Goal: Task Accomplishment & Management: Manage account settings

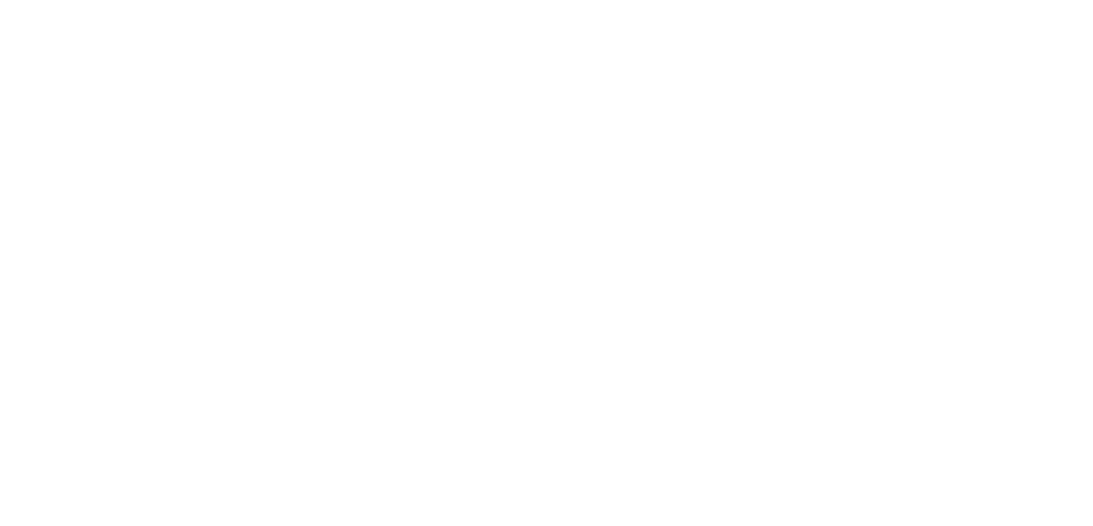
select select "thistoyear"
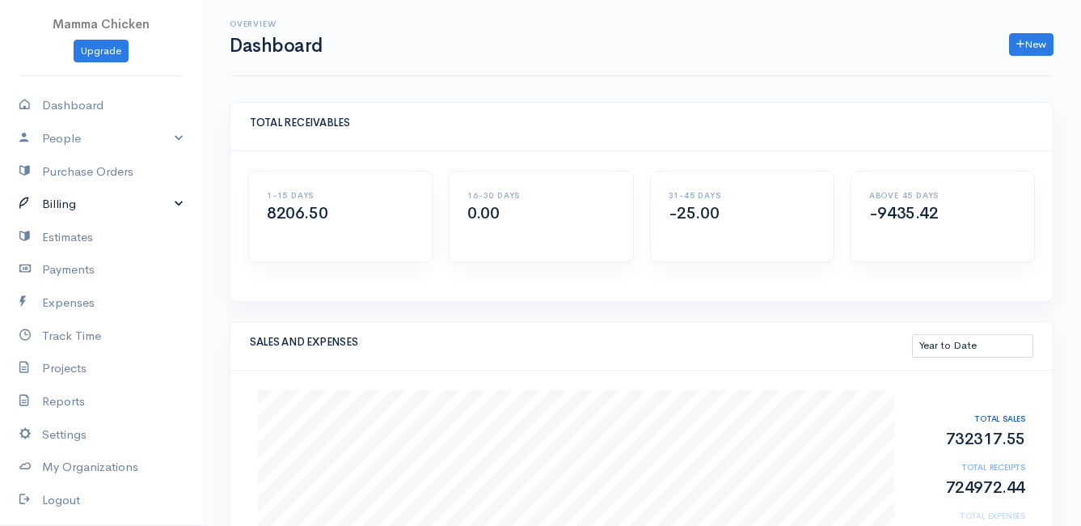
click at [63, 205] on link "Billing" at bounding box center [101, 204] width 202 height 33
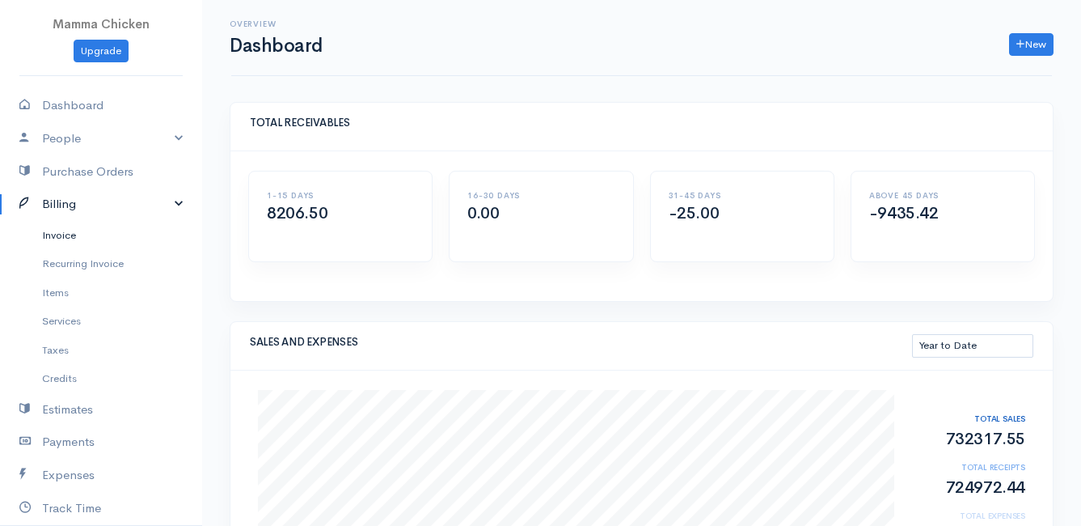
click at [62, 237] on link "Invoice" at bounding box center [101, 235] width 202 height 29
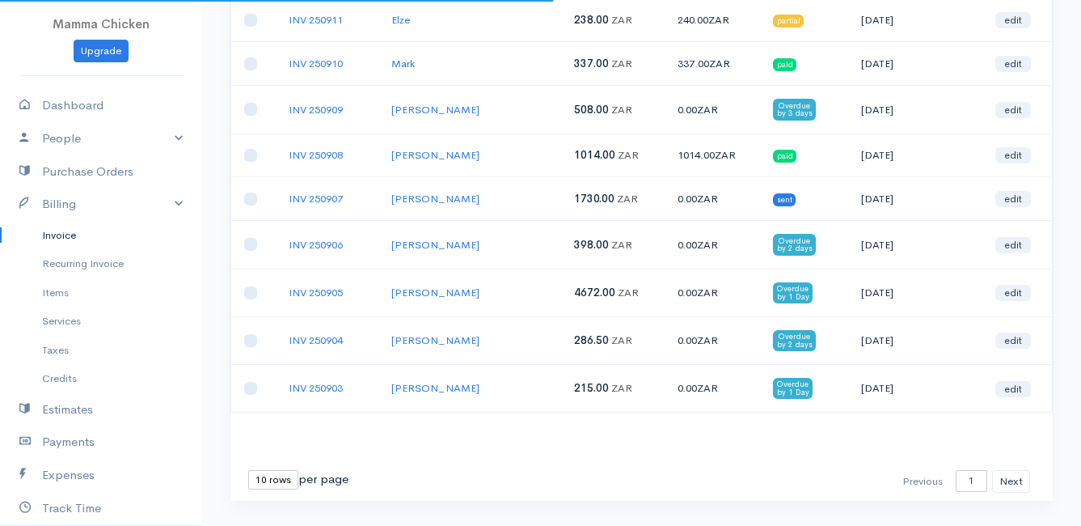
scroll to position [278, 0]
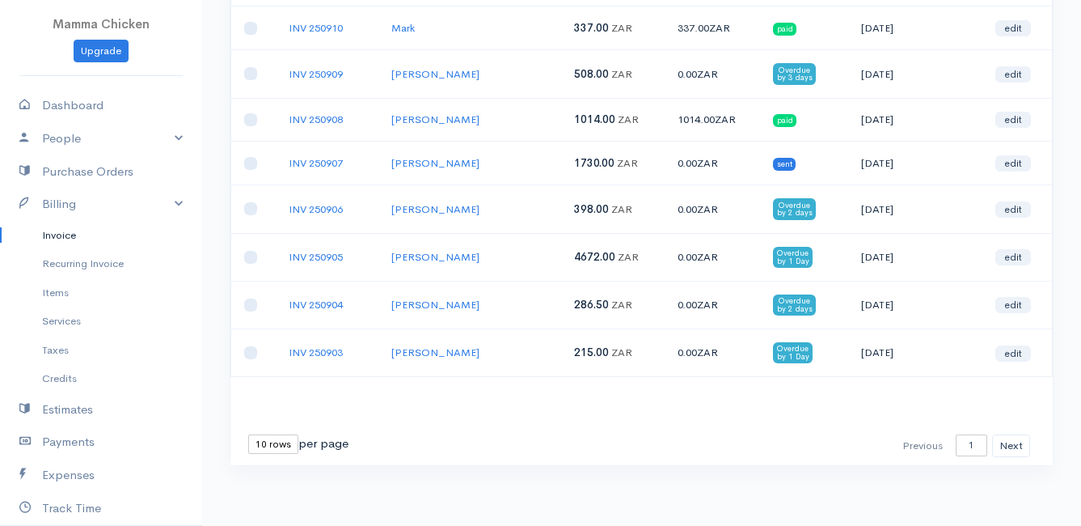
click at [263, 440] on select "10 rows 25 rows 50 rows" at bounding box center [273, 443] width 50 height 19
select select "50"
click at [248, 434] on select "10 rows 25 rows 50 rows" at bounding box center [273, 443] width 50 height 19
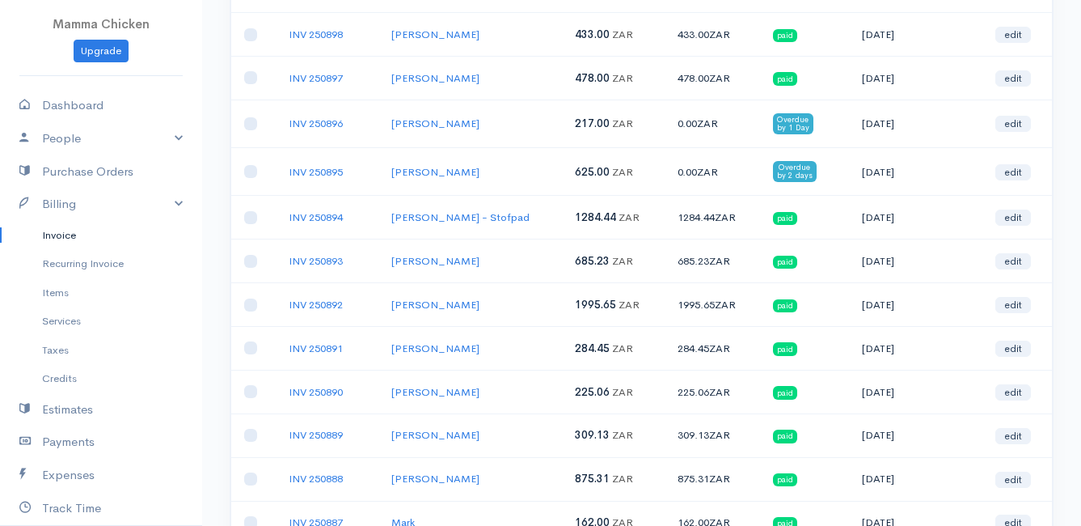
scroll to position [740, 0]
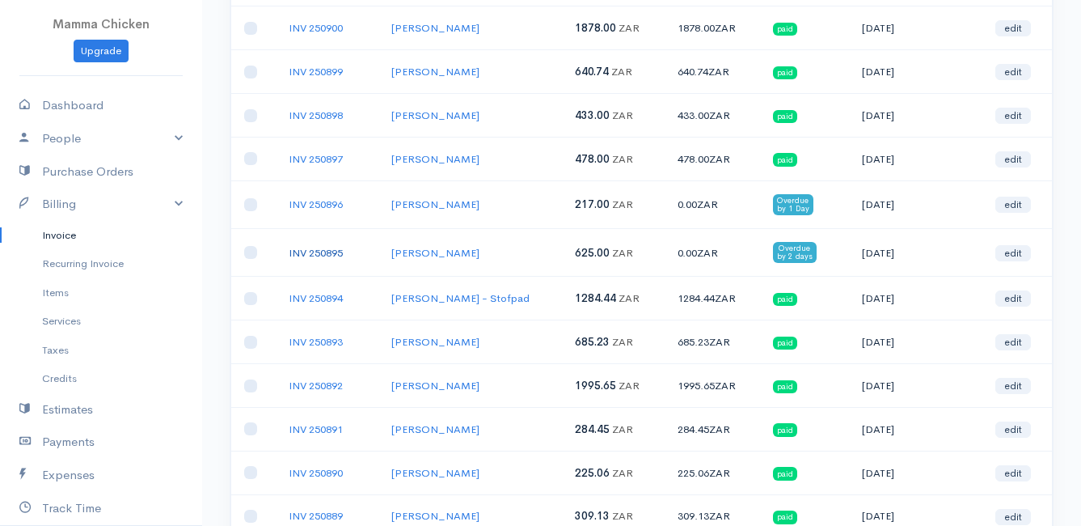
click at [318, 247] on link "INV 250895" at bounding box center [316, 253] width 54 height 14
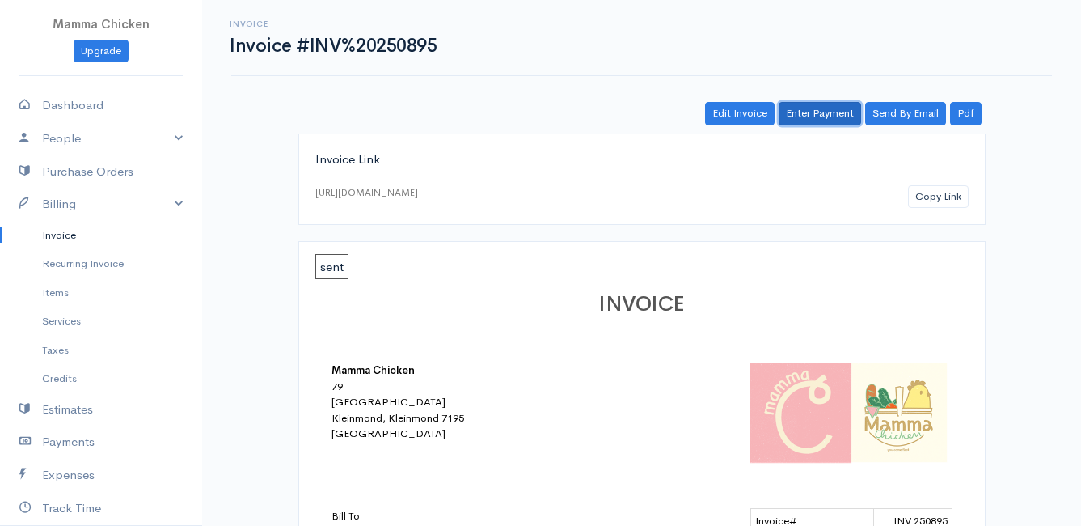
click at [827, 114] on link "Enter Payment" at bounding box center [820, 113] width 82 height 23
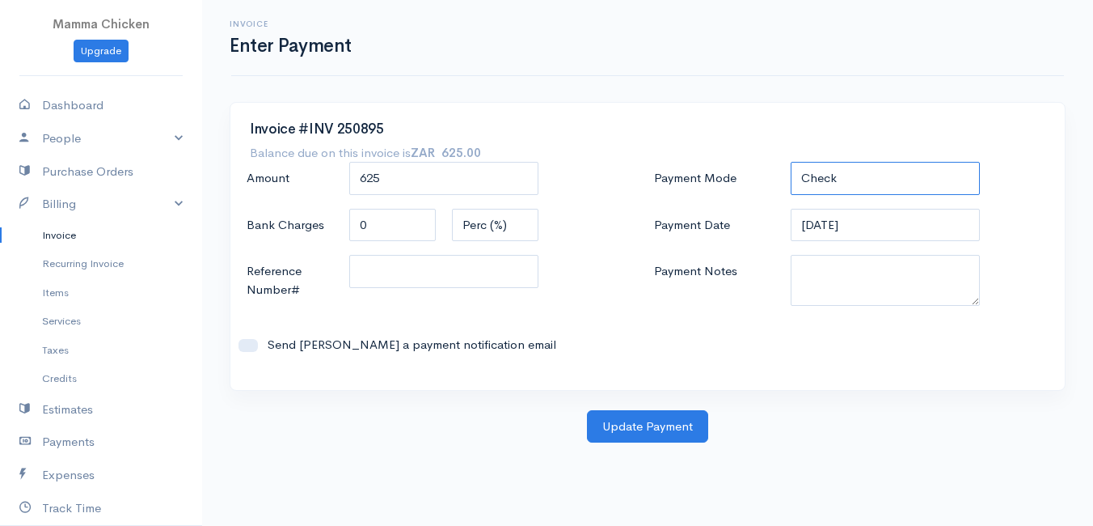
click at [859, 177] on select "Check Bank Transfer Credit Cash Debit ACH VISA MASTERCARD AMEX DISCOVER DINERS …" at bounding box center [885, 178] width 189 height 33
select select "Bank Transfer"
click at [791, 162] on select "Check Bank Transfer Credit Cash Debit ACH VISA MASTERCARD AMEX DISCOVER DINERS …" at bounding box center [885, 178] width 189 height 33
click at [889, 228] on input "[DATE]" at bounding box center [885, 225] width 189 height 33
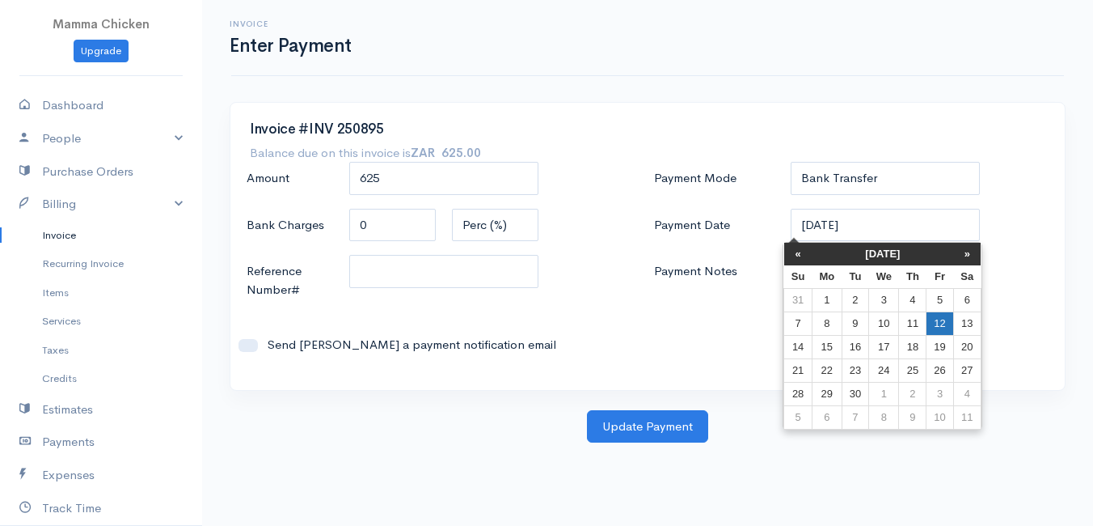
click at [943, 315] on td "12" at bounding box center [940, 322] width 27 height 23
type input "[DATE]"
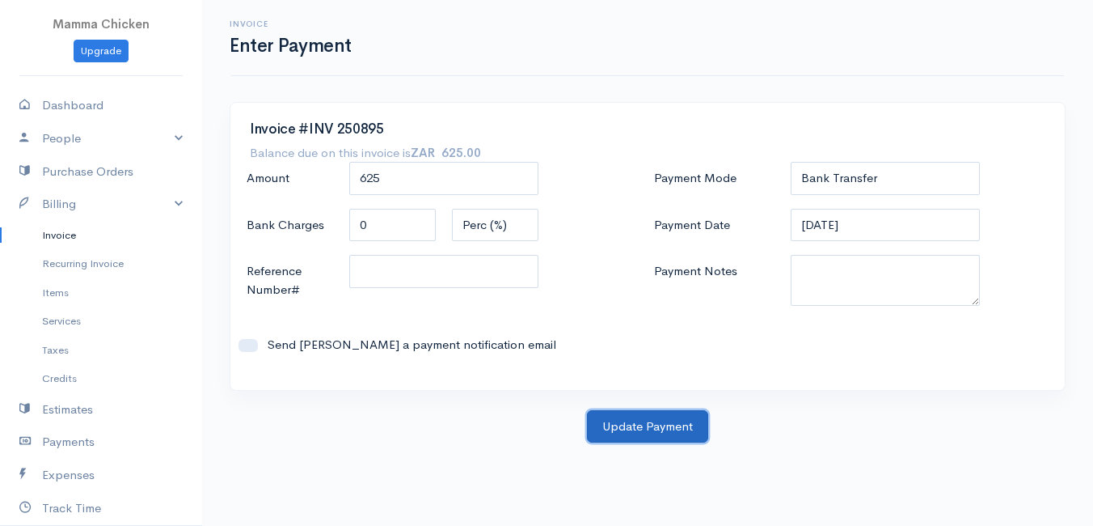
click at [650, 427] on button "Update Payment" at bounding box center [647, 426] width 121 height 33
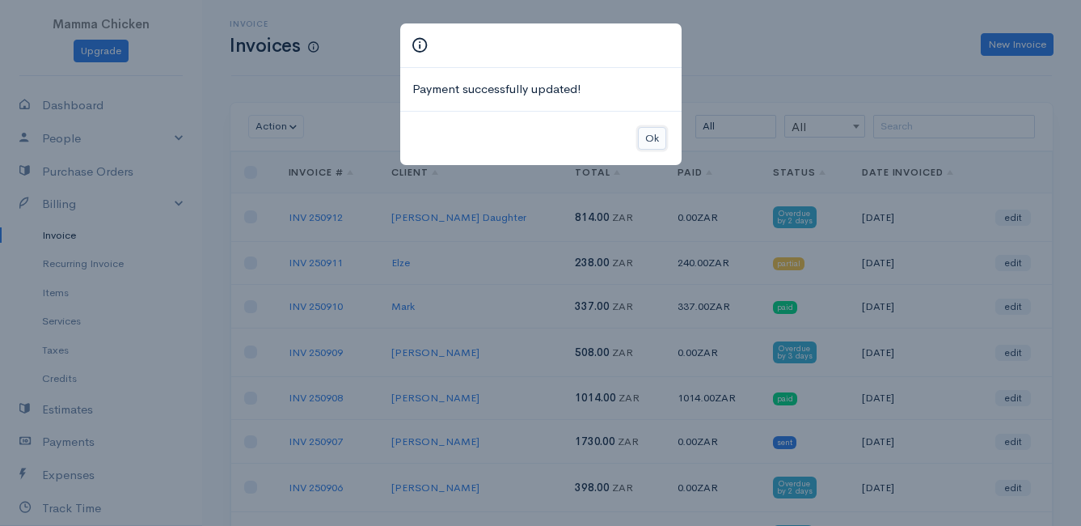
click at [656, 137] on button "Ok" at bounding box center [652, 138] width 28 height 23
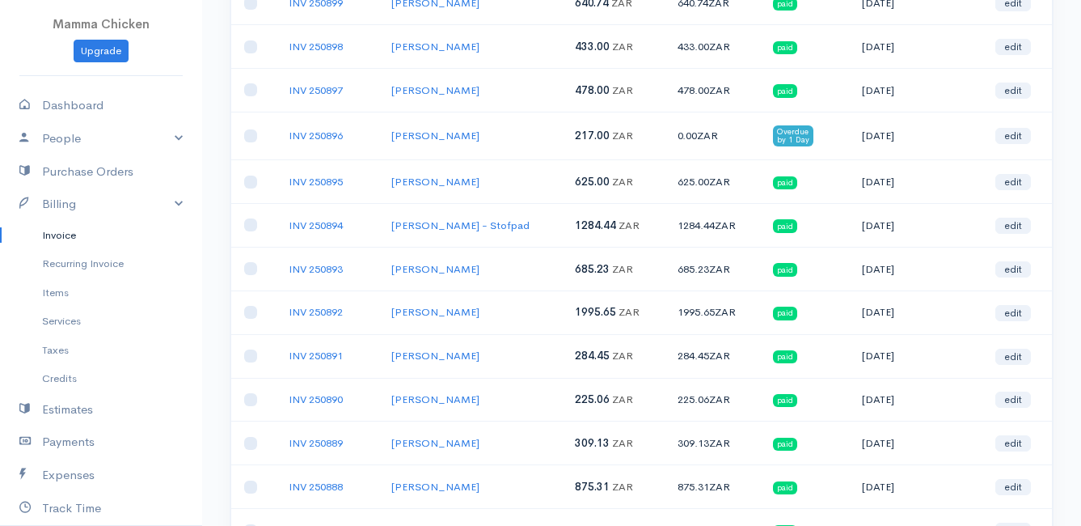
scroll to position [728, 0]
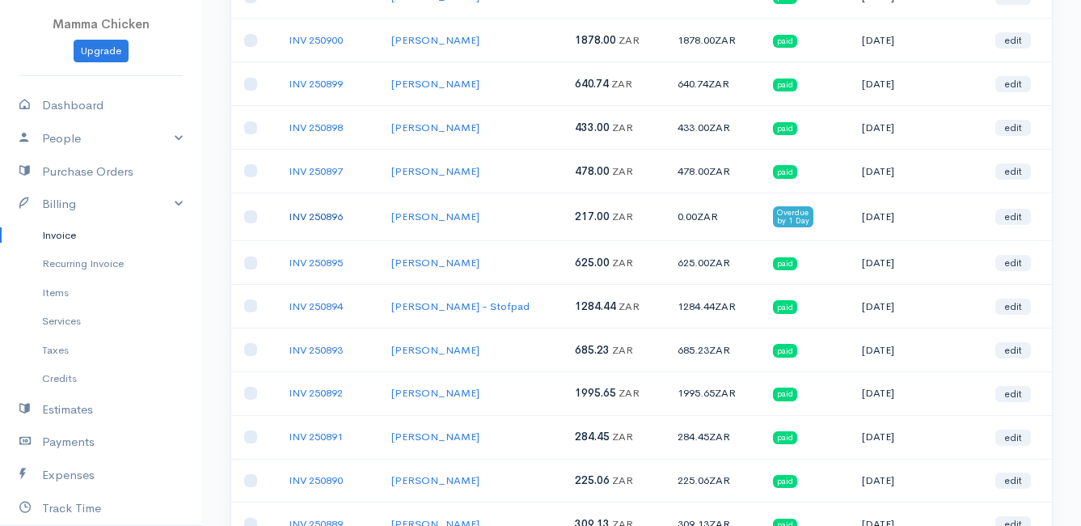
click at [306, 215] on link "INV 250896" at bounding box center [316, 216] width 54 height 14
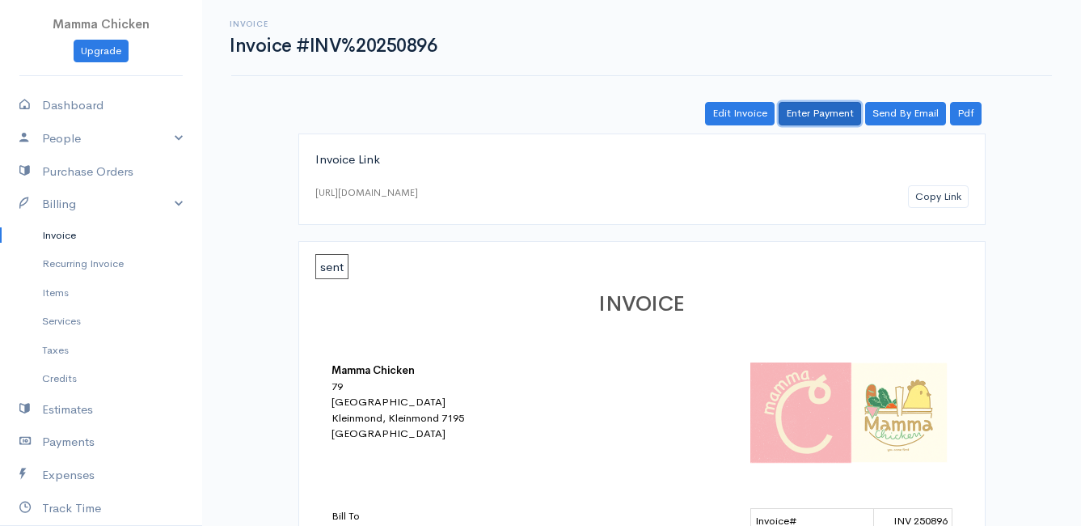
click at [840, 109] on link "Enter Payment" at bounding box center [820, 113] width 82 height 23
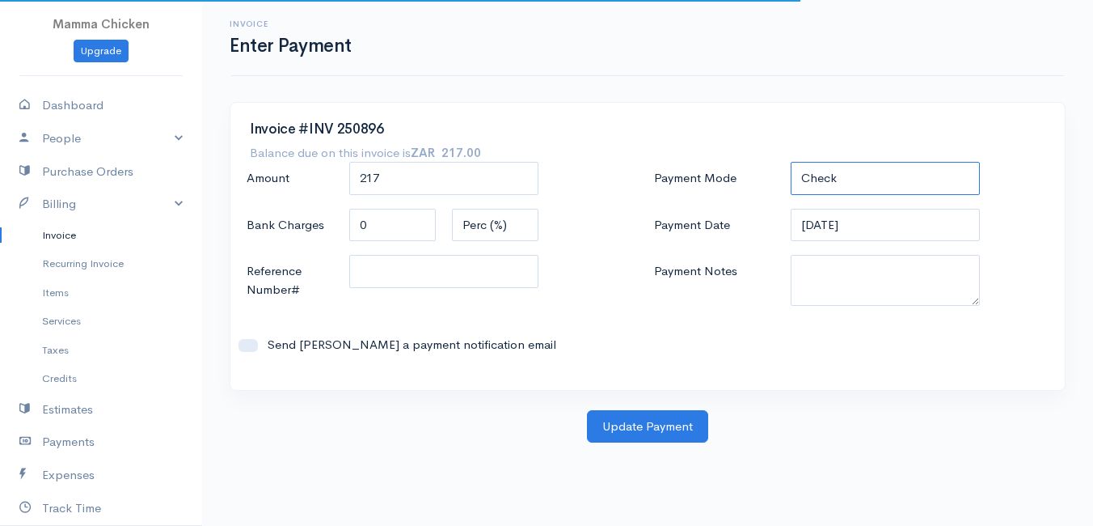
click at [878, 175] on select "Check Bank Transfer Credit Cash Debit ACH VISA MASTERCARD AMEX DISCOVER DINERS …" at bounding box center [885, 178] width 189 height 33
select select "Bank Transfer"
click at [791, 162] on select "Check Bank Transfer Credit Cash Debit ACH VISA MASTERCARD AMEX DISCOVER DINERS …" at bounding box center [885, 178] width 189 height 33
click at [881, 230] on input "[DATE]" at bounding box center [885, 225] width 189 height 33
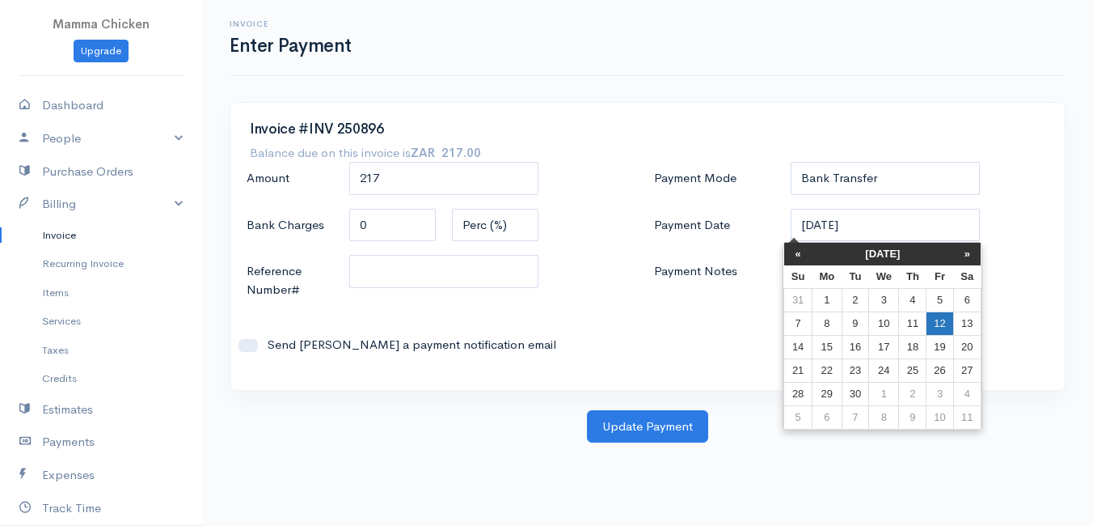
click at [932, 326] on td "12" at bounding box center [940, 322] width 27 height 23
type input "[DATE]"
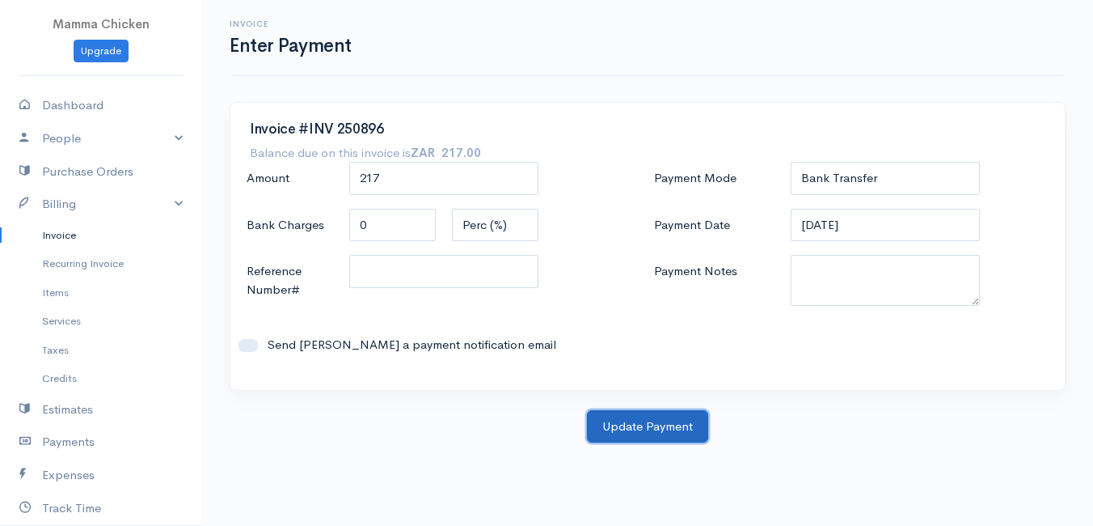
click at [631, 425] on button "Update Payment" at bounding box center [647, 426] width 121 height 33
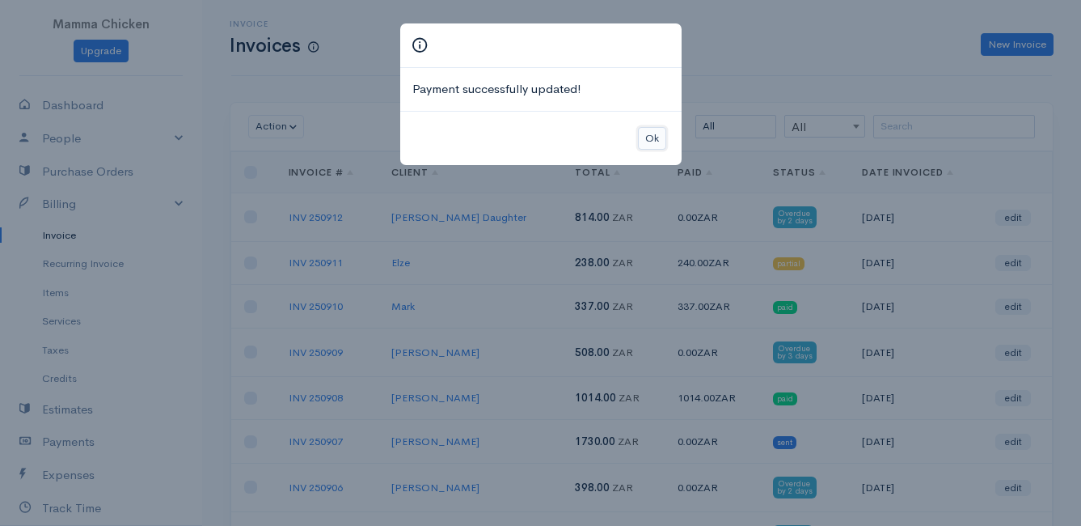
click at [650, 136] on button "Ok" at bounding box center [652, 138] width 28 height 23
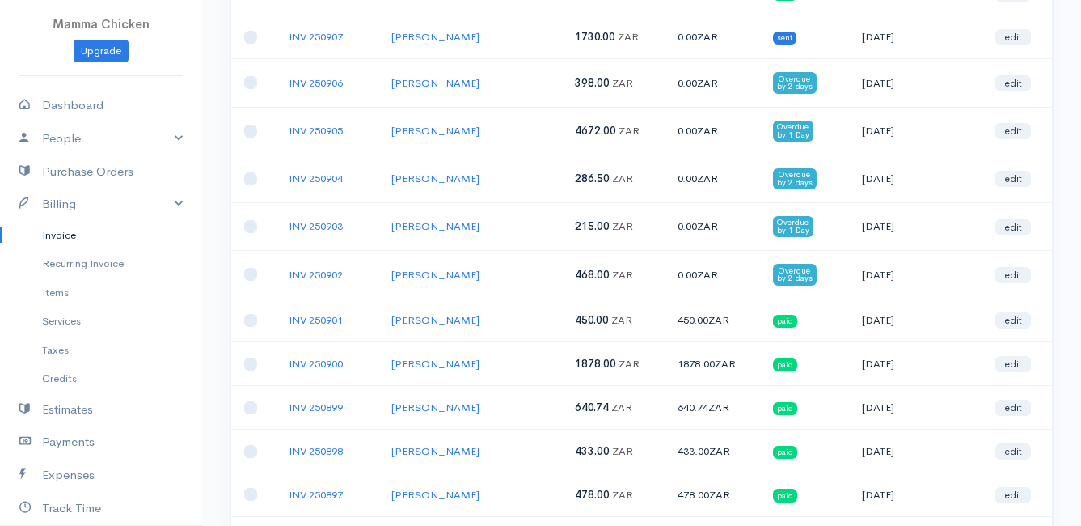
scroll to position [323, 0]
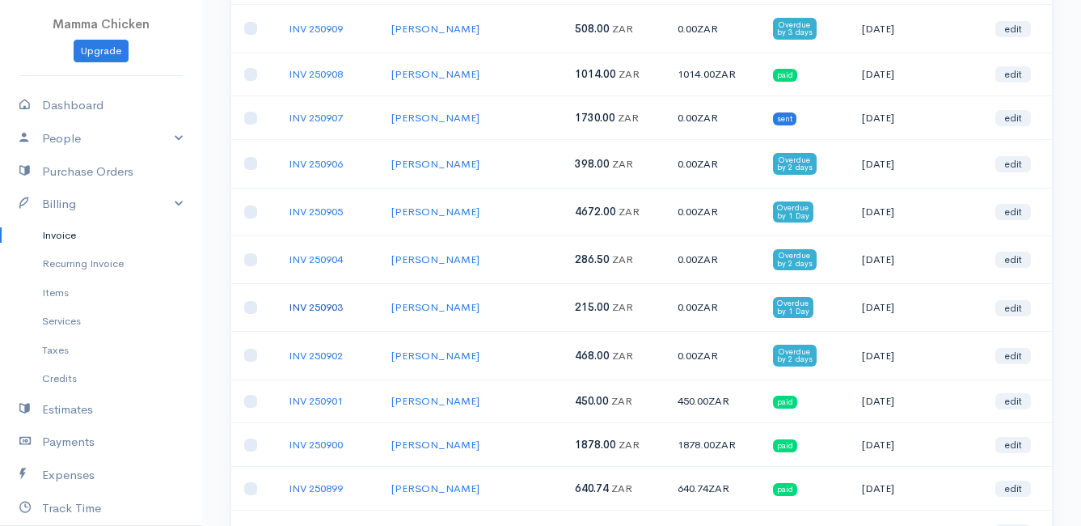
click at [316, 306] on link "INV 250903" at bounding box center [316, 307] width 54 height 14
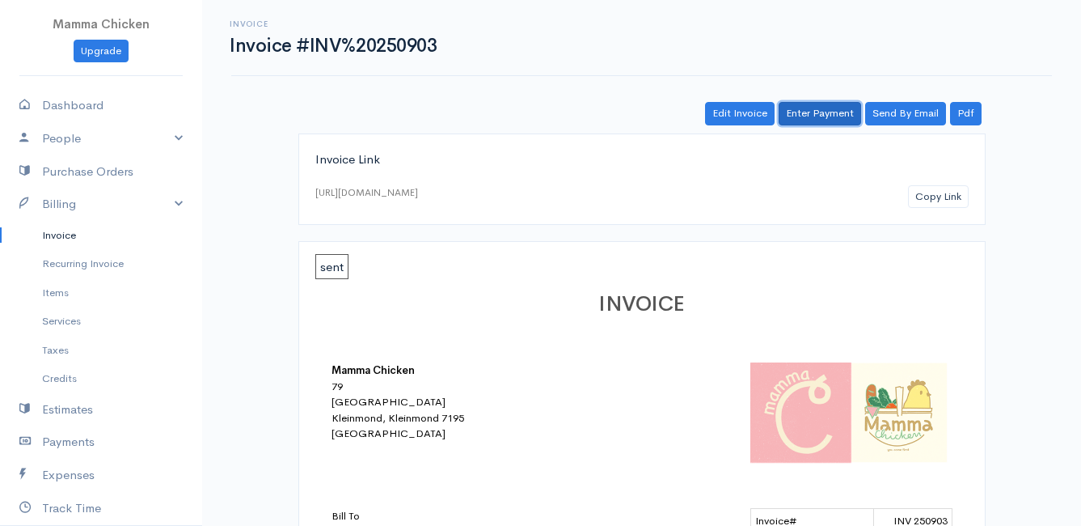
click at [813, 114] on link "Enter Payment" at bounding box center [820, 113] width 82 height 23
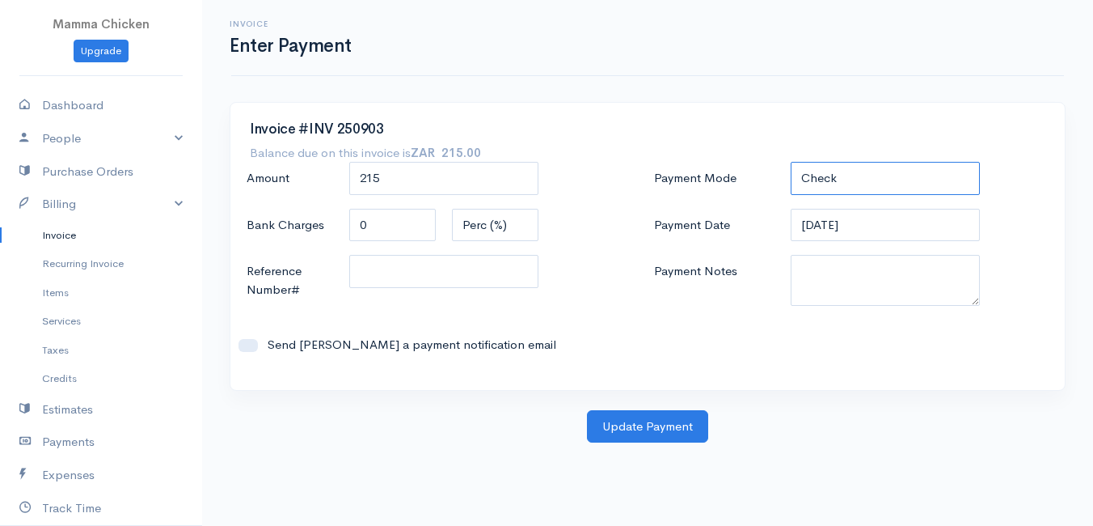
click at [855, 173] on select "Check Bank Transfer Credit Cash Debit ACH VISA MASTERCARD AMEX DISCOVER DINERS …" at bounding box center [885, 178] width 189 height 33
select select "Bank Transfer"
click at [791, 162] on select "Check Bank Transfer Credit Cash Debit ACH VISA MASTERCARD AMEX DISCOVER DINERS …" at bounding box center [885, 178] width 189 height 33
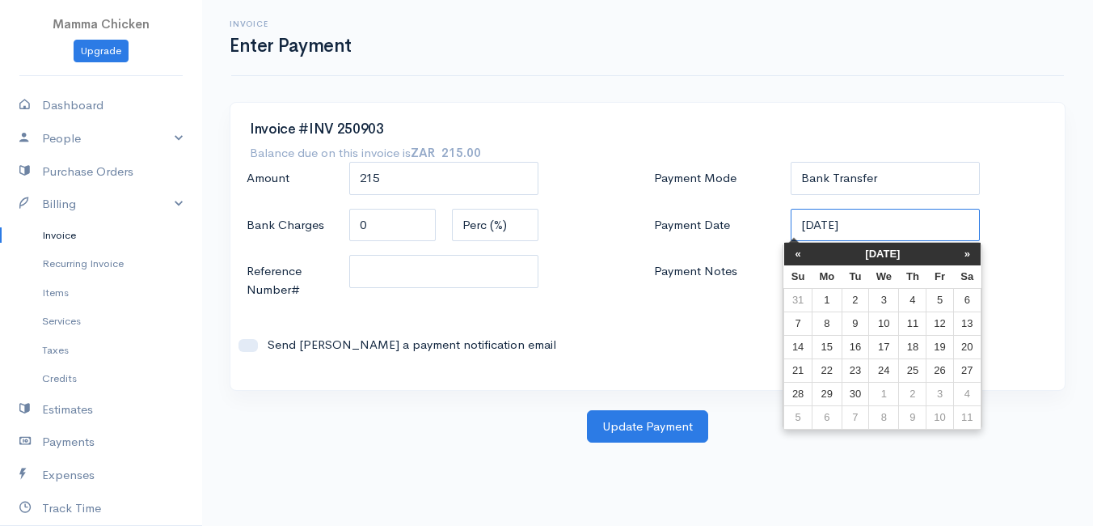
click at [892, 234] on input "[DATE]" at bounding box center [885, 225] width 189 height 33
click at [936, 319] on td "12" at bounding box center [940, 322] width 27 height 23
type input "[DATE]"
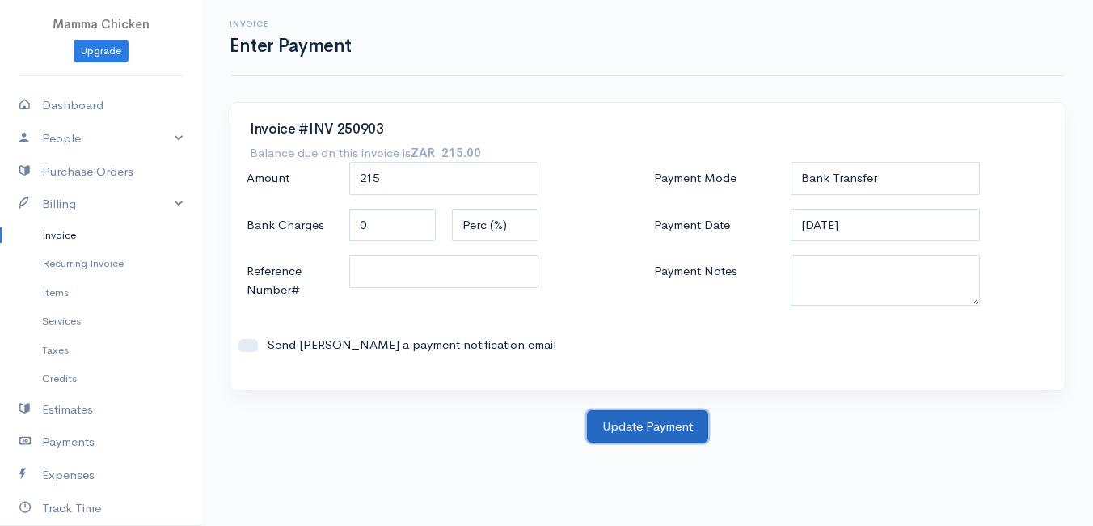
click at [630, 428] on button "Update Payment" at bounding box center [647, 426] width 121 height 33
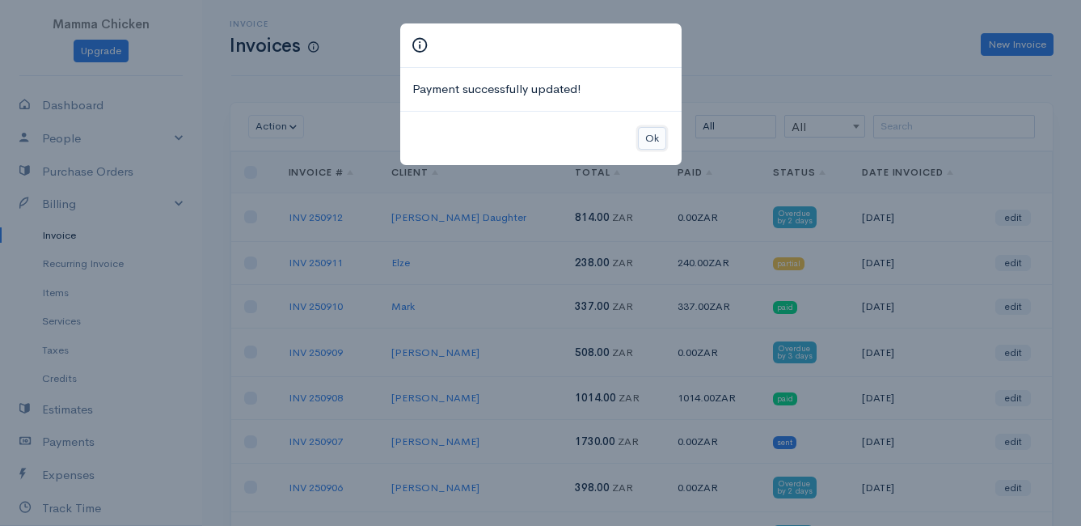
click at [652, 141] on button "Ok" at bounding box center [652, 138] width 28 height 23
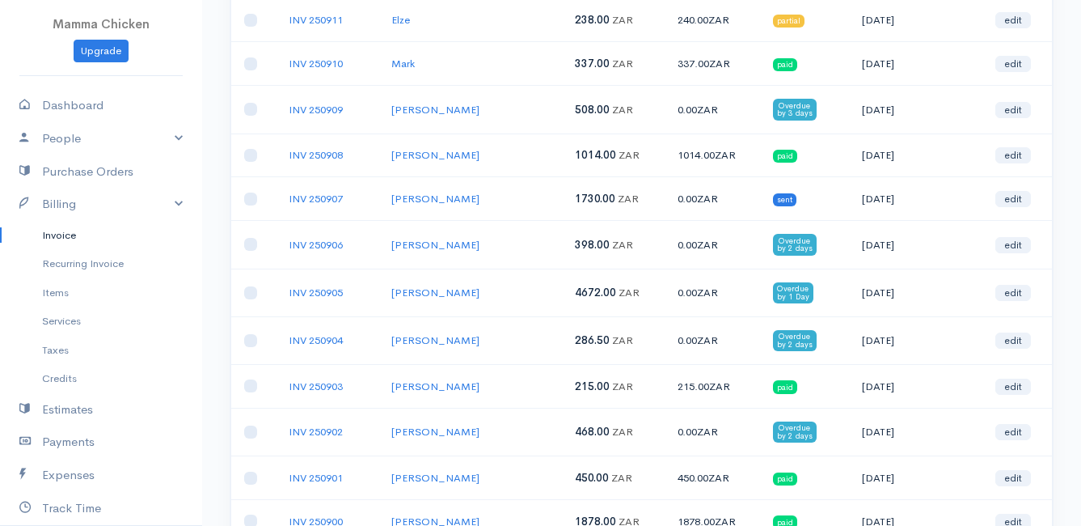
scroll to position [323, 0]
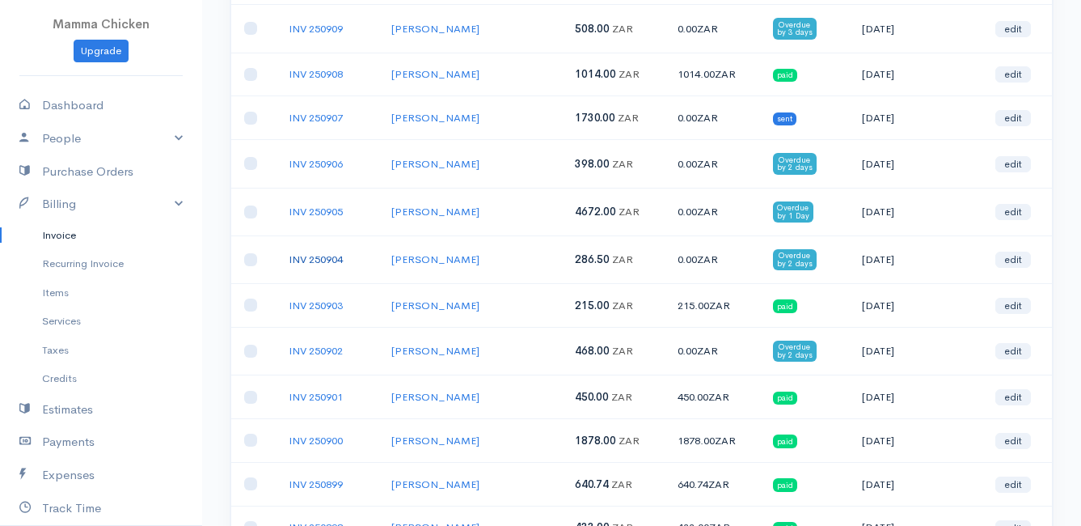
click at [318, 255] on link "INV 250904" at bounding box center [316, 259] width 54 height 14
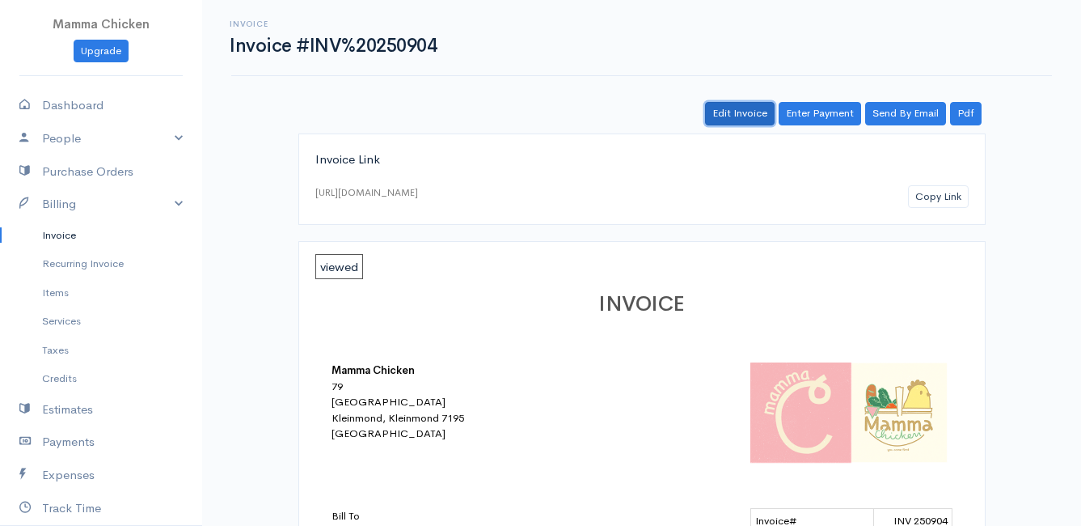
click at [761, 113] on link "Edit Invoice" at bounding box center [740, 113] width 70 height 23
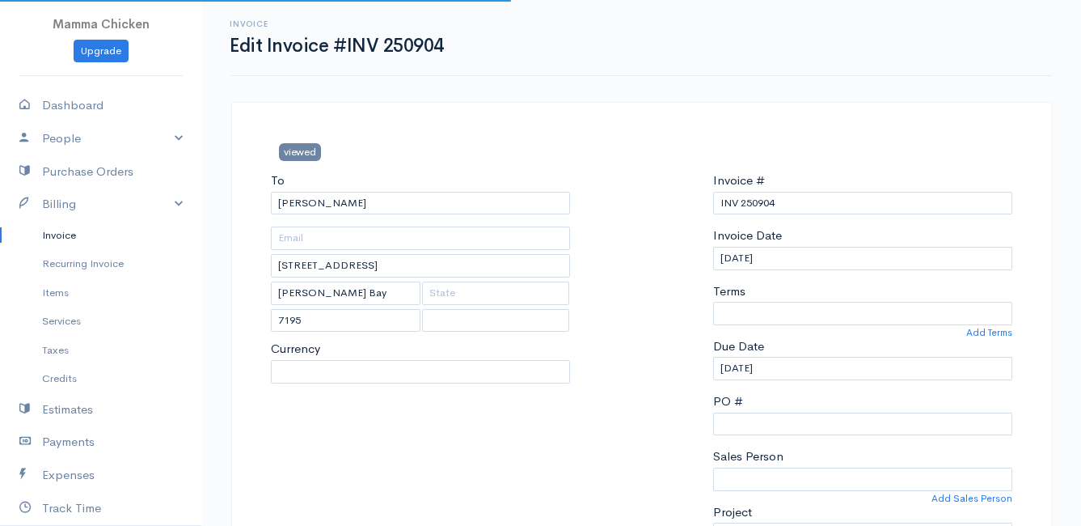
select select
select select "[GEOGRAPHIC_DATA]"
select select "ZAR"
select select "0"
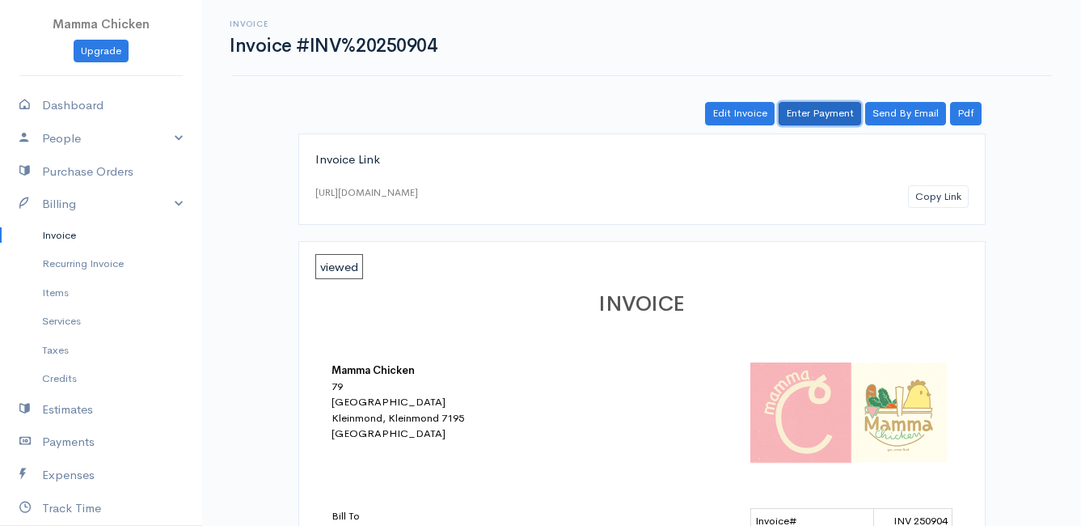
click at [813, 110] on link "Enter Payment" at bounding box center [820, 113] width 82 height 23
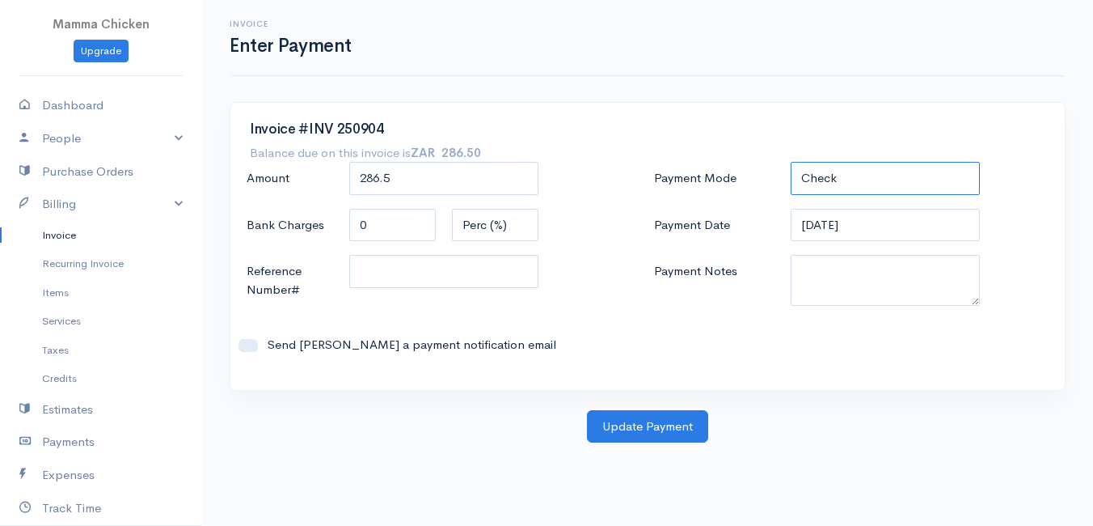
click at [844, 183] on select "Check Bank Transfer Credit Cash Debit ACH VISA MASTERCARD AMEX DISCOVER DINERS …" at bounding box center [885, 178] width 189 height 33
select select "Bank Transfer"
click at [791, 162] on select "Check Bank Transfer Credit Cash Debit ACH VISA MASTERCARD AMEX DISCOVER DINERS …" at bounding box center [885, 178] width 189 height 33
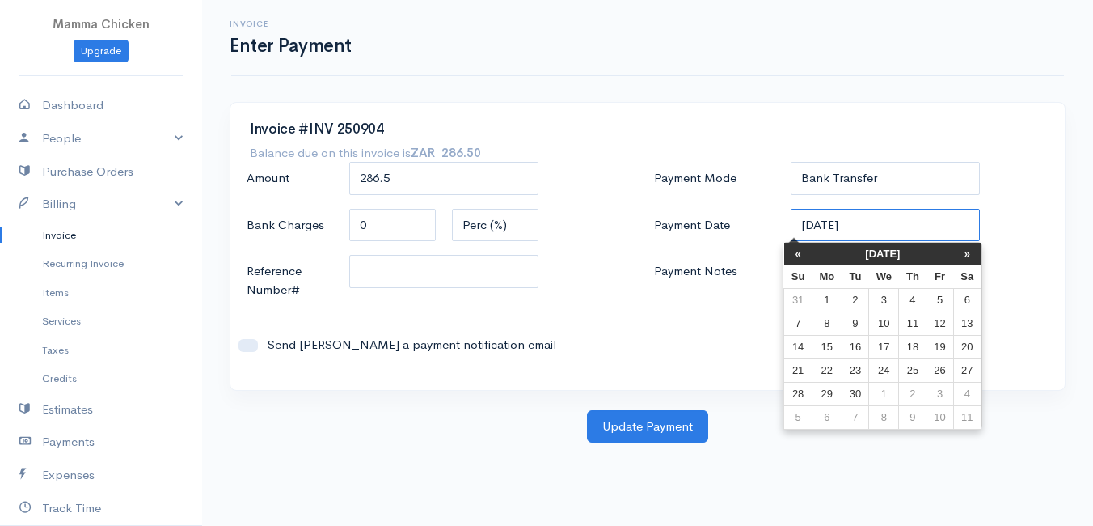
click at [881, 226] on input "[DATE]" at bounding box center [885, 225] width 189 height 33
click at [940, 320] on td "12" at bounding box center [940, 322] width 27 height 23
type input "[DATE]"
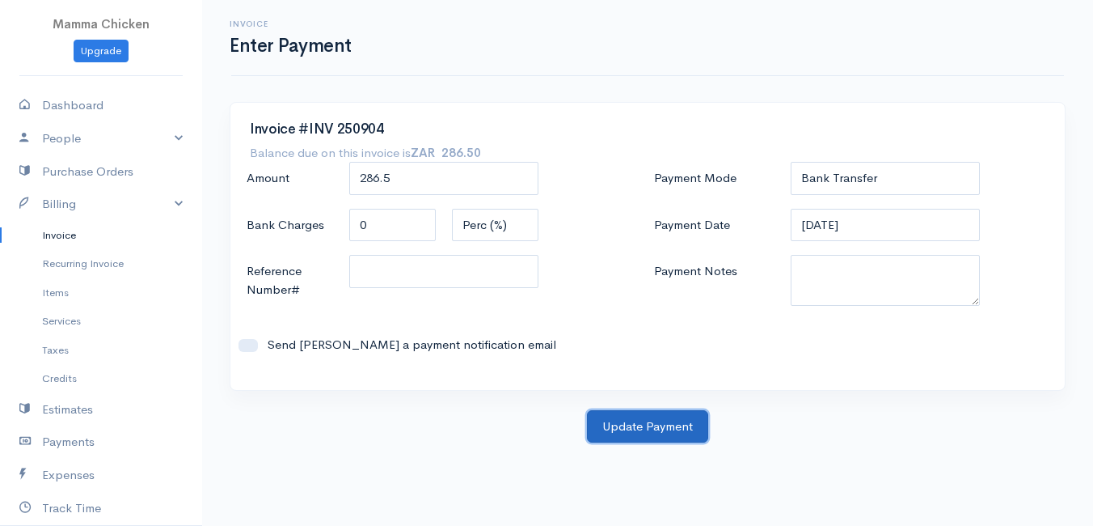
click at [665, 416] on button "Update Payment" at bounding box center [647, 426] width 121 height 33
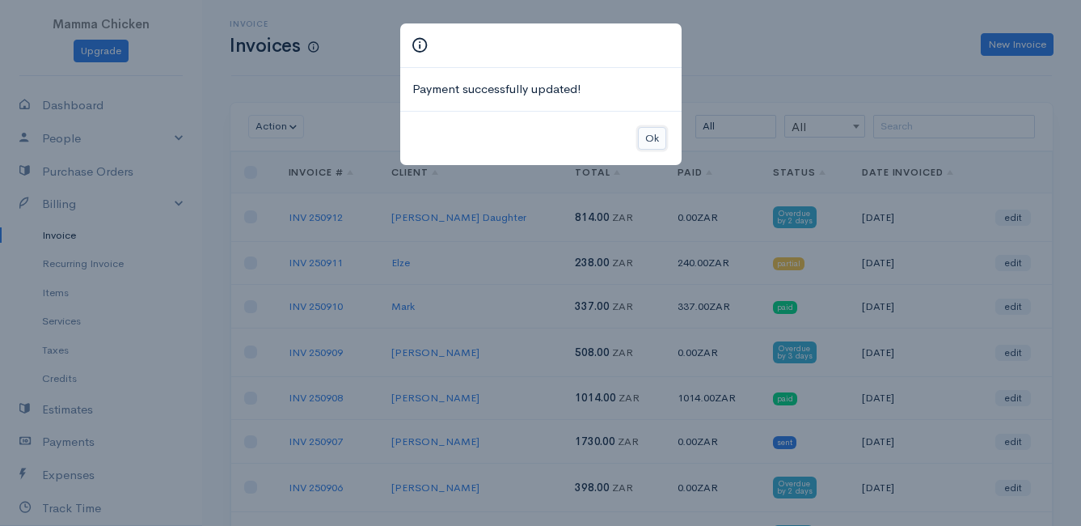
click at [646, 139] on button "Ok" at bounding box center [652, 138] width 28 height 23
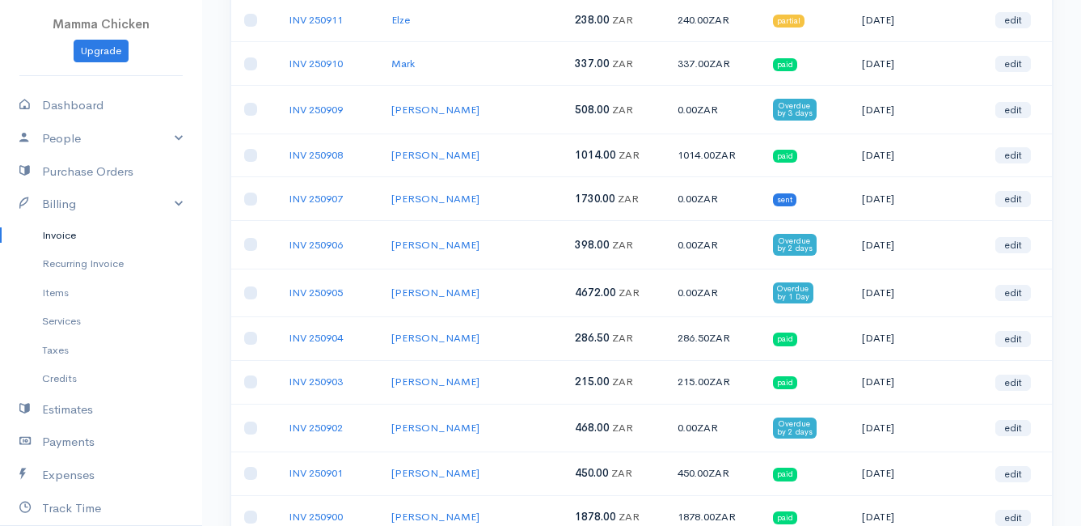
scroll to position [323, 0]
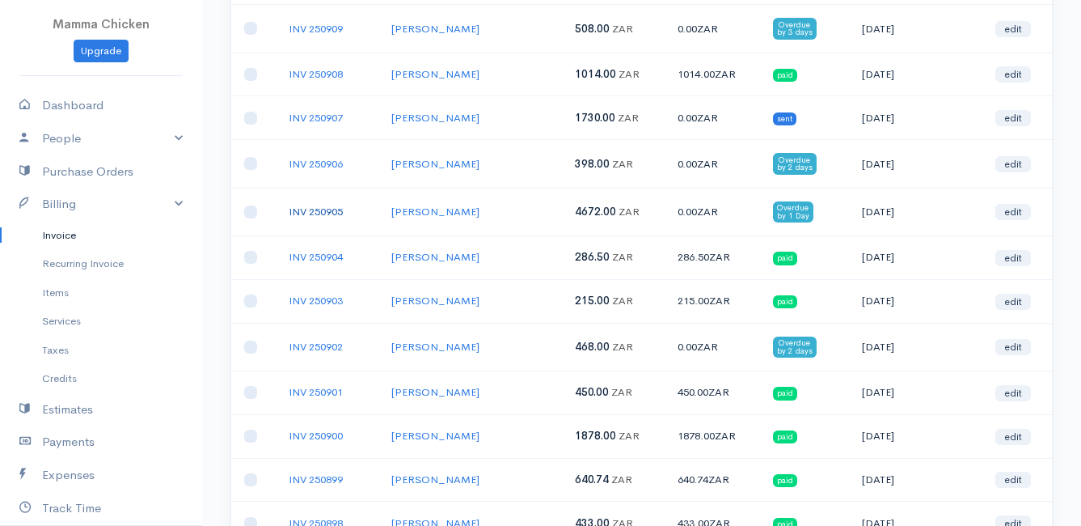
click at [315, 206] on link "INV 250905" at bounding box center [316, 212] width 54 height 14
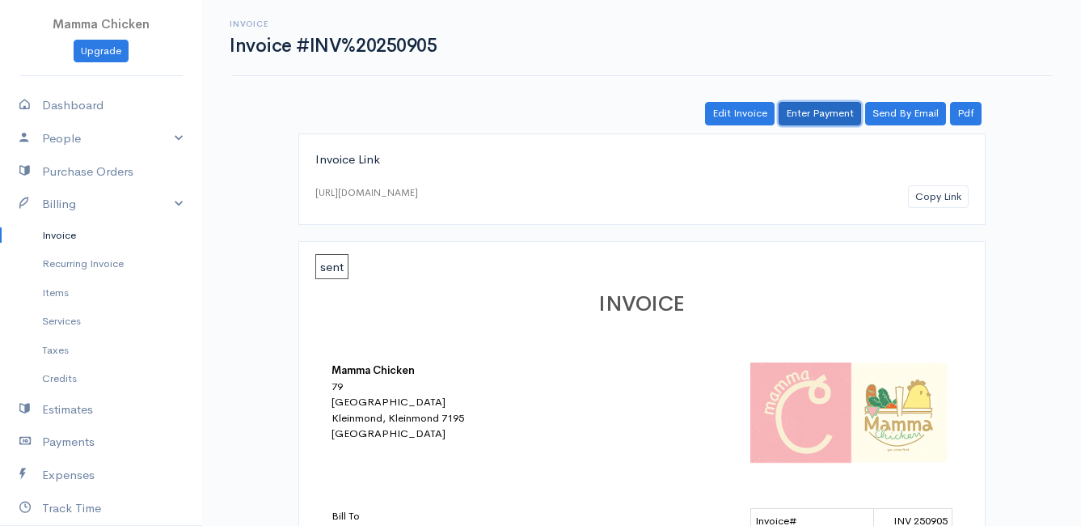
click at [817, 108] on link "Enter Payment" at bounding box center [820, 113] width 82 height 23
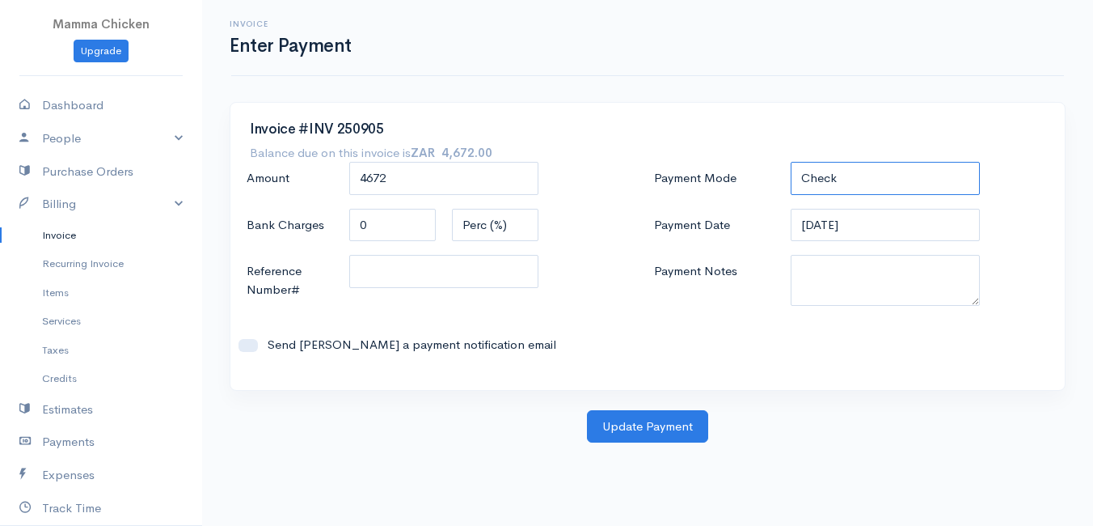
click at [874, 178] on select "Check Bank Transfer Credit Cash Debit ACH VISA MASTERCARD AMEX DISCOVER DINERS …" at bounding box center [885, 178] width 189 height 33
select select "Bank Transfer"
click at [791, 162] on select "Check Bank Transfer Credit Cash Debit ACH VISA MASTERCARD AMEX DISCOVER DINERS …" at bounding box center [885, 178] width 189 height 33
click at [893, 230] on input "[DATE]" at bounding box center [885, 225] width 189 height 33
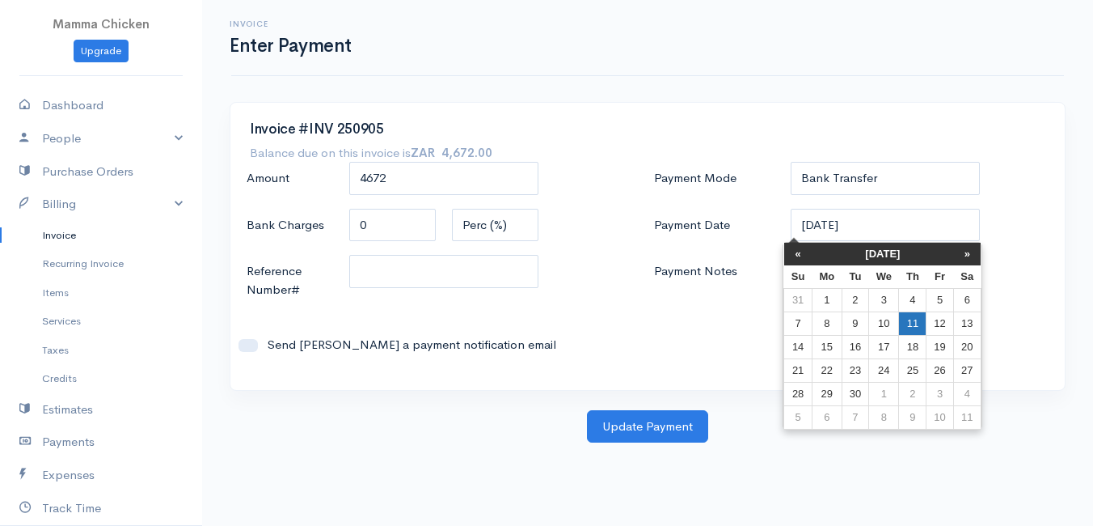
click at [911, 326] on td "11" at bounding box center [912, 322] width 27 height 23
type input "[DATE]"
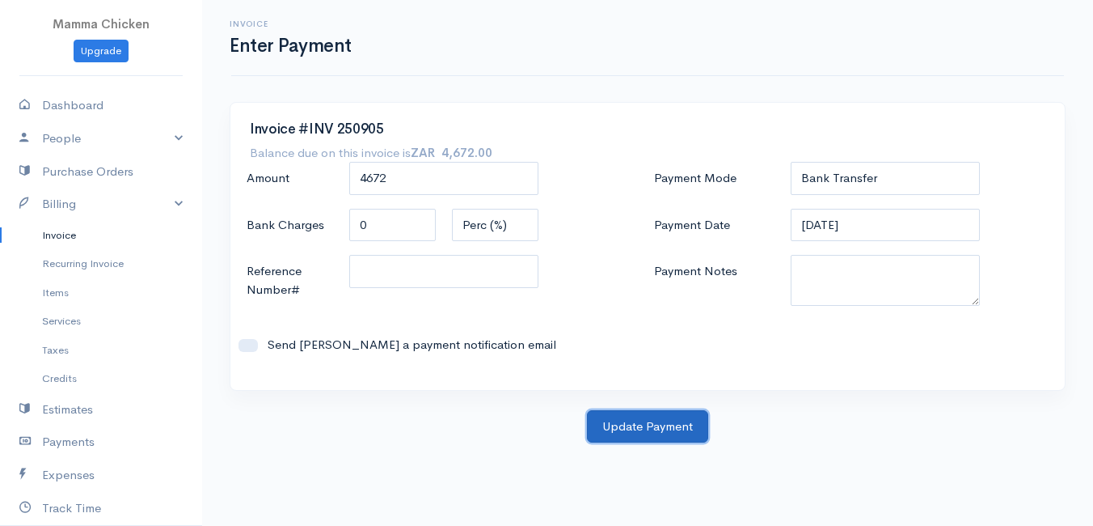
click at [665, 420] on button "Update Payment" at bounding box center [647, 426] width 121 height 33
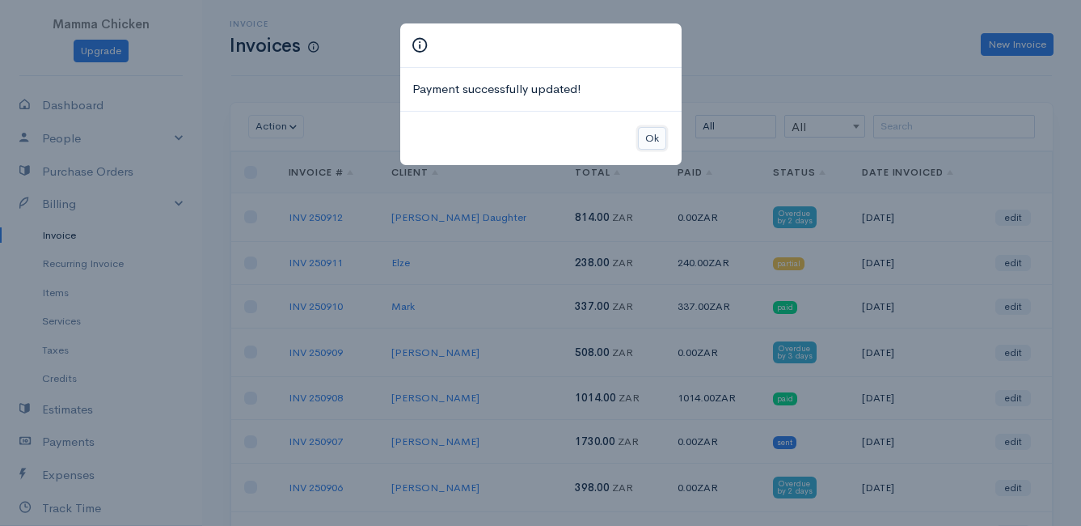
click at [649, 137] on button "Ok" at bounding box center [652, 138] width 28 height 23
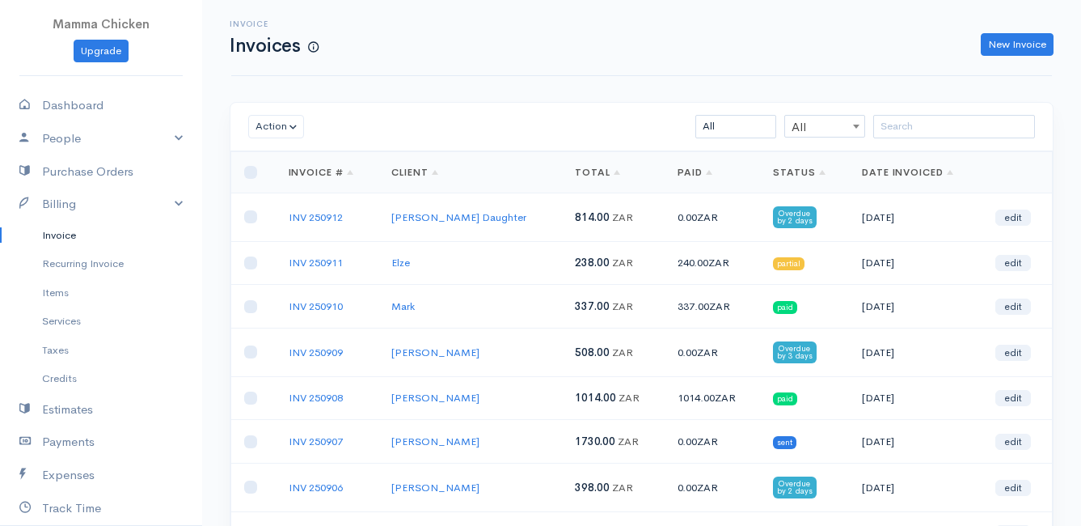
scroll to position [81, 0]
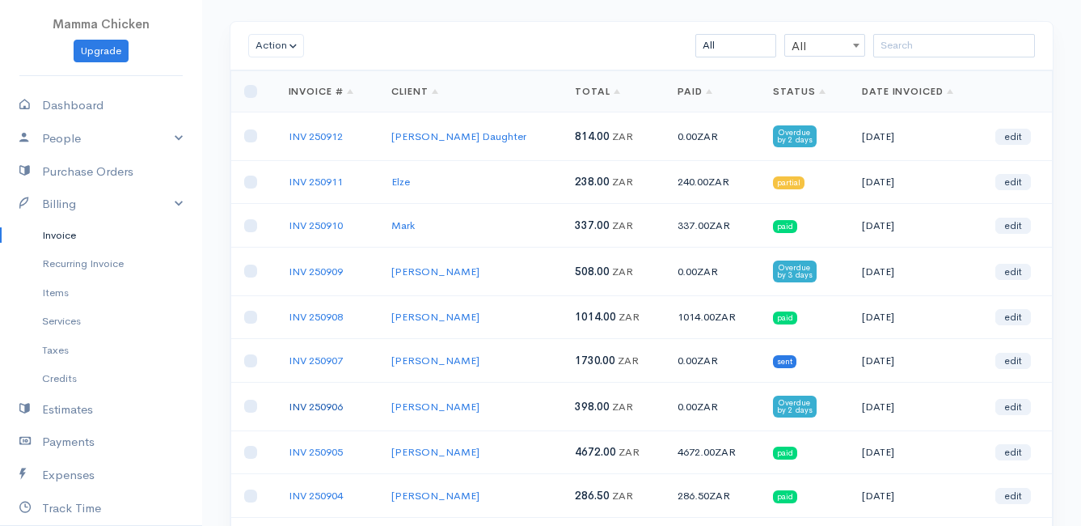
click at [324, 407] on link "INV 250906" at bounding box center [316, 406] width 54 height 14
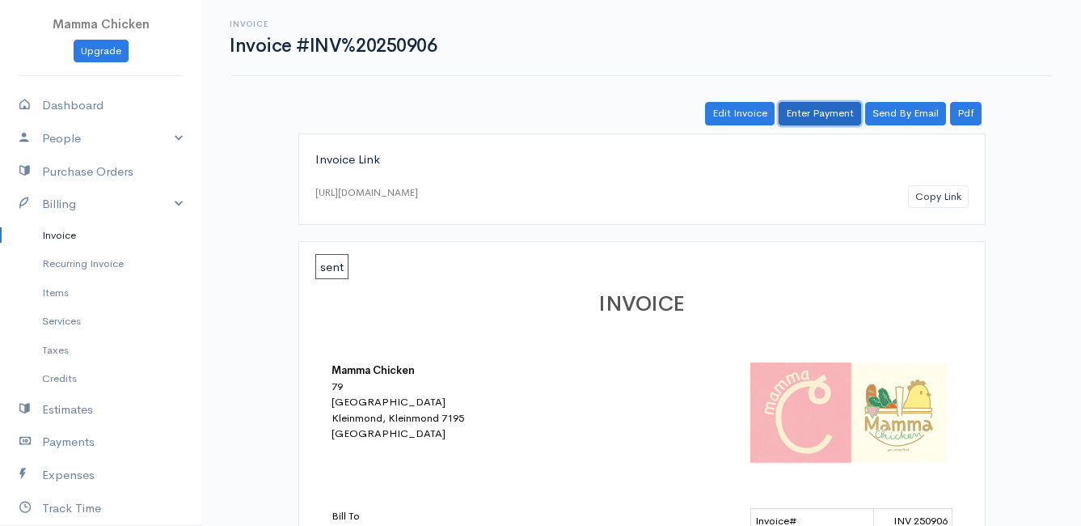
click at [808, 113] on link "Enter Payment" at bounding box center [820, 113] width 82 height 23
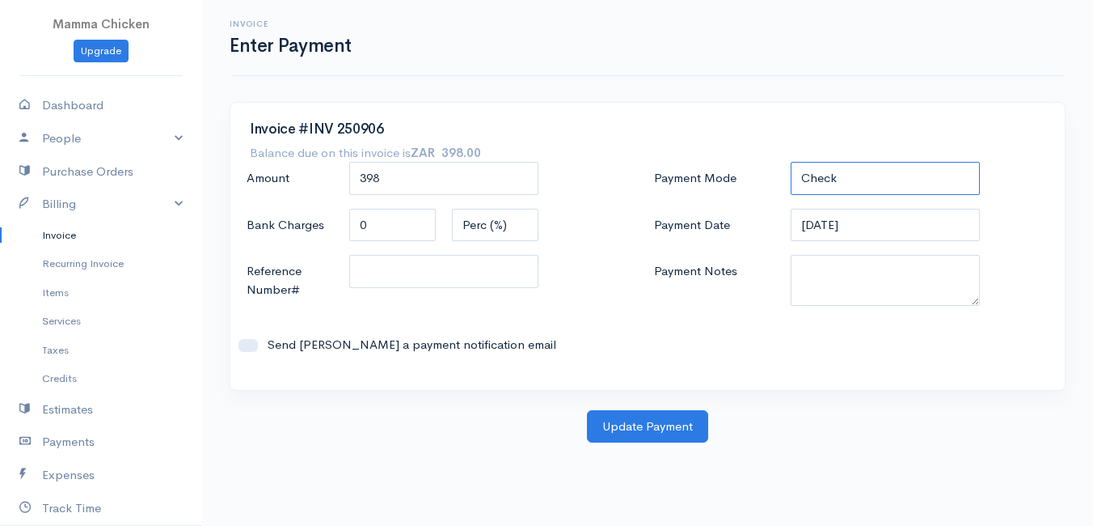
click at [837, 170] on select "Check Bank Transfer Credit Cash Debit ACH VISA MASTERCARD AMEX DISCOVER DINERS …" at bounding box center [885, 178] width 189 height 33
select select "Bank Transfer"
click at [791, 162] on select "Check Bank Transfer Credit Cash Debit ACH VISA MASTERCARD AMEX DISCOVER DINERS …" at bounding box center [885, 178] width 189 height 33
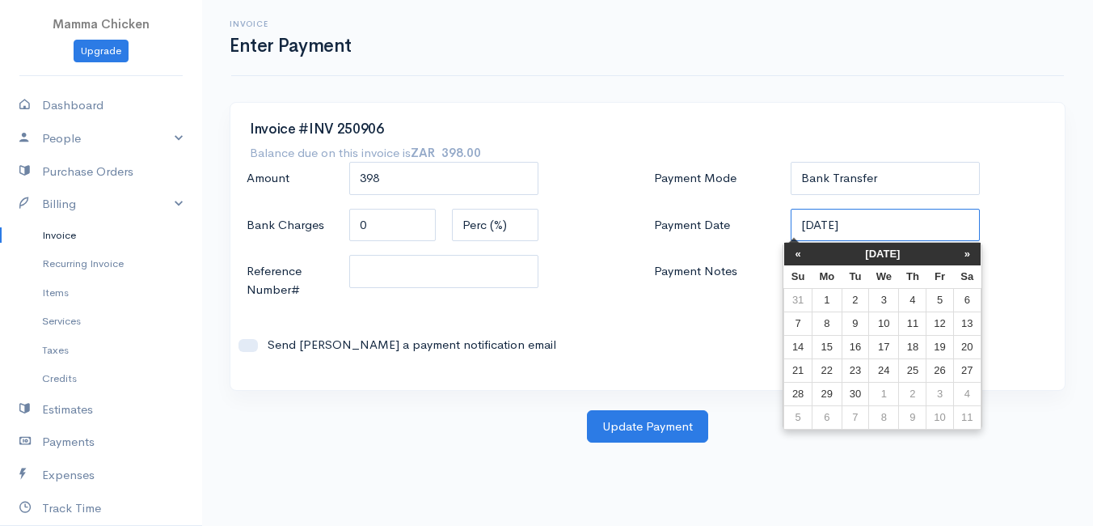
click at [892, 230] on input "[DATE]" at bounding box center [885, 225] width 189 height 33
click at [920, 326] on td "11" at bounding box center [912, 322] width 27 height 23
type input "[DATE]"
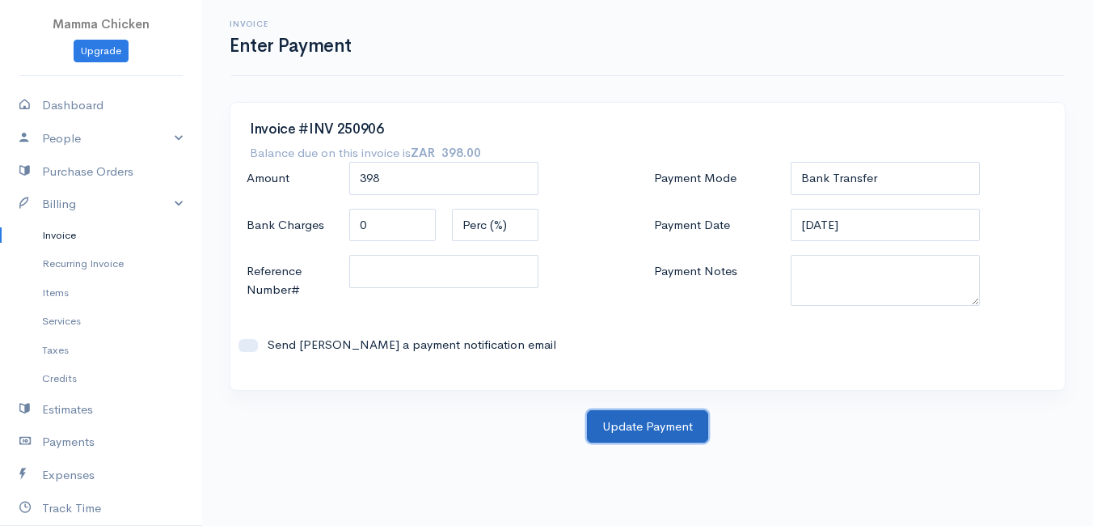
click at [635, 428] on button "Update Payment" at bounding box center [647, 426] width 121 height 33
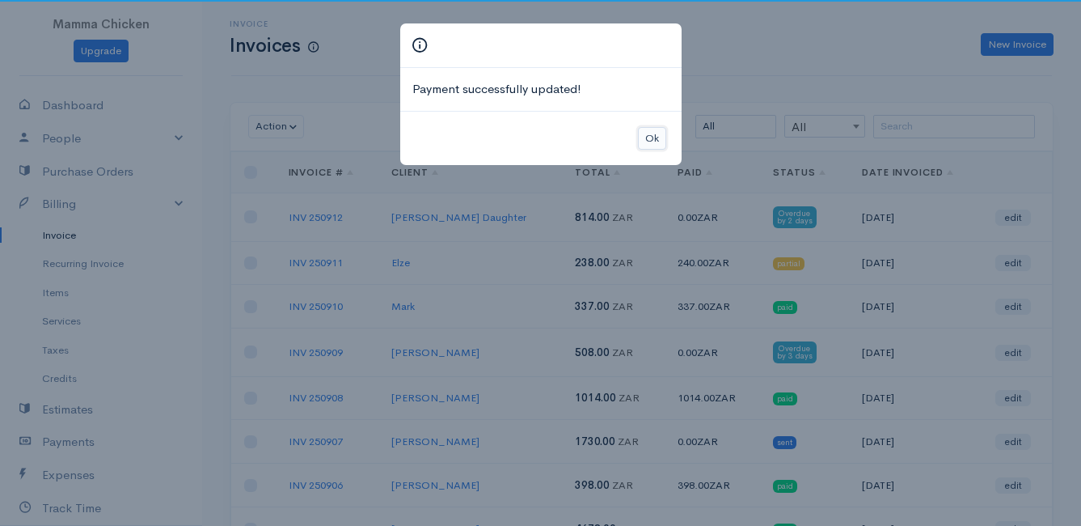
click at [653, 136] on button "Ok" at bounding box center [652, 138] width 28 height 23
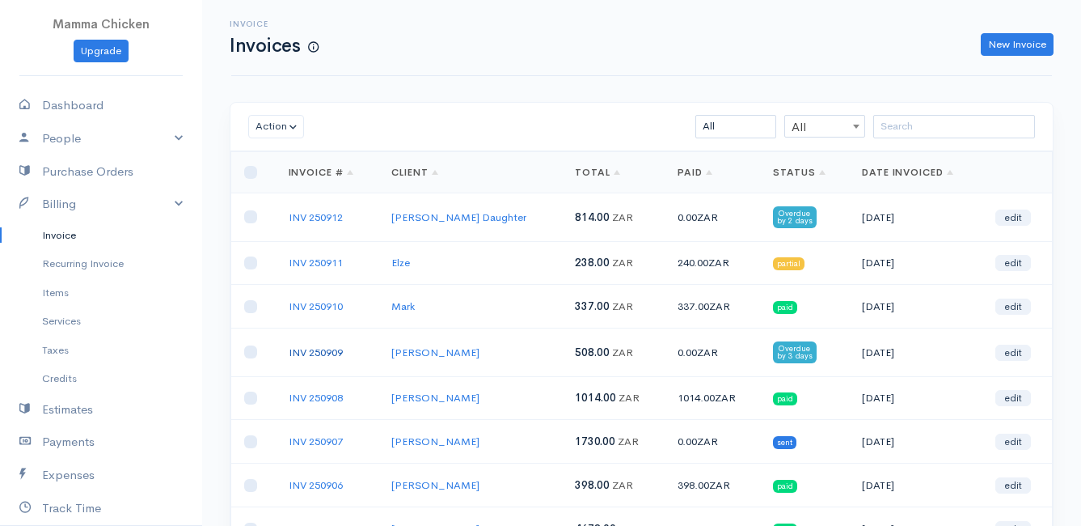
click at [311, 348] on link "INV 250909" at bounding box center [316, 352] width 54 height 14
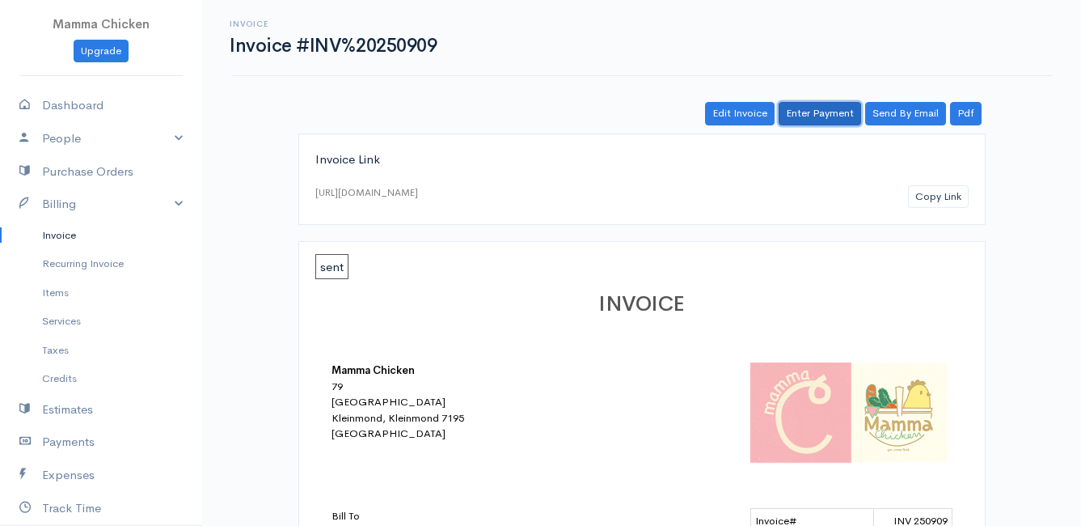
click at [824, 118] on link "Enter Payment" at bounding box center [820, 113] width 82 height 23
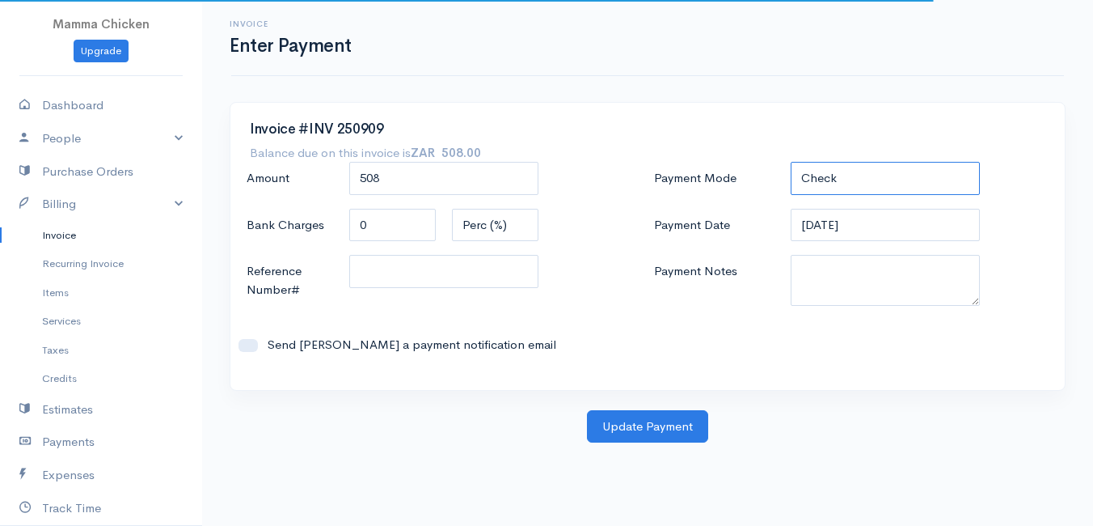
click at [895, 183] on select "Check Bank Transfer Credit Cash Debit ACH VISA MASTERCARD AMEX DISCOVER DINERS …" at bounding box center [885, 178] width 189 height 33
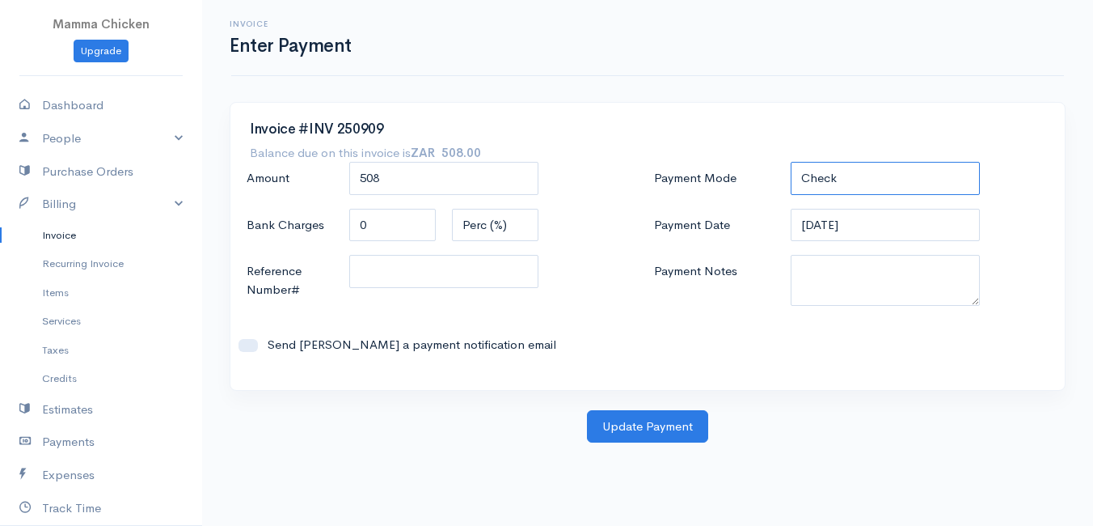
select select "Bank Transfer"
click at [791, 162] on select "Check Bank Transfer Credit Cash Debit ACH VISA MASTERCARD AMEX DISCOVER DINERS …" at bounding box center [885, 178] width 189 height 33
click at [884, 226] on input "[DATE]" at bounding box center [885, 225] width 189 height 33
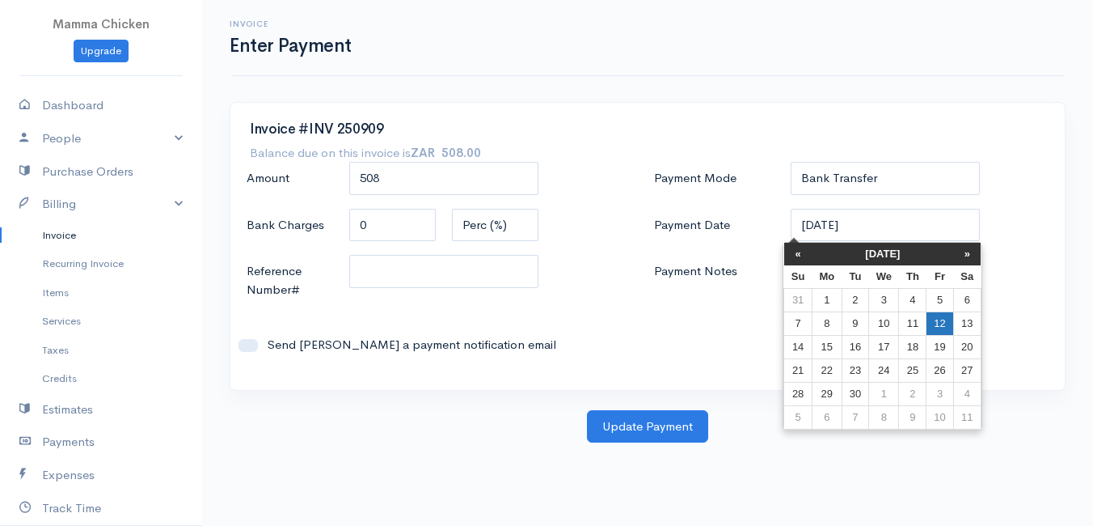
click at [938, 318] on td "12" at bounding box center [940, 322] width 27 height 23
type input "[DATE]"
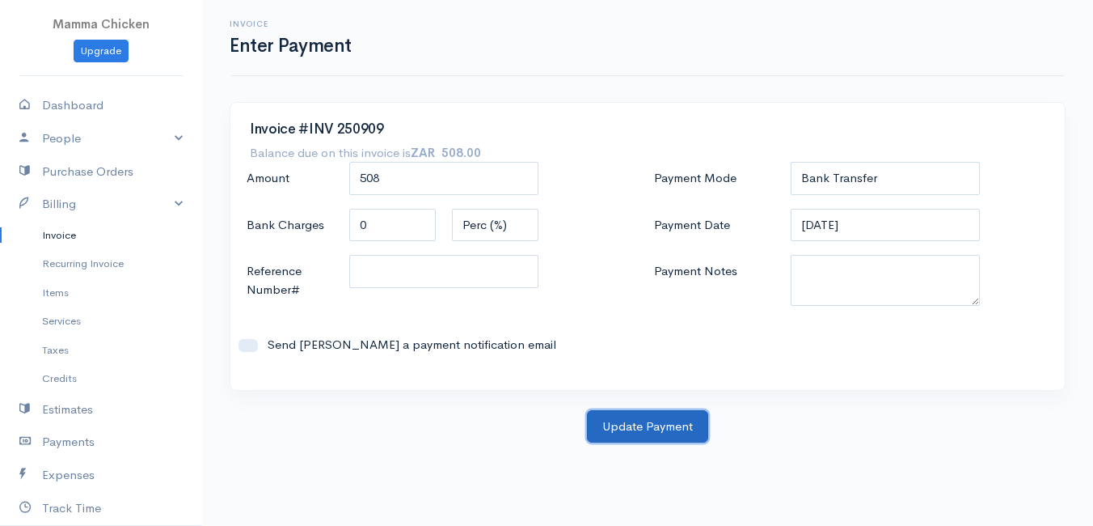
click at [633, 428] on button "Update Payment" at bounding box center [647, 426] width 121 height 33
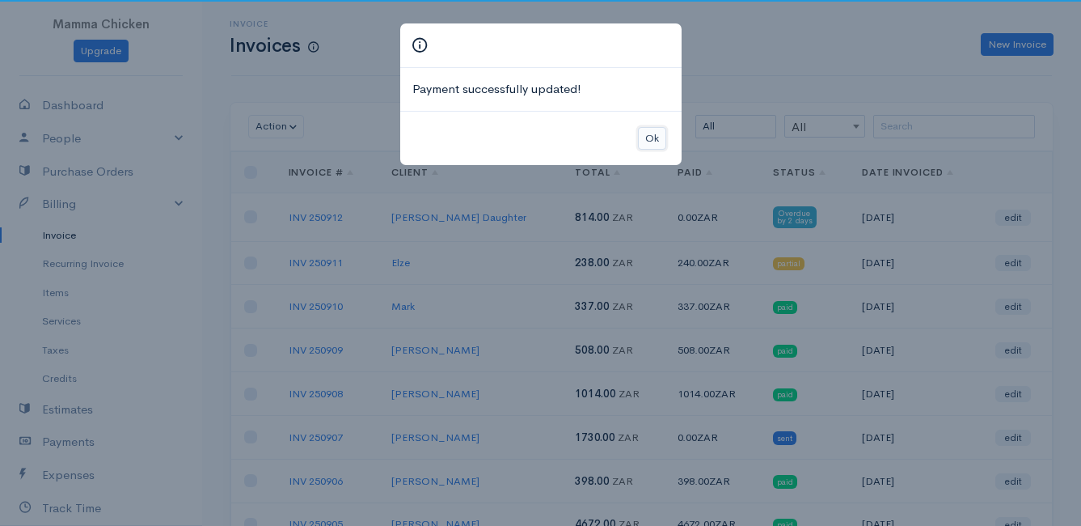
click at [646, 132] on button "Ok" at bounding box center [652, 138] width 28 height 23
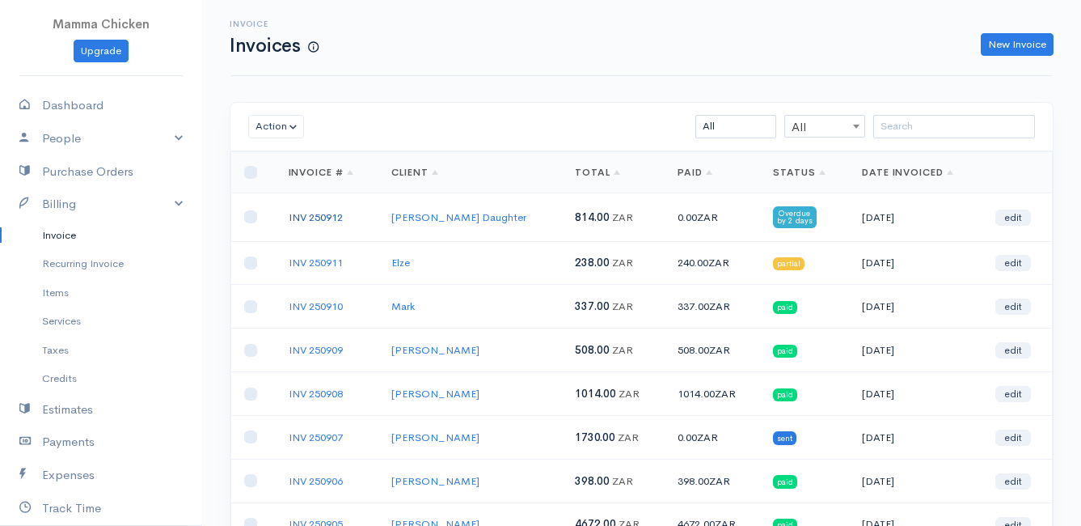
click at [314, 215] on link "INV 250912" at bounding box center [316, 217] width 54 height 14
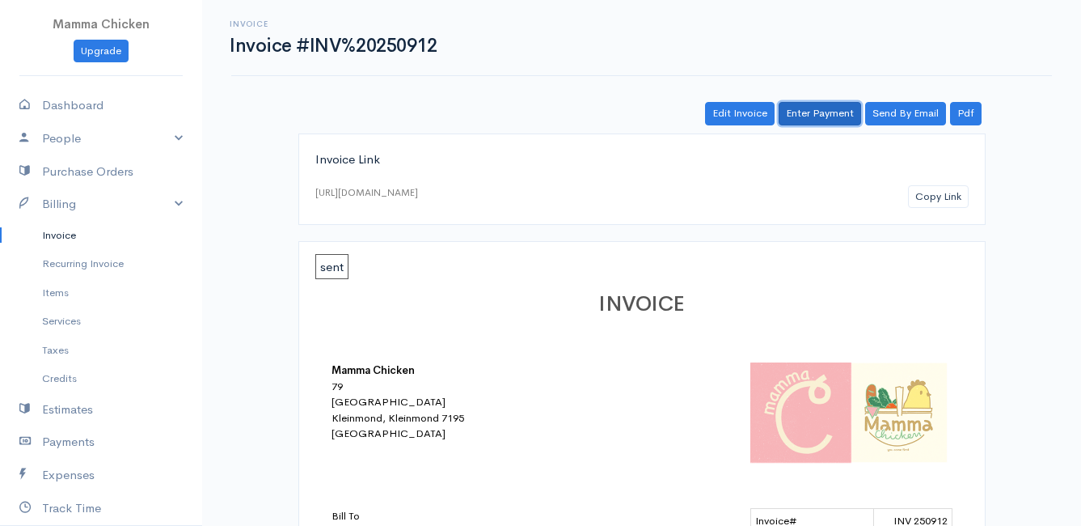
click at [830, 105] on link "Enter Payment" at bounding box center [820, 113] width 82 height 23
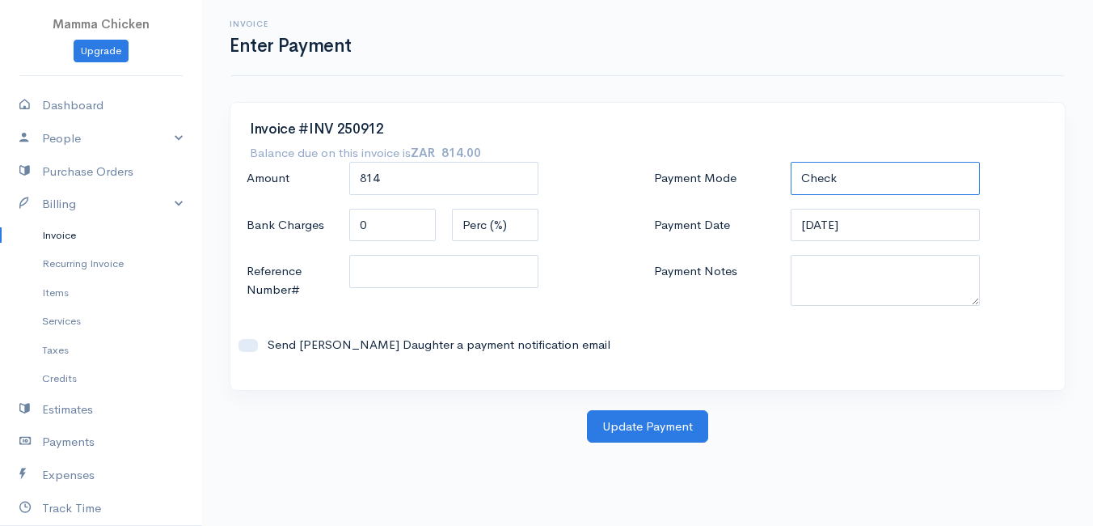
click at [832, 179] on select "Check Bank Transfer Credit Cash Debit ACH VISA MASTERCARD AMEX DISCOVER DINERS …" at bounding box center [885, 178] width 189 height 33
select select "Bank Transfer"
click at [791, 162] on select "Check Bank Transfer Credit Cash Debit ACH VISA MASTERCARD AMEX DISCOVER DINERS …" at bounding box center [885, 178] width 189 height 33
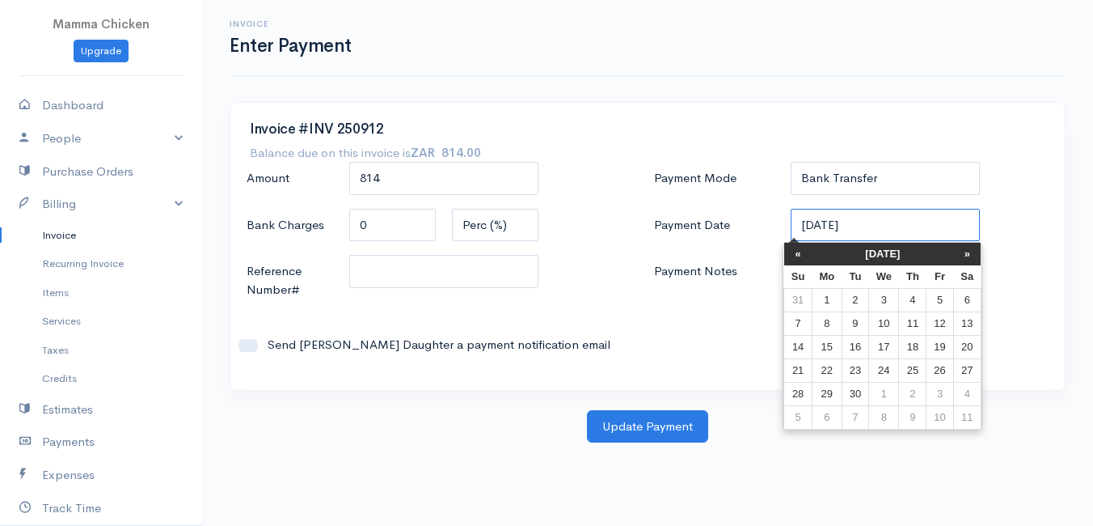
click at [879, 226] on input "[DATE]" at bounding box center [885, 225] width 189 height 33
click at [914, 320] on td "11" at bounding box center [912, 322] width 27 height 23
type input "[DATE]"
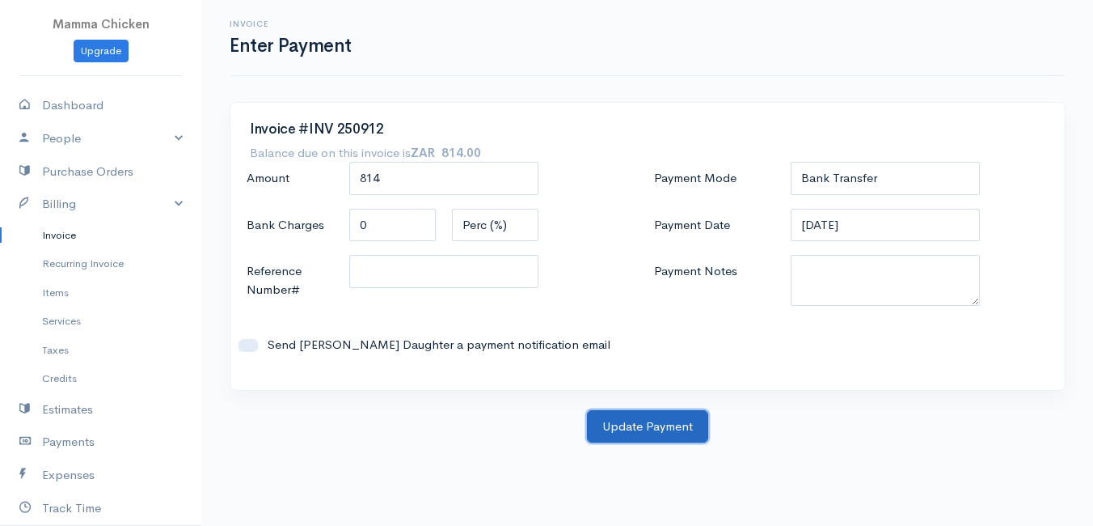
click at [644, 427] on button "Update Payment" at bounding box center [647, 426] width 121 height 33
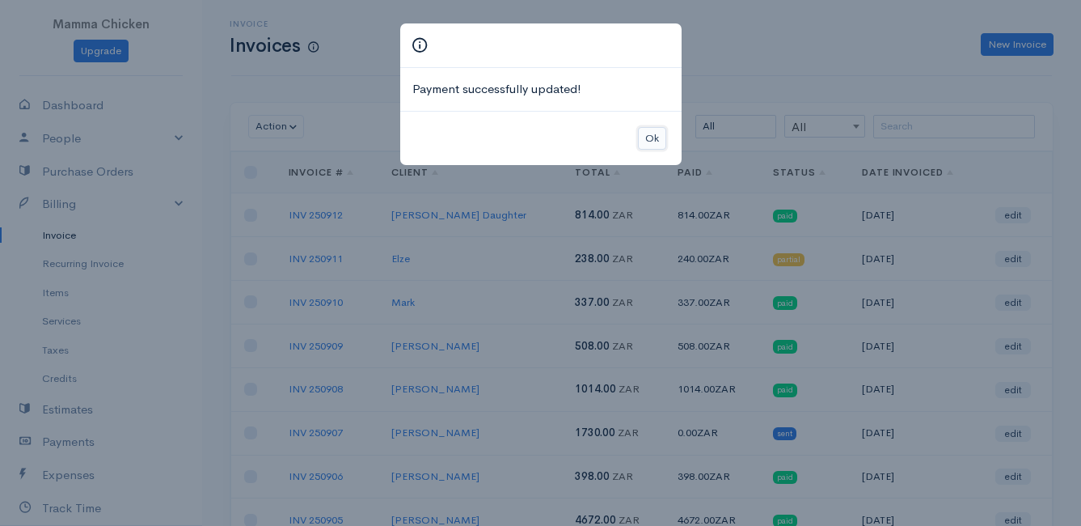
click at [648, 139] on button "Ok" at bounding box center [652, 138] width 28 height 23
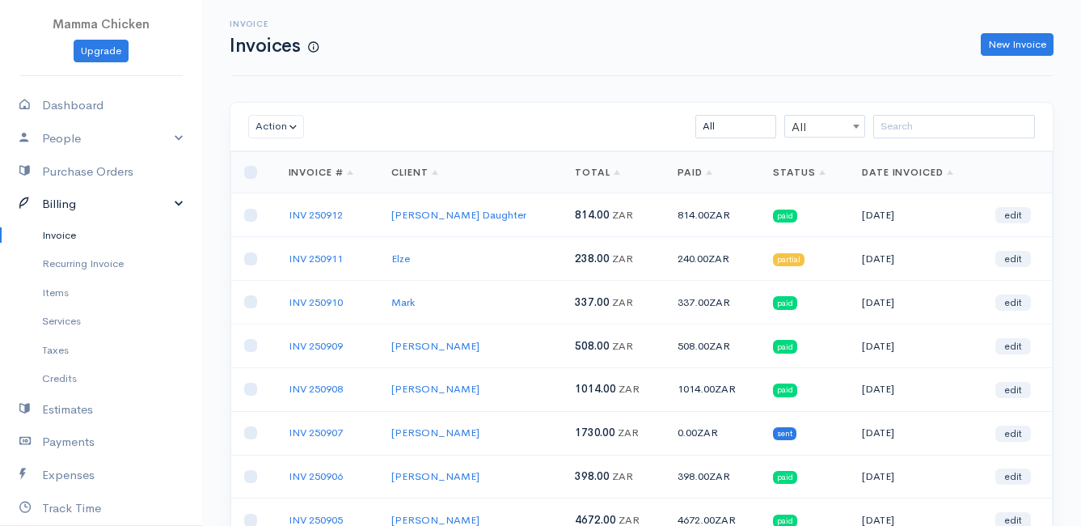
click at [76, 201] on link "Billing" at bounding box center [101, 204] width 202 height 33
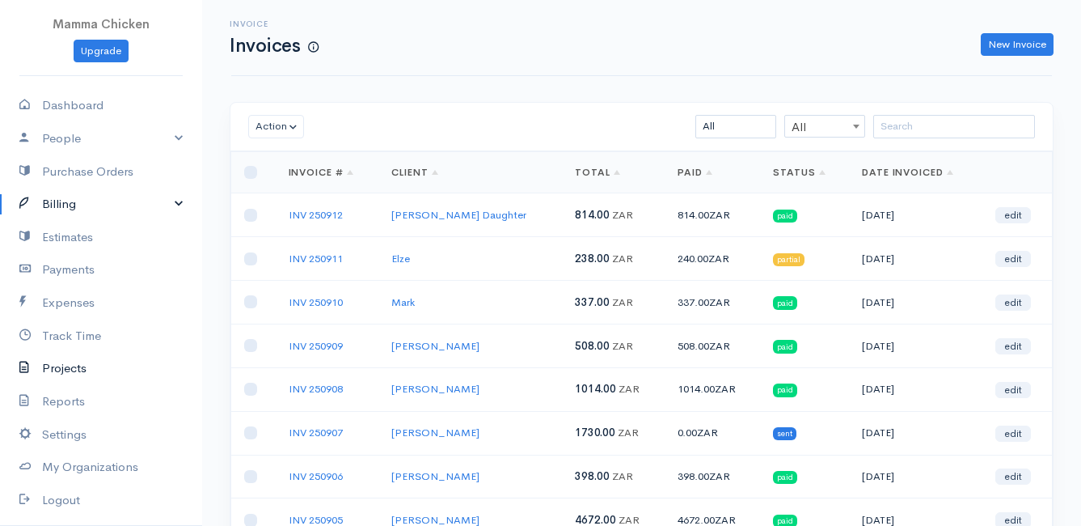
scroll to position [79, 0]
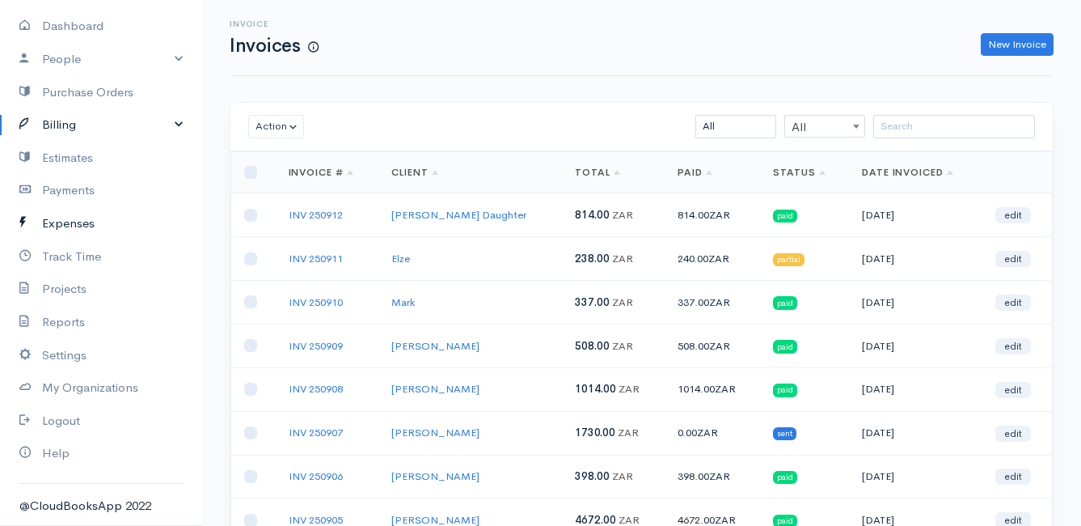
click at [74, 222] on link "Expenses" at bounding box center [101, 223] width 202 height 33
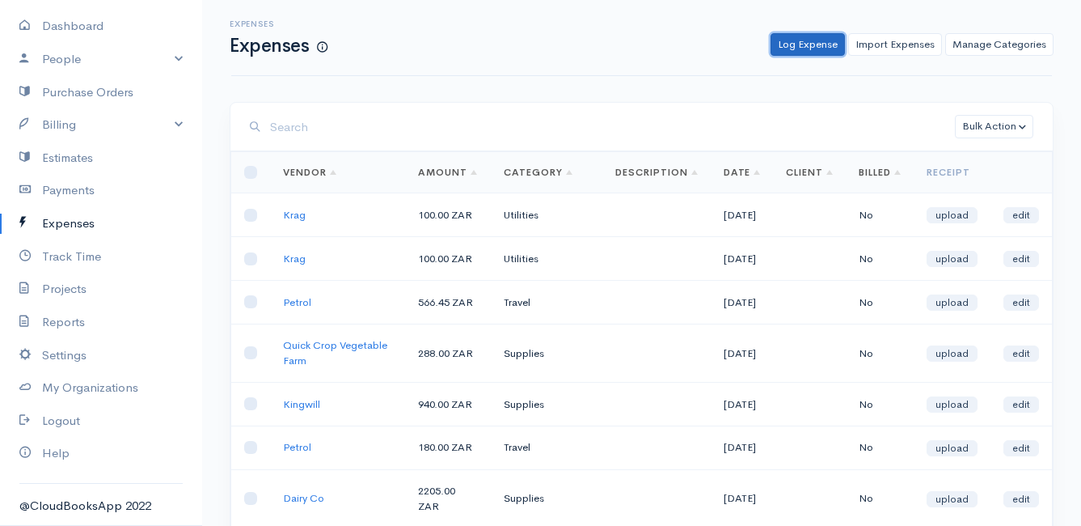
click at [804, 44] on link "Log Expense" at bounding box center [807, 44] width 74 height 23
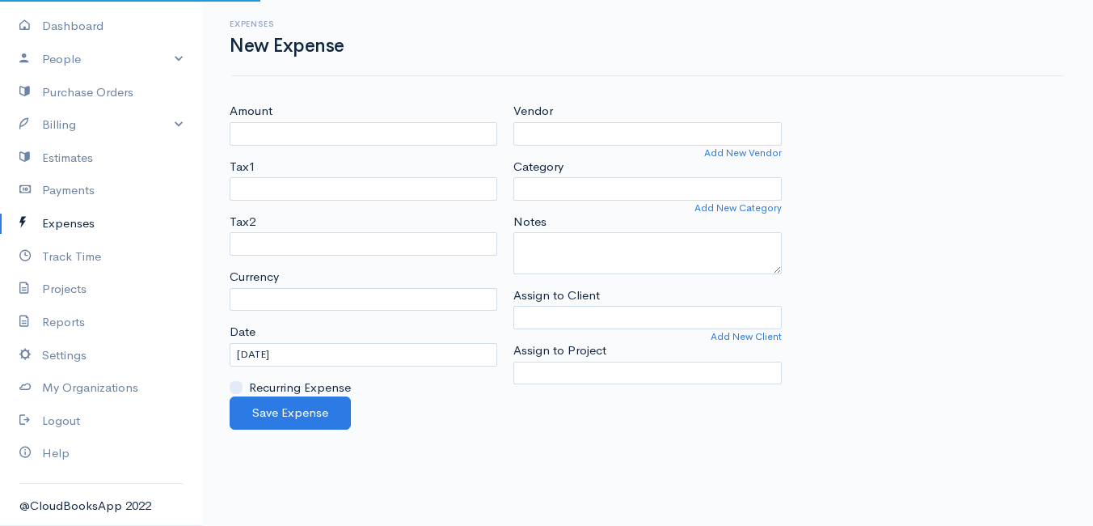
select select "ZAR"
click at [66, 222] on link "Expenses" at bounding box center [101, 223] width 202 height 33
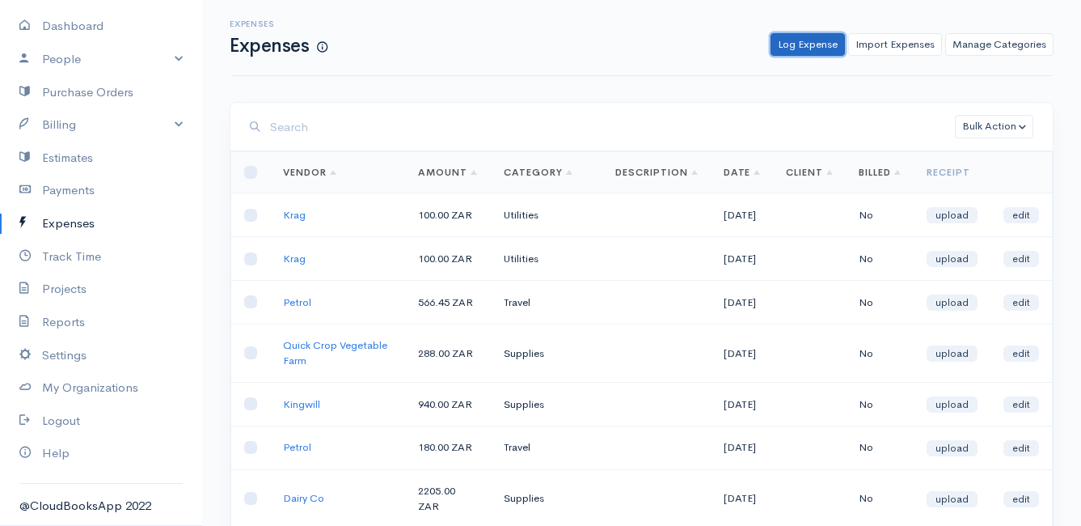
click at [815, 37] on link "Log Expense" at bounding box center [807, 44] width 74 height 23
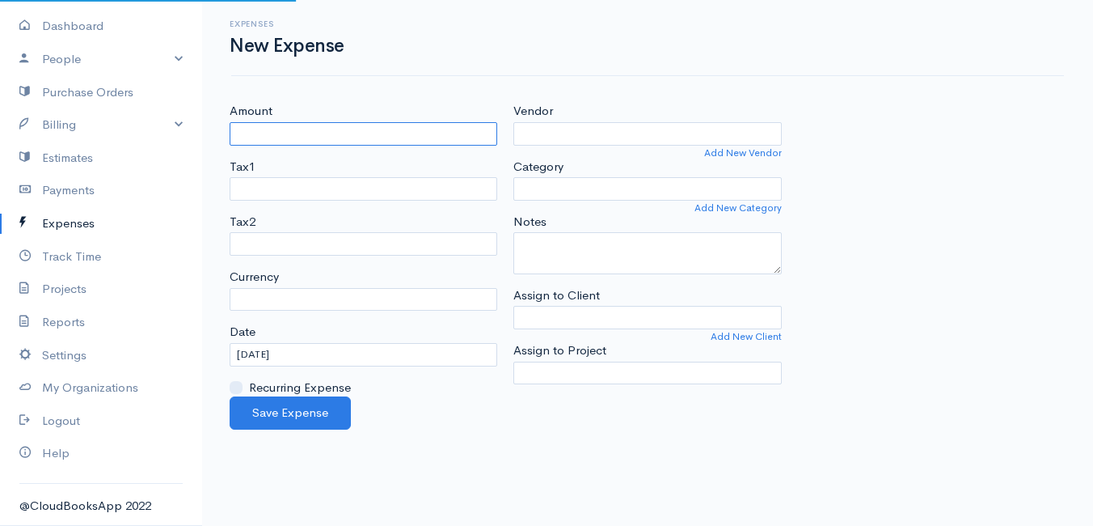
select select "ZAR"
click at [301, 137] on input "Amount" at bounding box center [364, 133] width 268 height 23
type input "77"
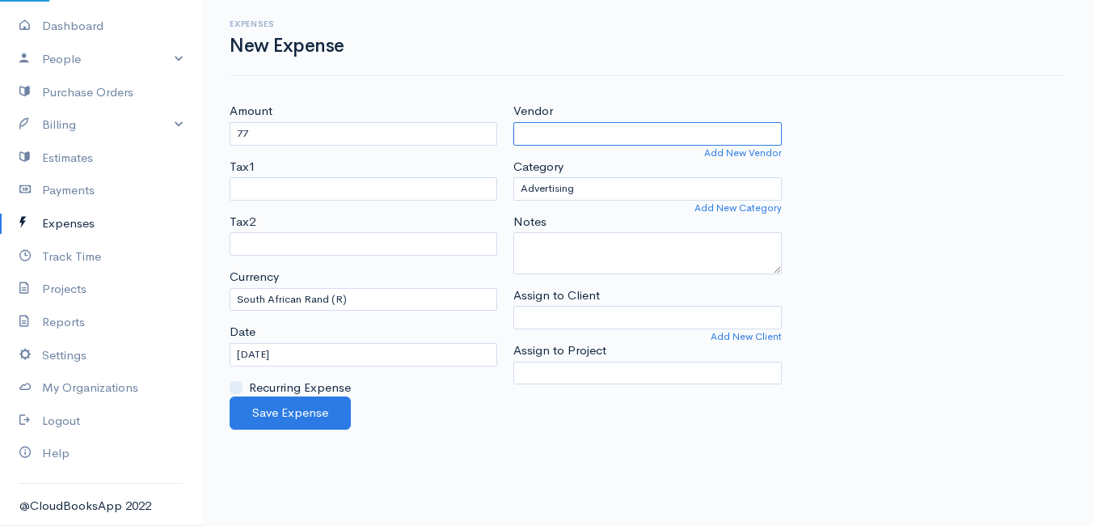
click at [607, 124] on input "Vendor" at bounding box center [647, 133] width 268 height 23
type input "FNB"
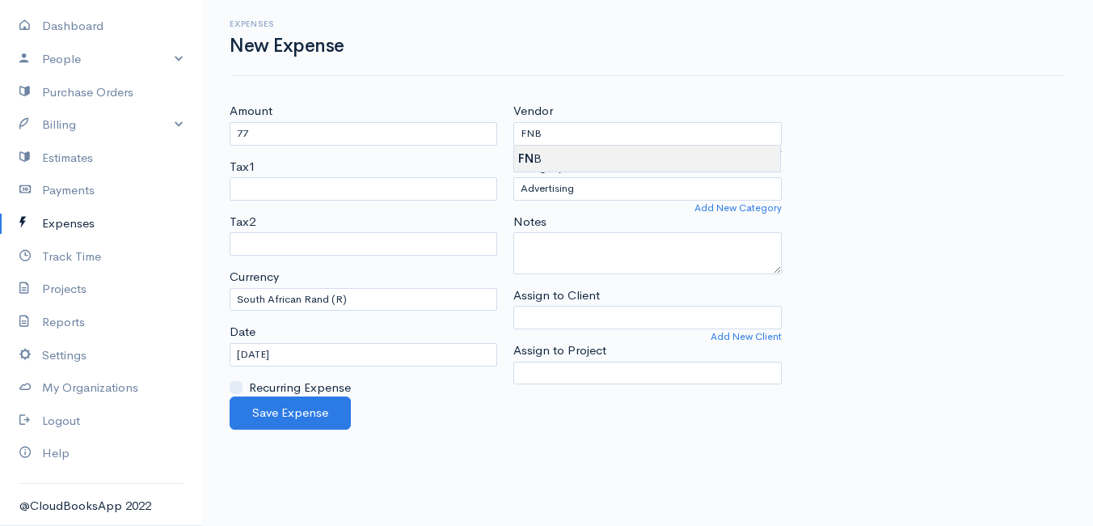
click at [582, 160] on body "Mamma Chicken Upgrade Dashboard People Clients Vendors Staff Users Purchase Ord…" at bounding box center [546, 263] width 1093 height 526
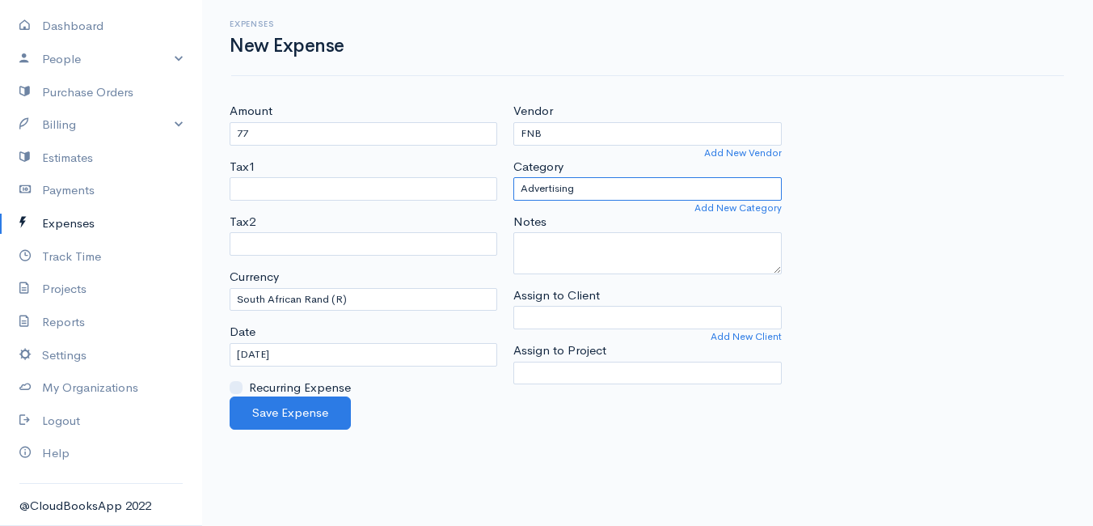
drag, startPoint x: 585, startPoint y: 179, endPoint x: 582, endPoint y: 188, distance: 8.4
click at [582, 188] on select "Advertising Car & Truck Expenses Contractors Education Education and Training E…" at bounding box center [647, 188] width 268 height 23
select select "Professional Services"
click at [513, 177] on select "Advertising Car & Truck Expenses Contractors Education Education and Training E…" at bounding box center [647, 188] width 268 height 23
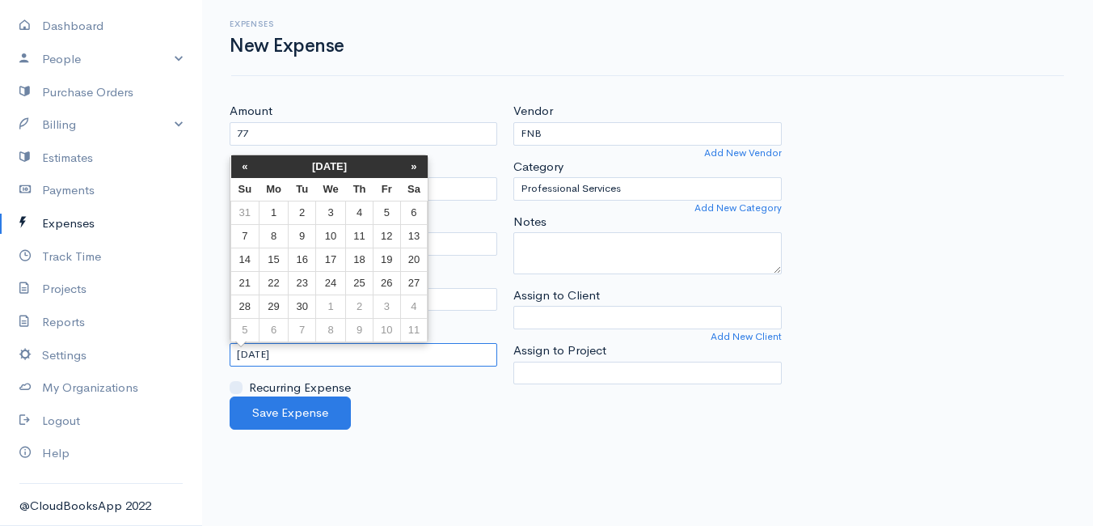
click at [331, 360] on input "[DATE]" at bounding box center [364, 354] width 268 height 23
click at [369, 240] on td "11" at bounding box center [359, 235] width 27 height 23
type input "[DATE]"
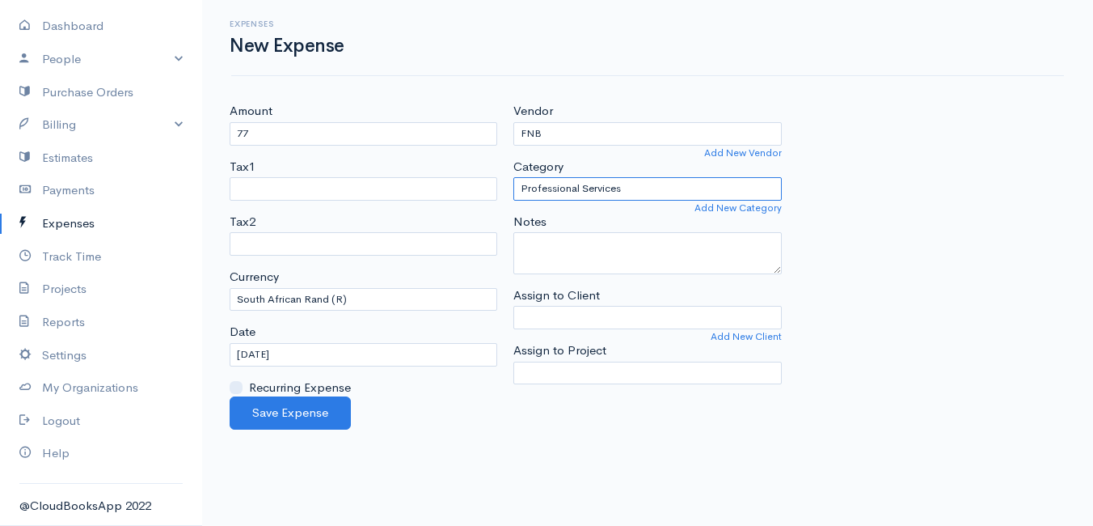
click at [665, 187] on select "Advertising Car & Truck Expenses Contractors Education Education and Training E…" at bounding box center [647, 188] width 268 height 23
select select "Other Expenses"
click at [513, 177] on select "Advertising Car & Truck Expenses Contractors Education Education and Training E…" at bounding box center [647, 188] width 268 height 23
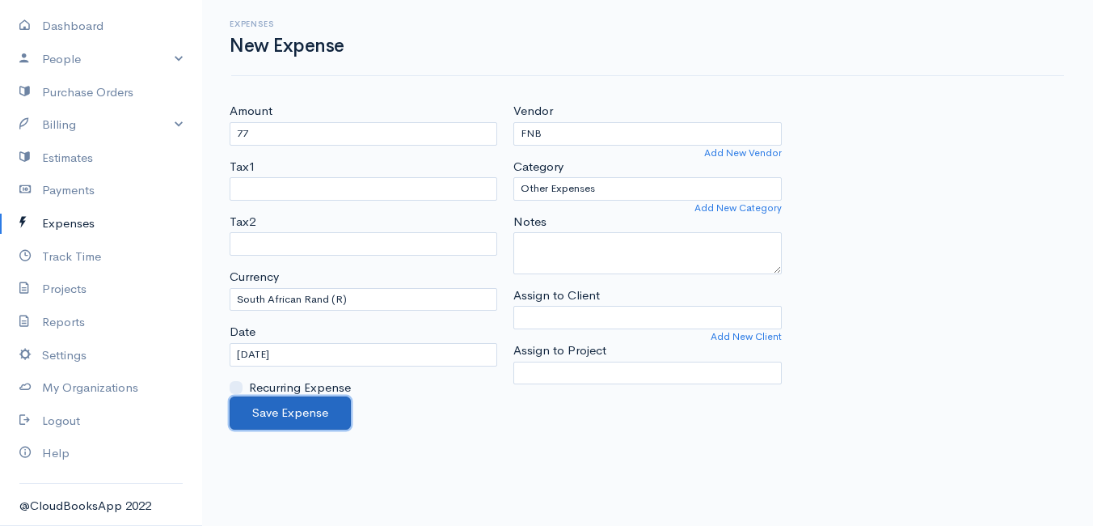
click at [282, 409] on button "Save Expense" at bounding box center [290, 412] width 121 height 33
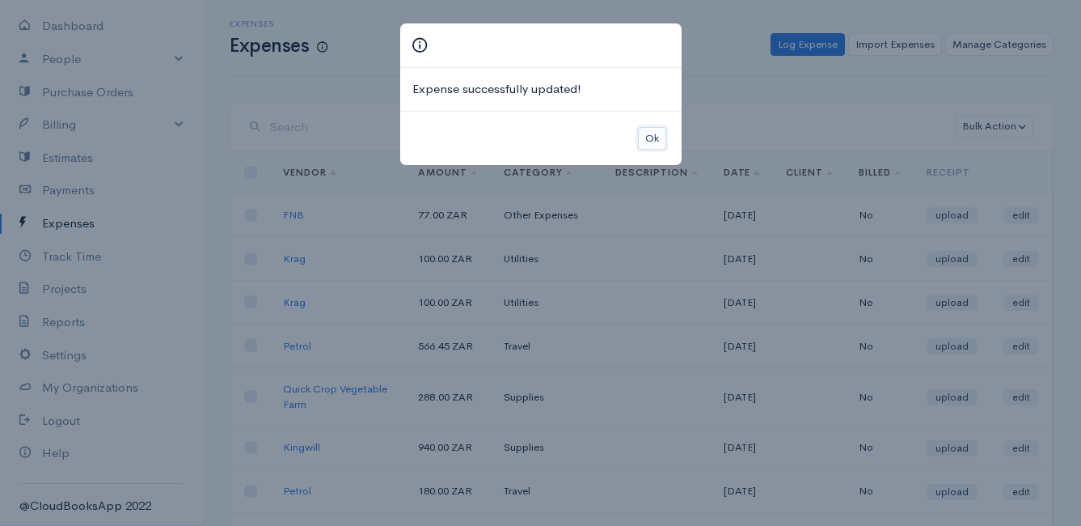
click at [656, 130] on button "Ok" at bounding box center [652, 138] width 28 height 23
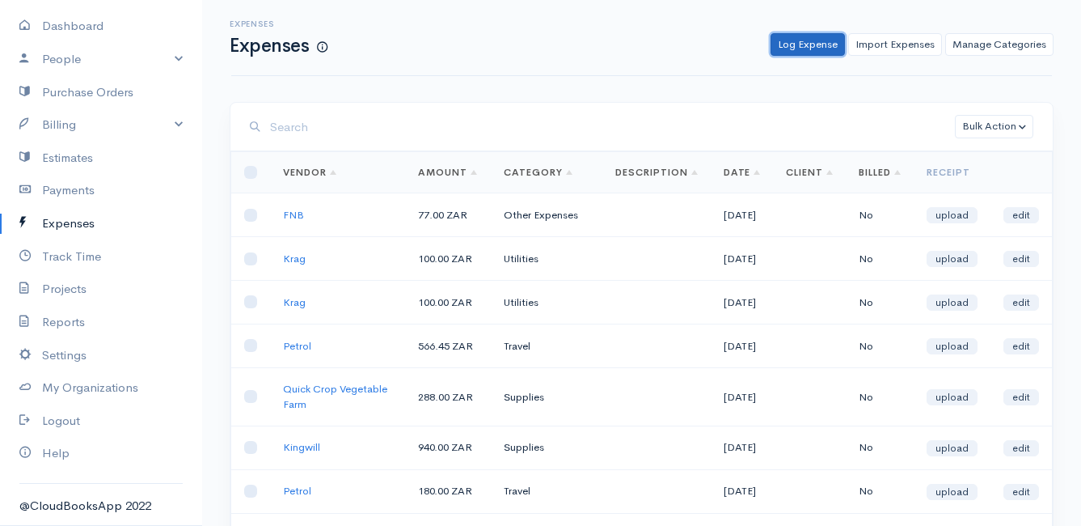
click at [808, 46] on link "Log Expense" at bounding box center [807, 44] width 74 height 23
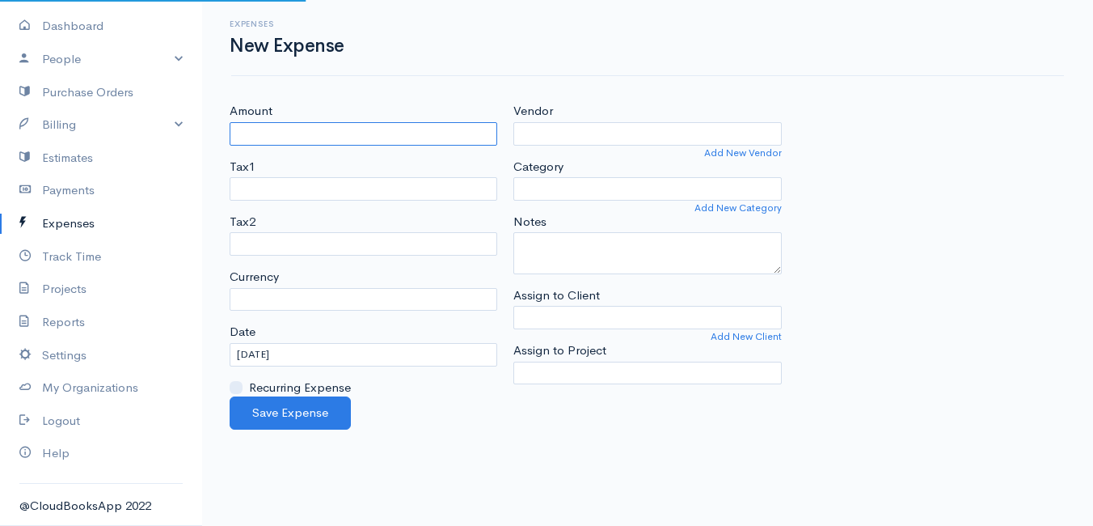
click at [357, 133] on input "Amount" at bounding box center [364, 133] width 268 height 23
select select "ZAR"
type input "5564.70"
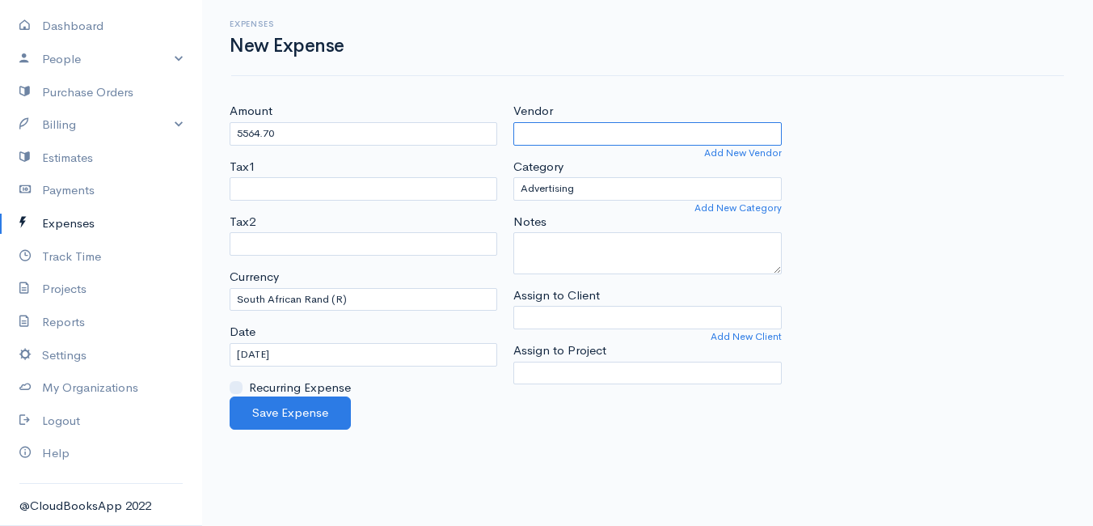
click at [589, 137] on input "Vendor" at bounding box center [647, 133] width 268 height 23
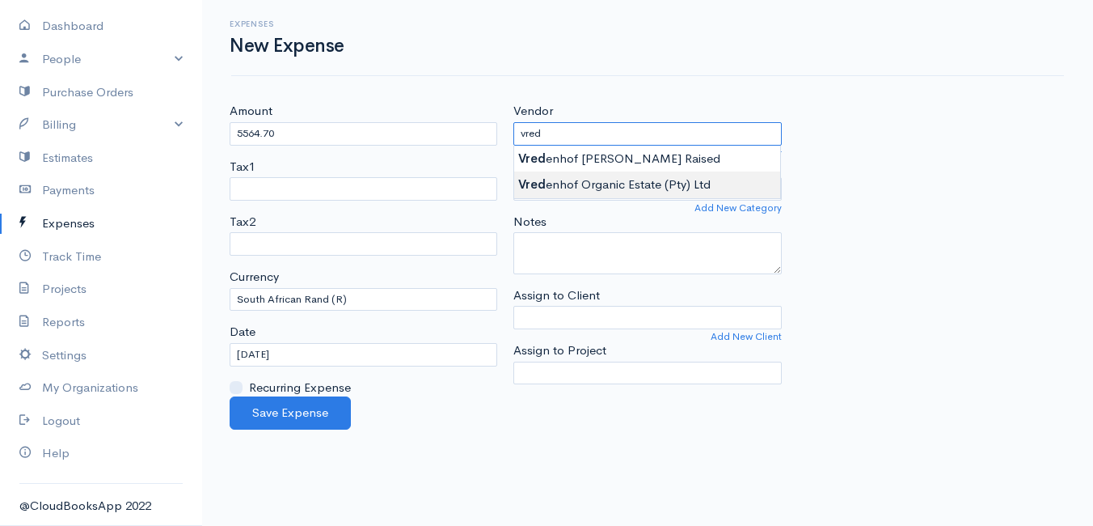
type input "Vredenhof Organic Estate (Pty) Ltd"
click at [595, 176] on body "Mamma Chicken Upgrade Dashboard People Clients Vendors Staff Users Purchase Ord…" at bounding box center [546, 263] width 1093 height 526
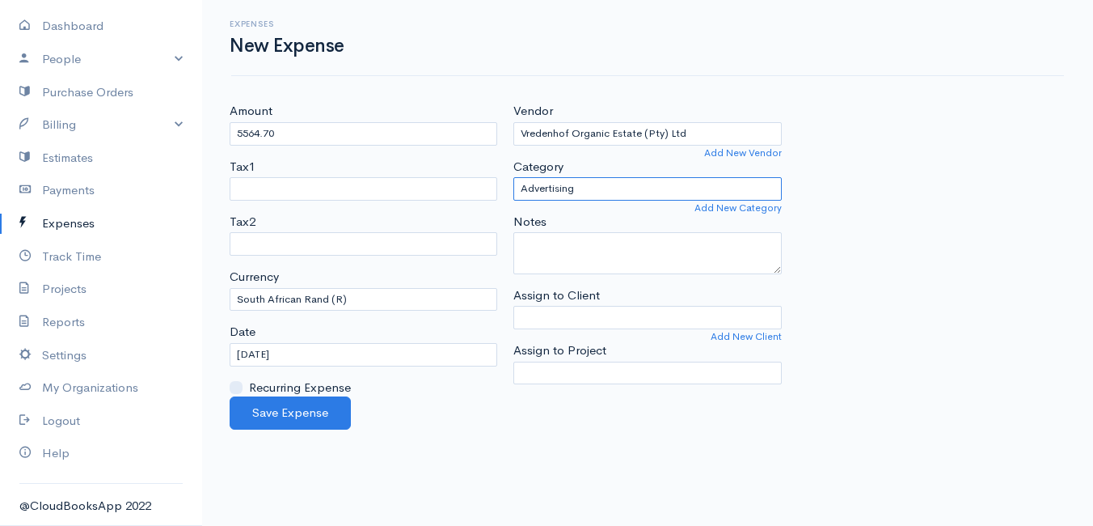
click at [593, 185] on select "Advertising Car & Truck Expenses Contractors Education Education and Training E…" at bounding box center [647, 188] width 268 height 23
select select "Personal"
click at [513, 177] on select "Advertising Car & Truck Expenses Contractors Education Education and Training E…" at bounding box center [647, 188] width 268 height 23
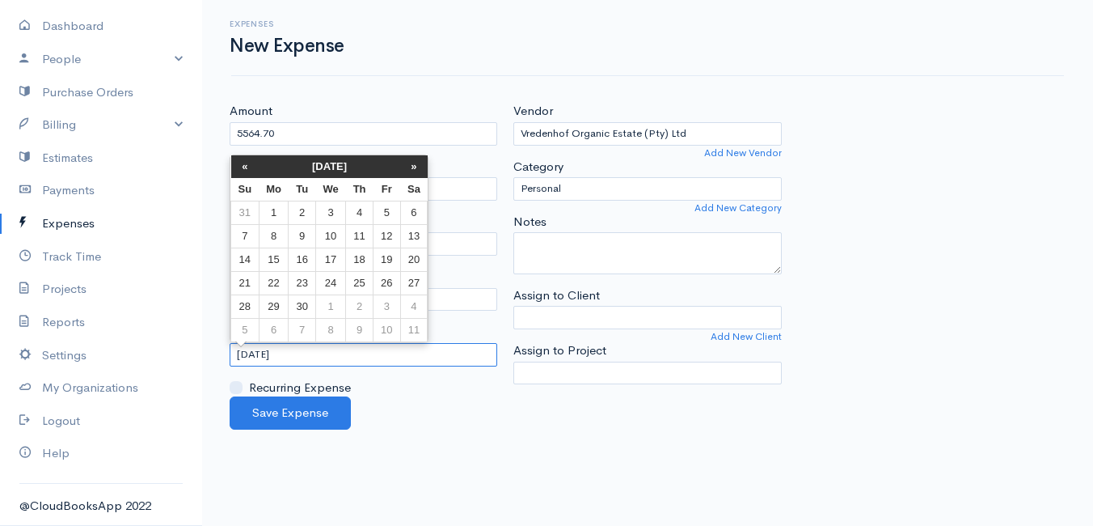
click at [325, 352] on input "[DATE]" at bounding box center [364, 354] width 268 height 23
click at [382, 229] on td "12" at bounding box center [387, 235] width 27 height 23
type input "[DATE]"
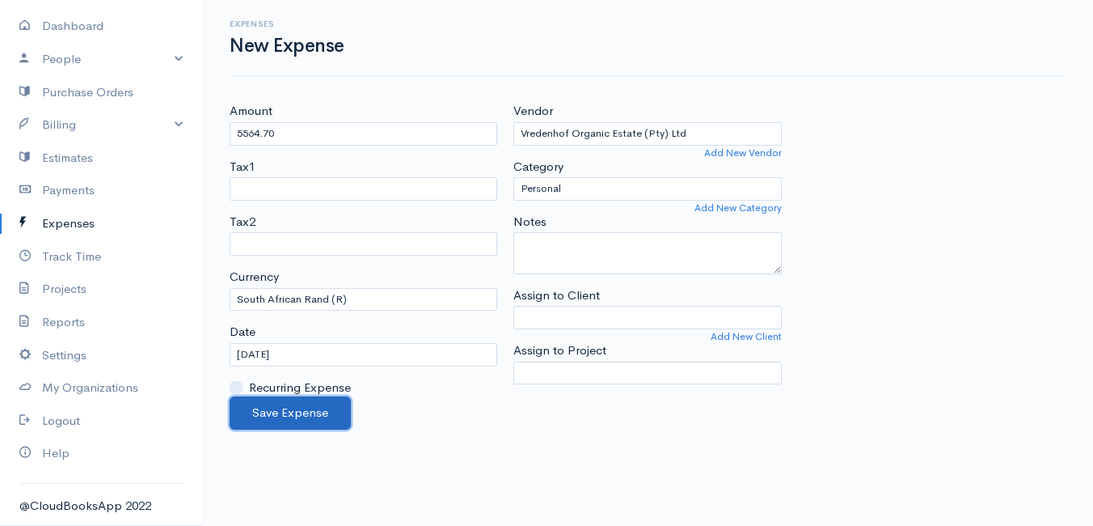
click at [298, 416] on button "Save Expense" at bounding box center [290, 412] width 121 height 33
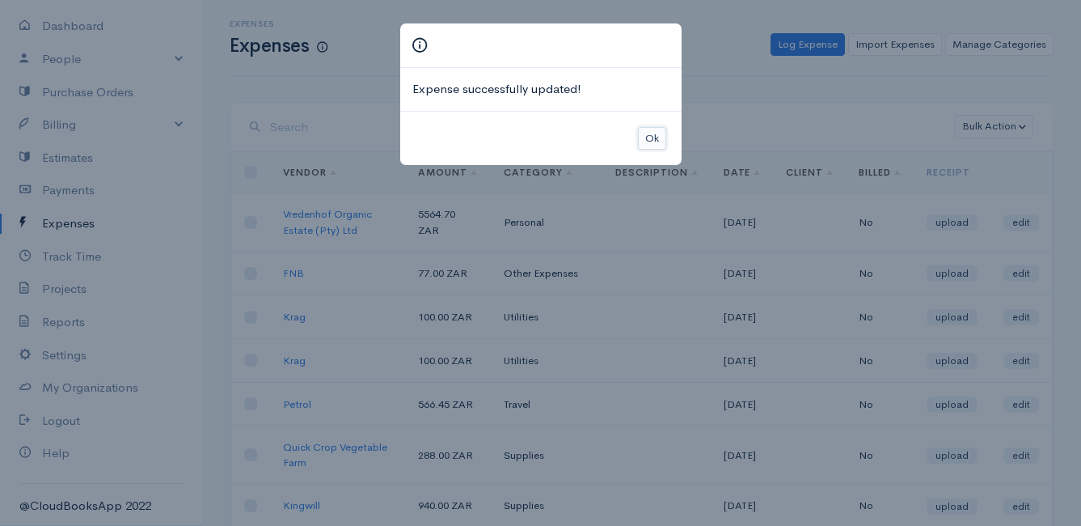
click at [649, 134] on button "Ok" at bounding box center [652, 138] width 28 height 23
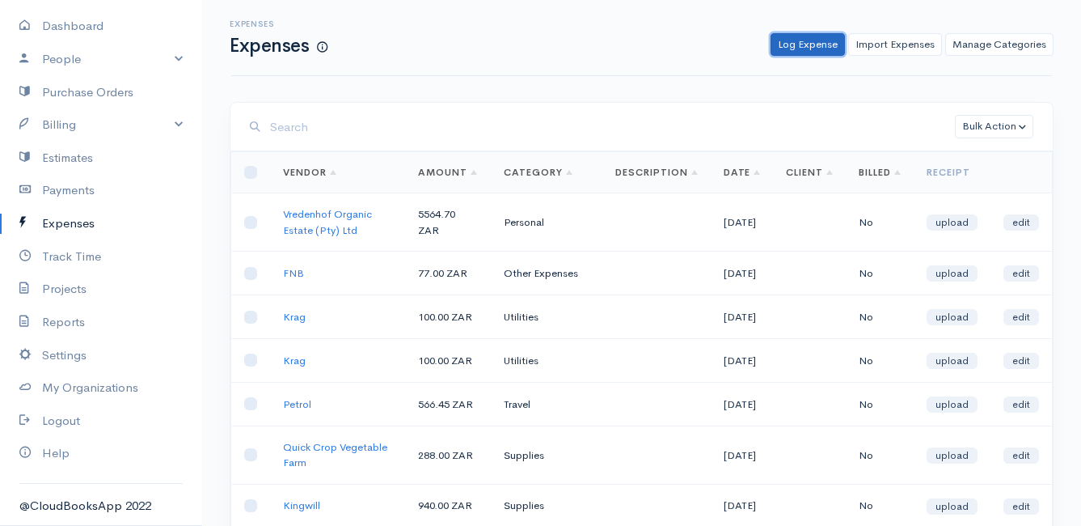
click at [814, 45] on link "Log Expense" at bounding box center [807, 44] width 74 height 23
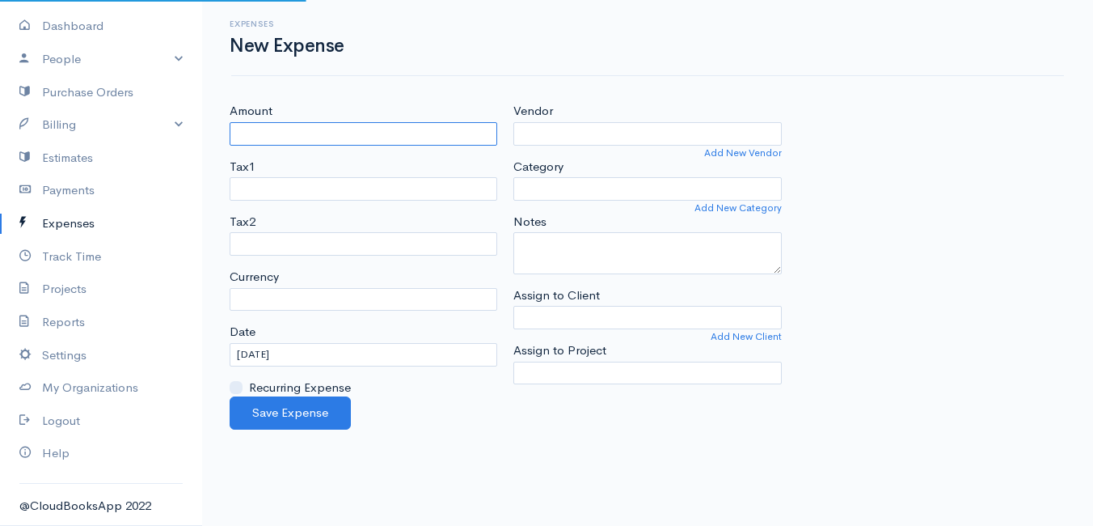
click at [357, 141] on input "Amount" at bounding box center [364, 133] width 268 height 23
select select "ZAR"
type input "1459.55"
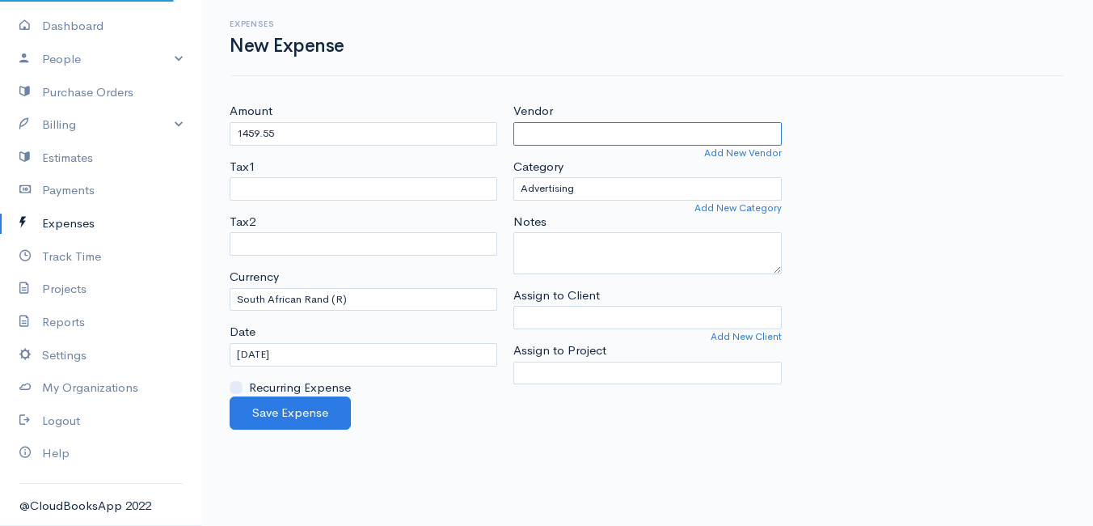
click at [524, 137] on input "Vendor" at bounding box center [647, 133] width 268 height 23
type input "Foxenburg"
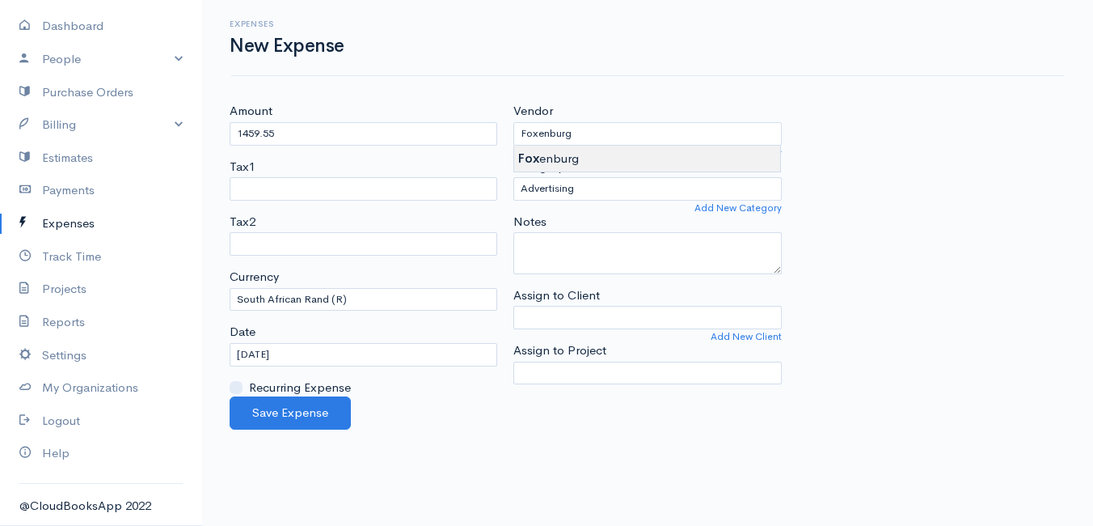
click at [544, 167] on body "Mamma Chicken Upgrade Dashboard People Clients Vendors Staff Users Purchase Ord…" at bounding box center [546, 263] width 1093 height 526
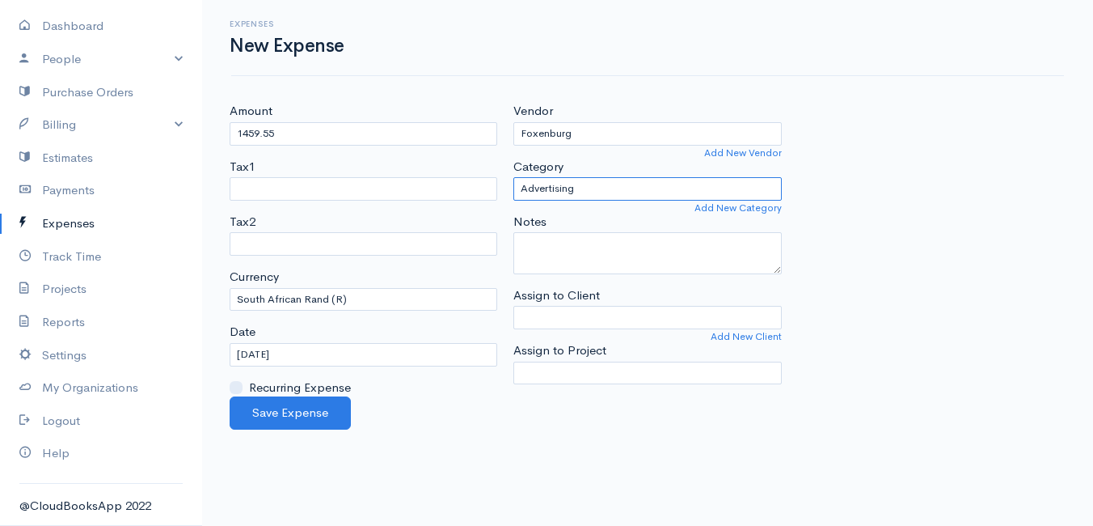
click at [568, 184] on select "Advertising Car & Truck Expenses Contractors Education Education and Training E…" at bounding box center [647, 188] width 268 height 23
select select "Supplies"
click at [513, 177] on select "Advertising Car & Truck Expenses Contractors Education Education and Training E…" at bounding box center [647, 188] width 268 height 23
click at [314, 357] on input "[DATE]" at bounding box center [364, 354] width 268 height 23
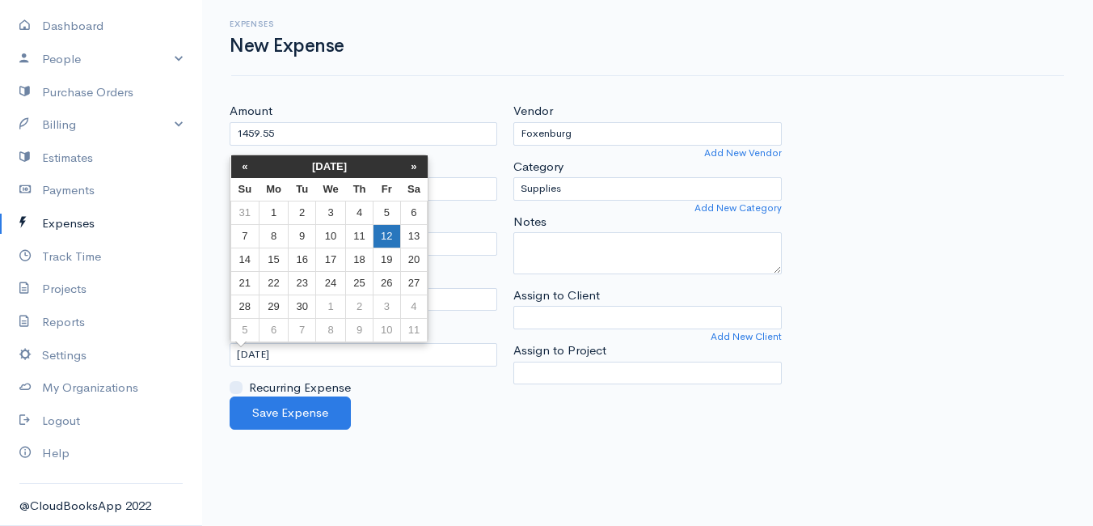
click at [391, 233] on td "12" at bounding box center [387, 235] width 27 height 23
type input "[DATE]"
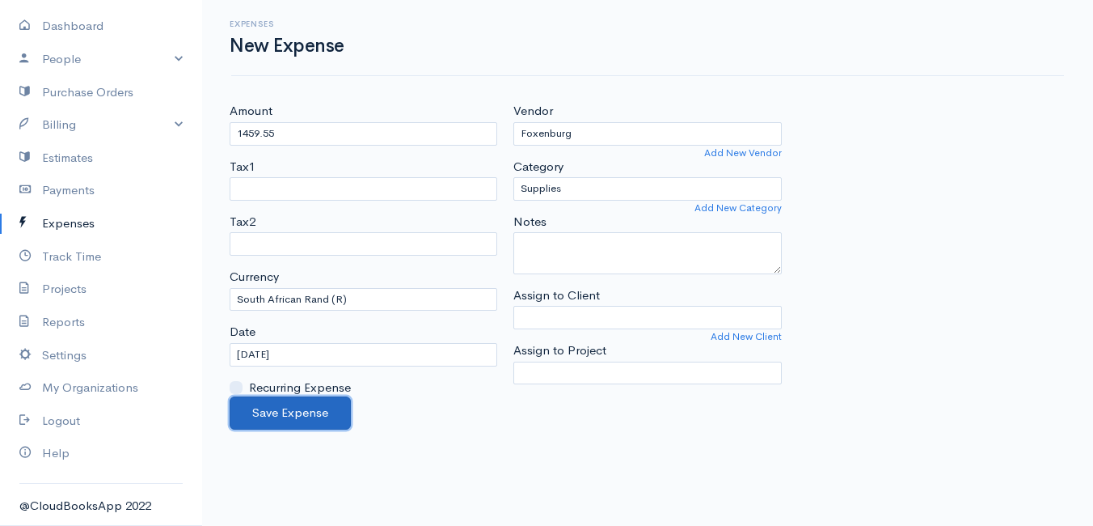
click at [284, 415] on button "Save Expense" at bounding box center [290, 412] width 121 height 33
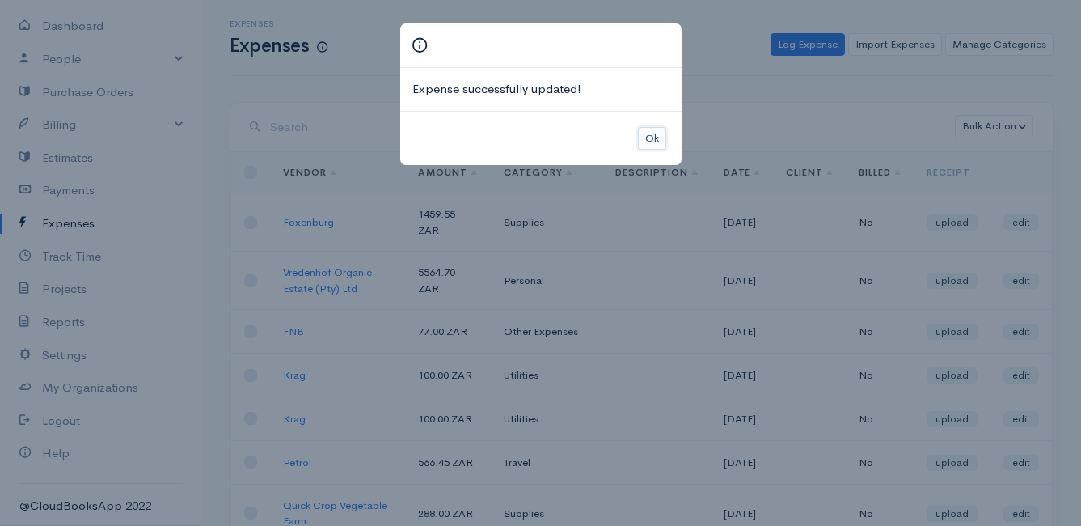
click at [644, 136] on button "Ok" at bounding box center [652, 138] width 28 height 23
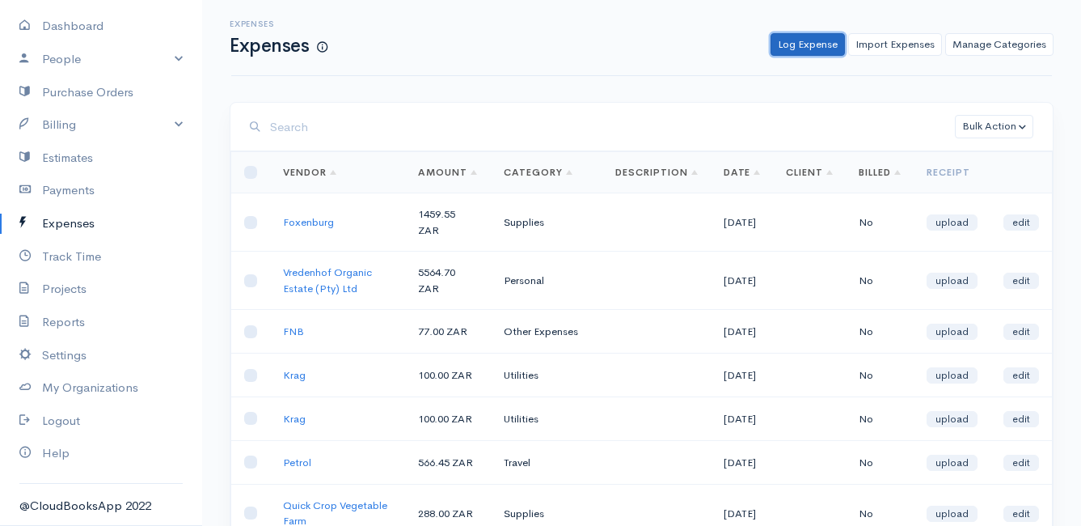
click at [823, 44] on link "Log Expense" at bounding box center [807, 44] width 74 height 23
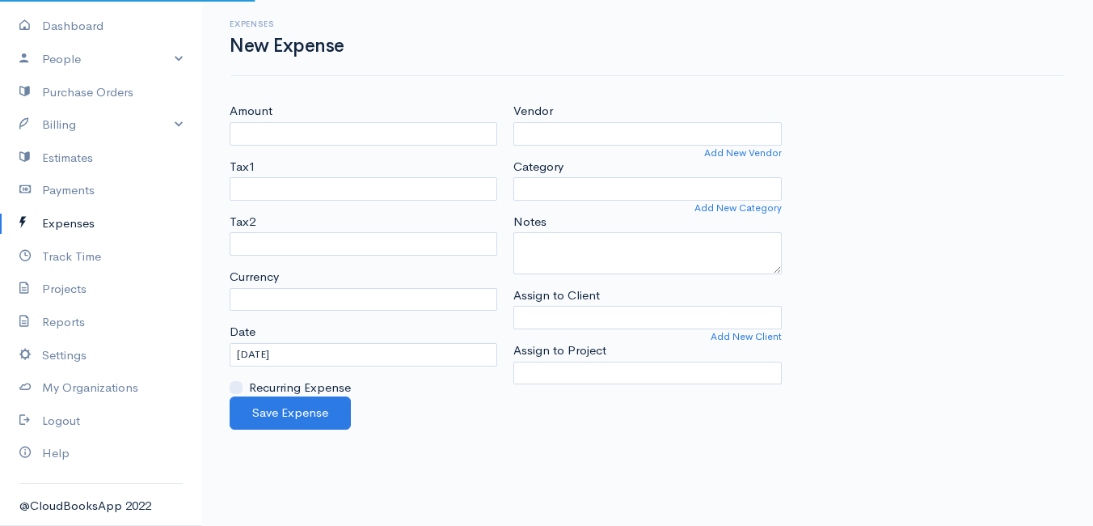
select select "ZAR"
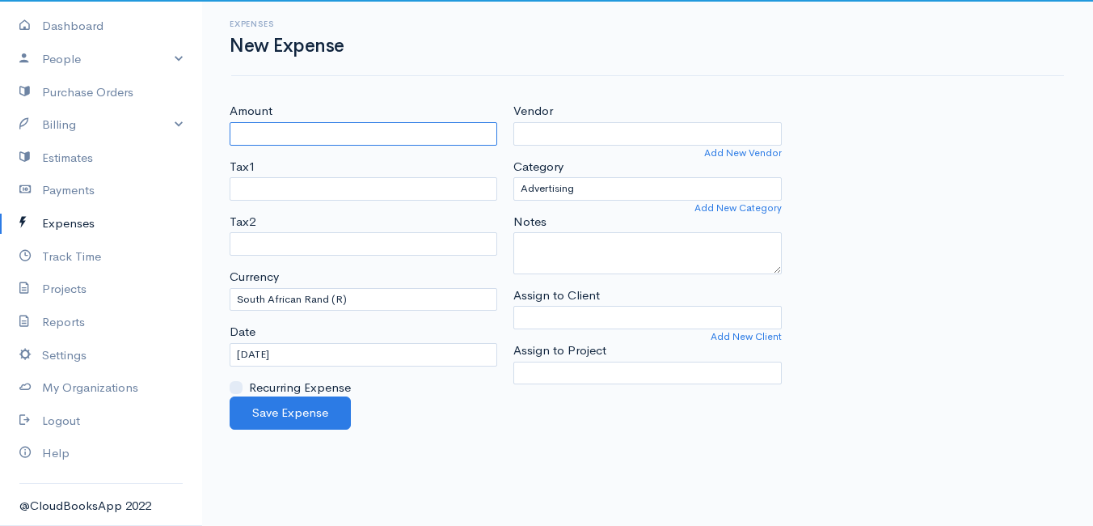
click at [384, 131] on input "Amount" at bounding box center [364, 133] width 268 height 23
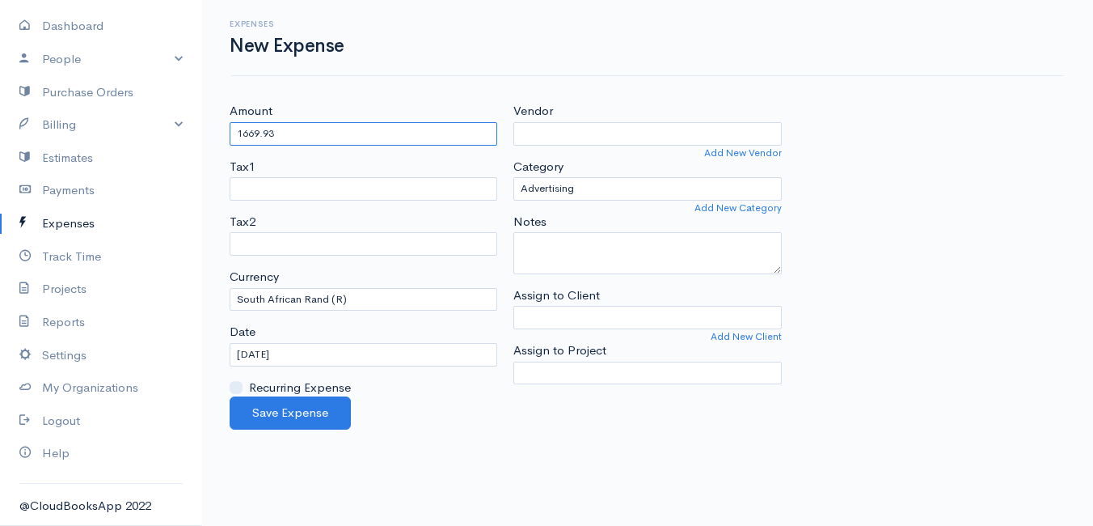
type input "1669.93"
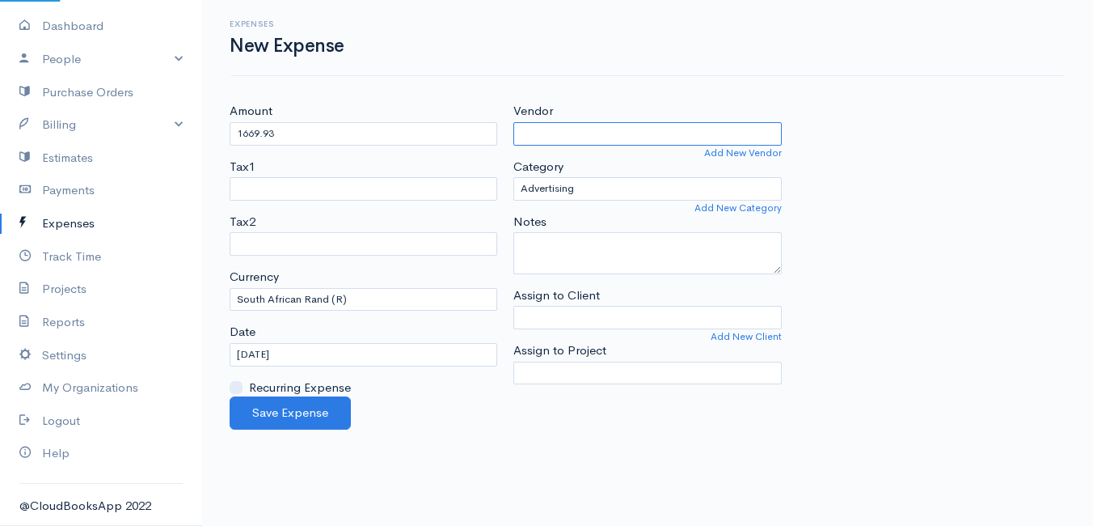
click at [578, 144] on input "Vendor" at bounding box center [647, 133] width 268 height 23
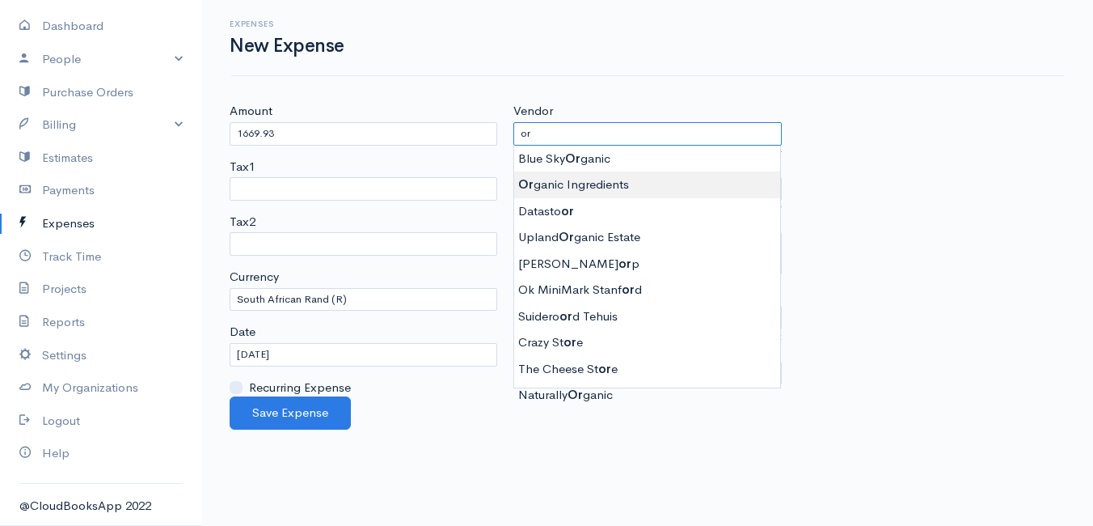
type input "Organic Ingredients"
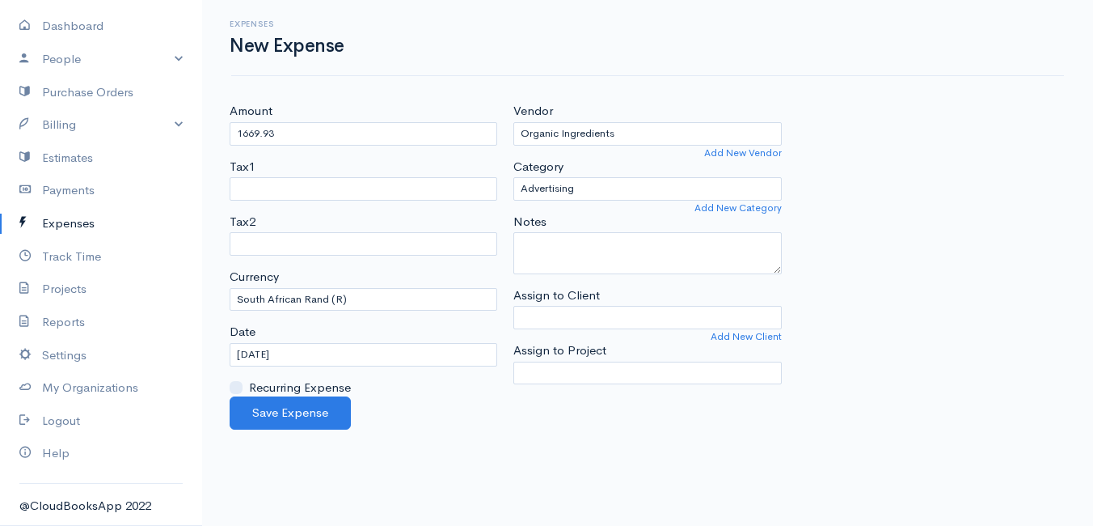
click at [584, 178] on body "Mamma Chicken Upgrade Dashboard People Clients Vendors Staff Users Purchase Ord…" at bounding box center [546, 263] width 1093 height 526
click at [580, 192] on select "Advertising Car & Truck Expenses Contractors Education Education and Training E…" at bounding box center [647, 188] width 268 height 23
select select "Supplies"
click at [513, 177] on select "Advertising Car & Truck Expenses Contractors Education Education and Training E…" at bounding box center [647, 188] width 268 height 23
click at [319, 352] on input "[DATE]" at bounding box center [364, 354] width 268 height 23
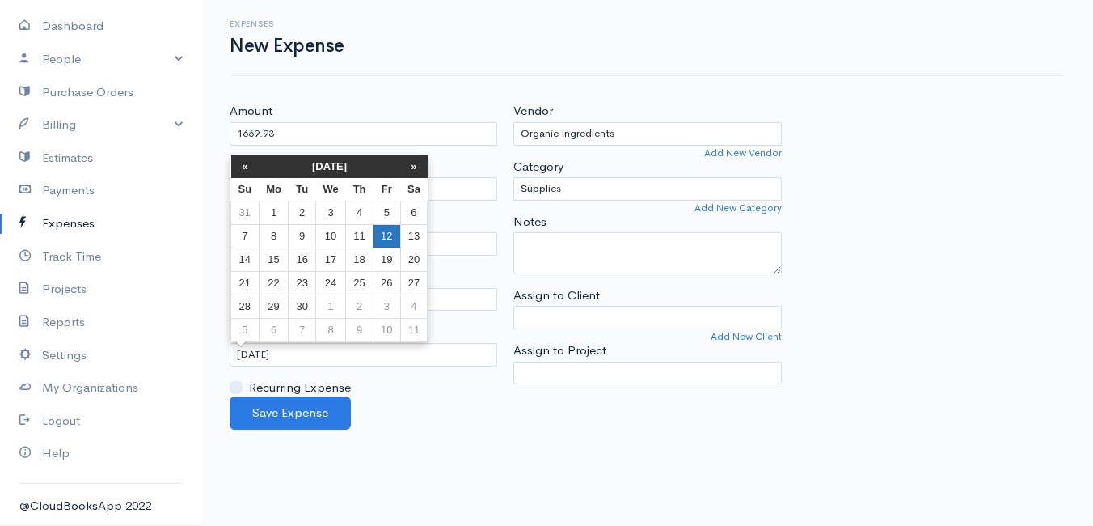
click at [392, 235] on td "12" at bounding box center [387, 235] width 27 height 23
type input "[DATE]"
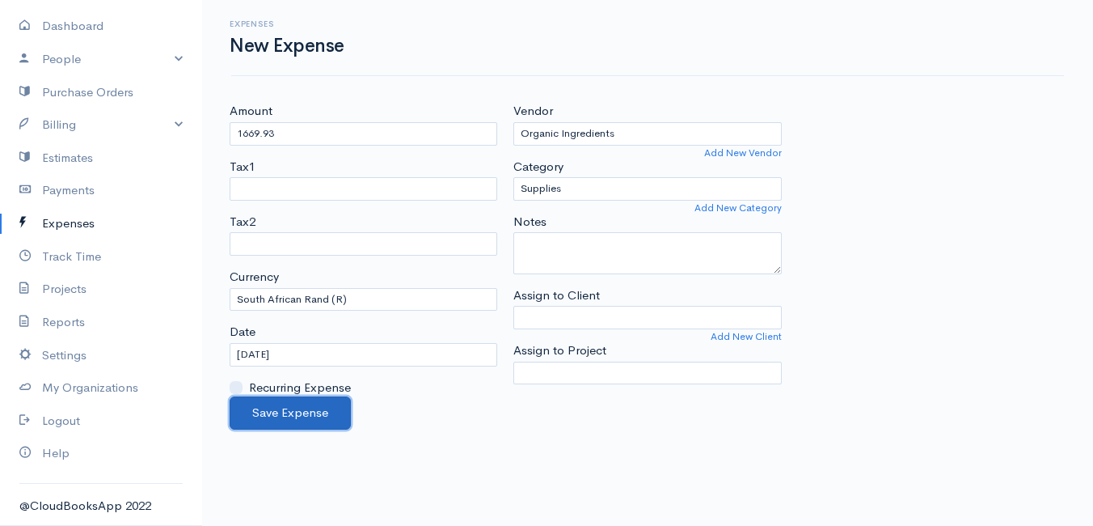
click at [264, 416] on button "Save Expense" at bounding box center [290, 412] width 121 height 33
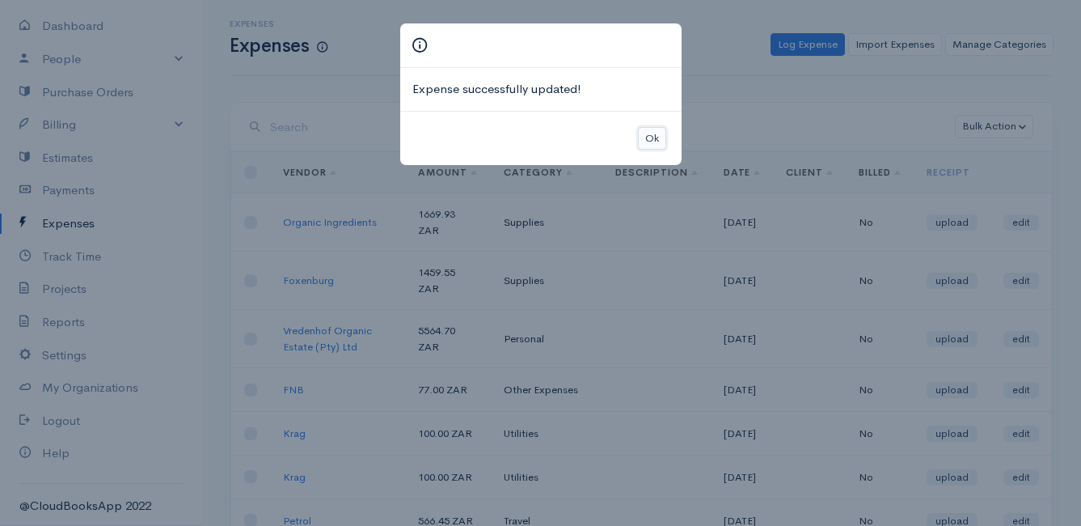
click at [652, 138] on button "Ok" at bounding box center [652, 138] width 28 height 23
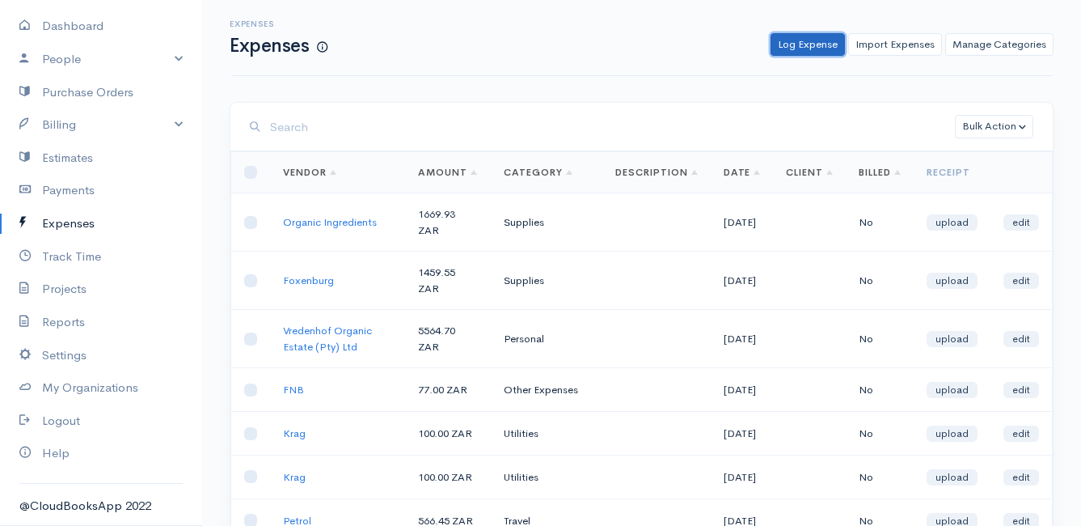
click at [809, 48] on link "Log Expense" at bounding box center [807, 44] width 74 height 23
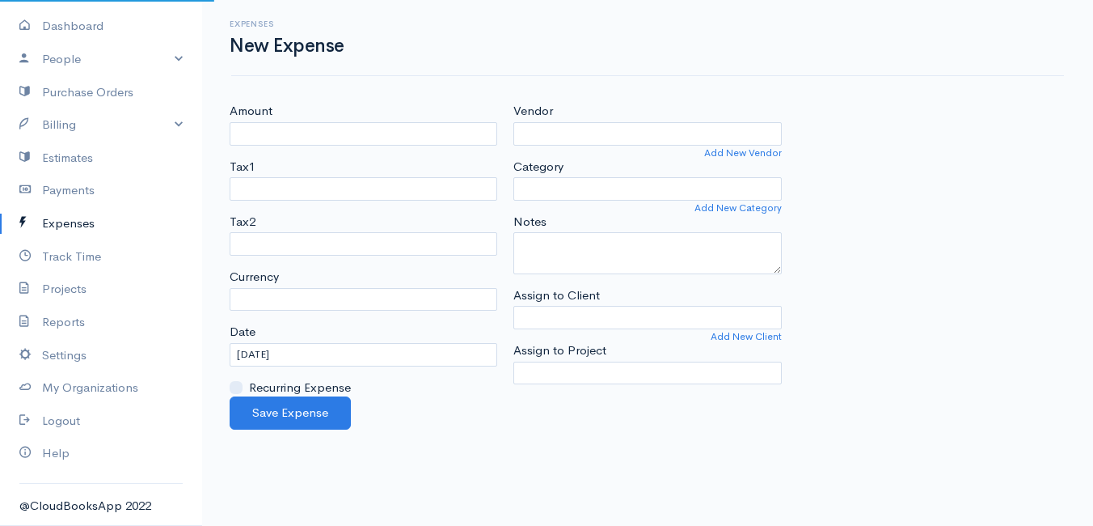
select select "ZAR"
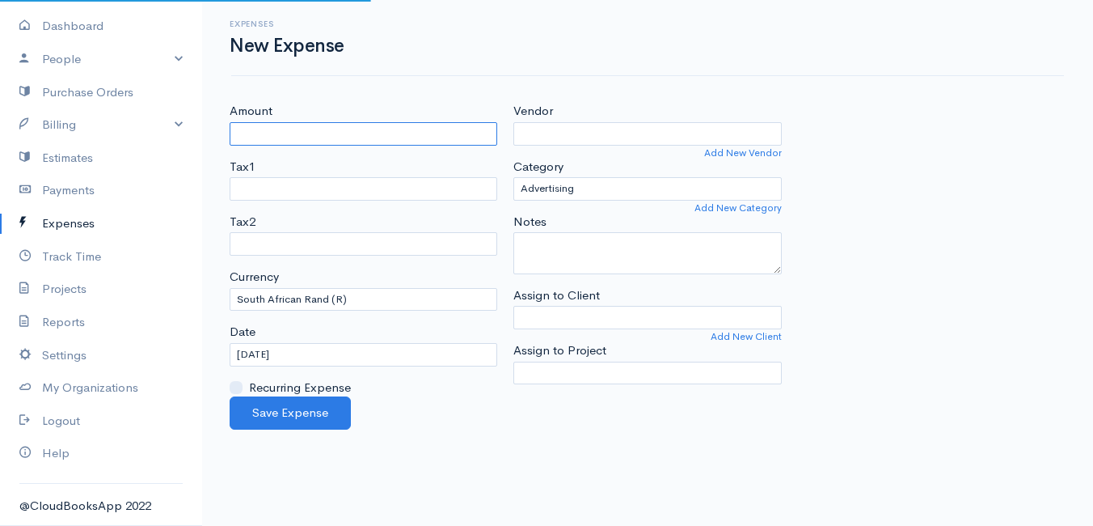
click at [386, 136] on input "Amount" at bounding box center [364, 133] width 268 height 23
type input "445"
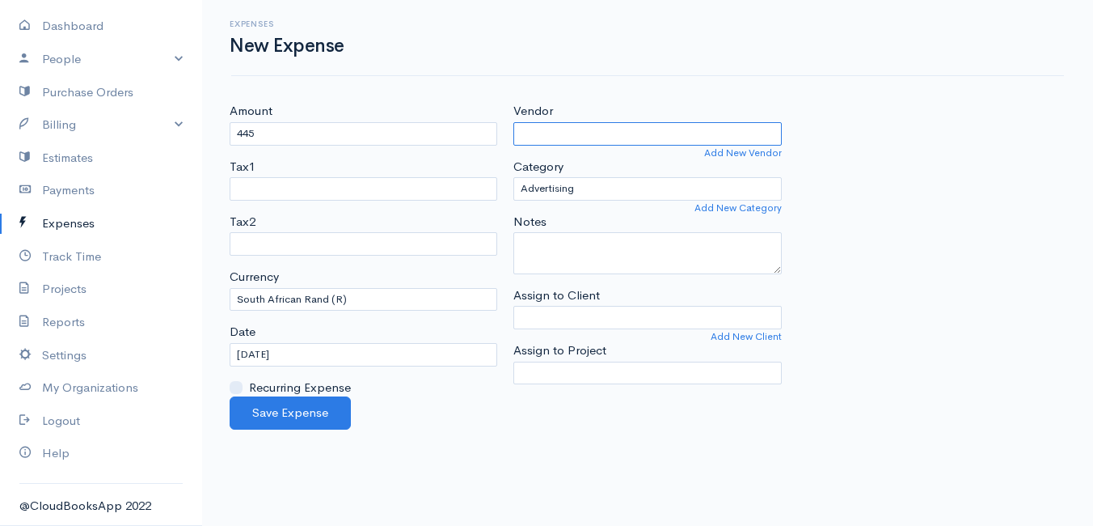
click at [590, 133] on input "Vendor" at bounding box center [647, 133] width 268 height 23
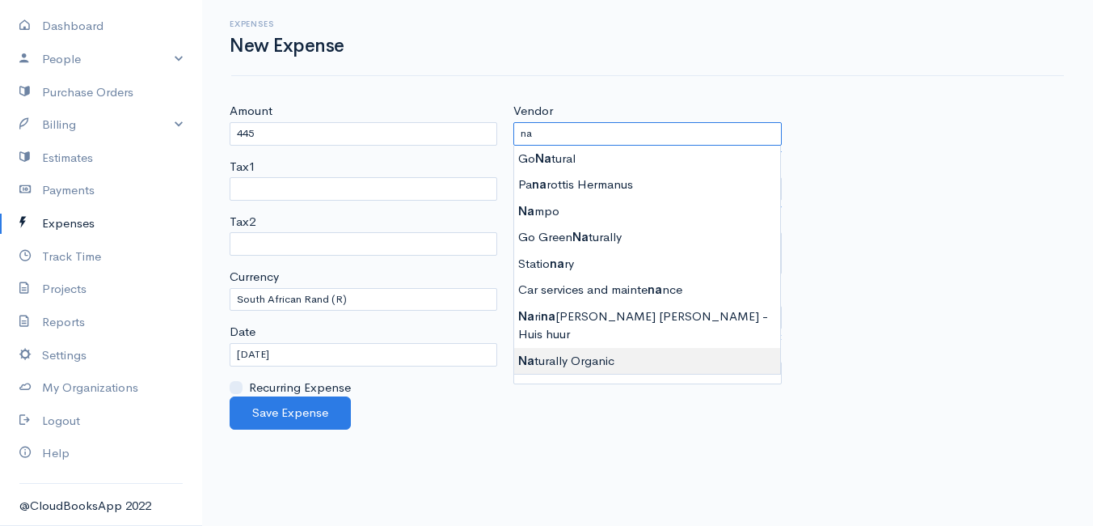
type input "Naturally Organic"
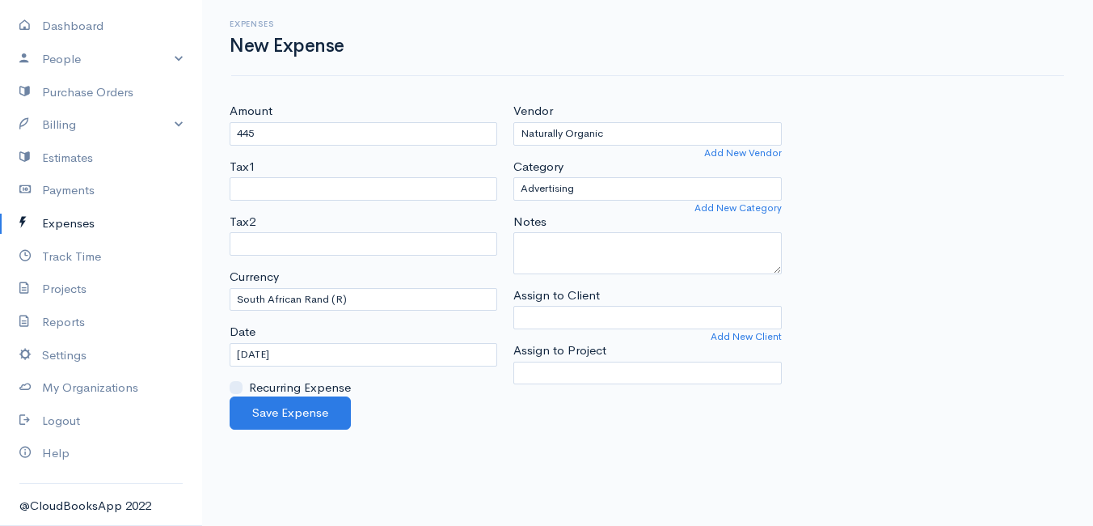
click at [632, 345] on body "Mamma Chicken Upgrade Dashboard People Clients Vendors Staff Users Purchase Ord…" at bounding box center [546, 263] width 1093 height 526
click at [614, 184] on select "Advertising Car & Truck Expenses Contractors Education Education and Training E…" at bounding box center [647, 188] width 268 height 23
select select "Supplies"
click at [513, 177] on select "Advertising Car & Truck Expenses Contractors Education Education and Training E…" at bounding box center [647, 188] width 268 height 23
click at [361, 348] on input "[DATE]" at bounding box center [364, 354] width 268 height 23
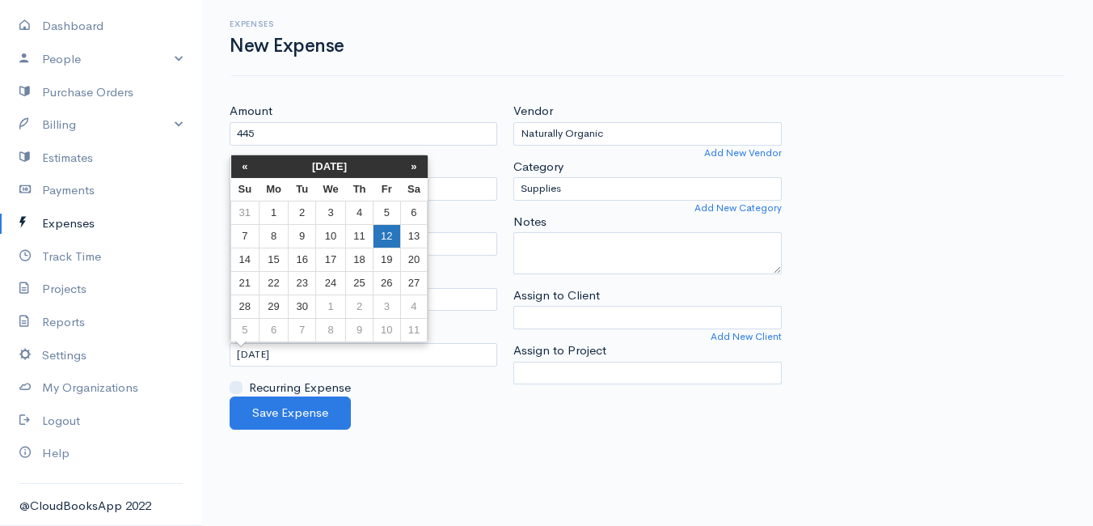
click at [386, 234] on td "12" at bounding box center [387, 235] width 27 height 23
type input "[DATE]"
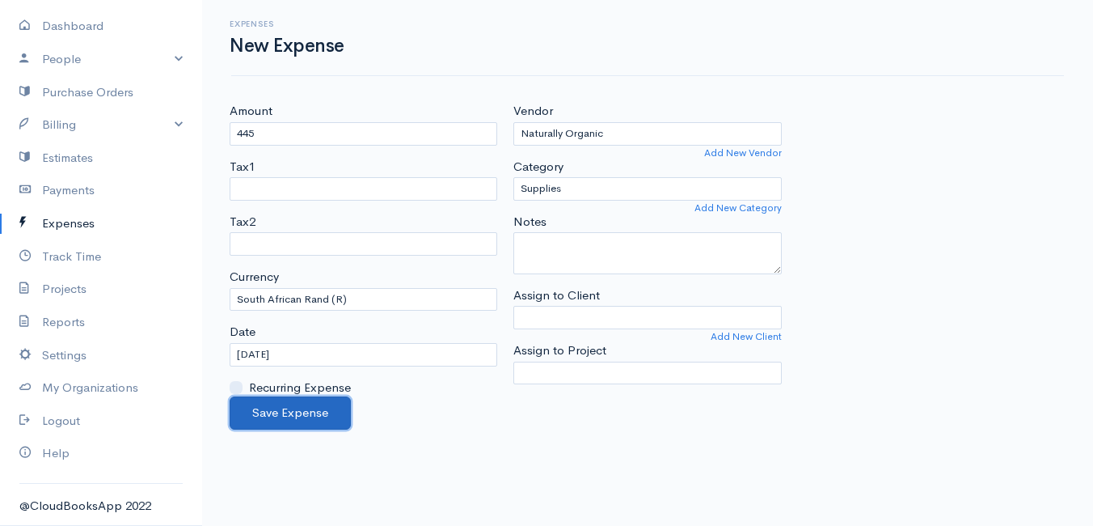
click at [286, 409] on button "Save Expense" at bounding box center [290, 412] width 121 height 33
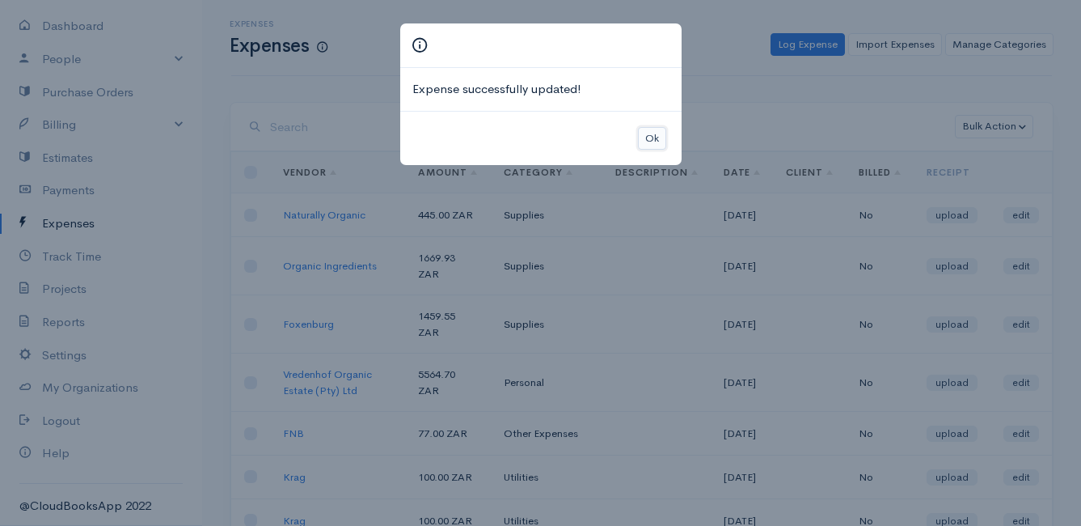
click at [659, 138] on button "Ok" at bounding box center [652, 138] width 28 height 23
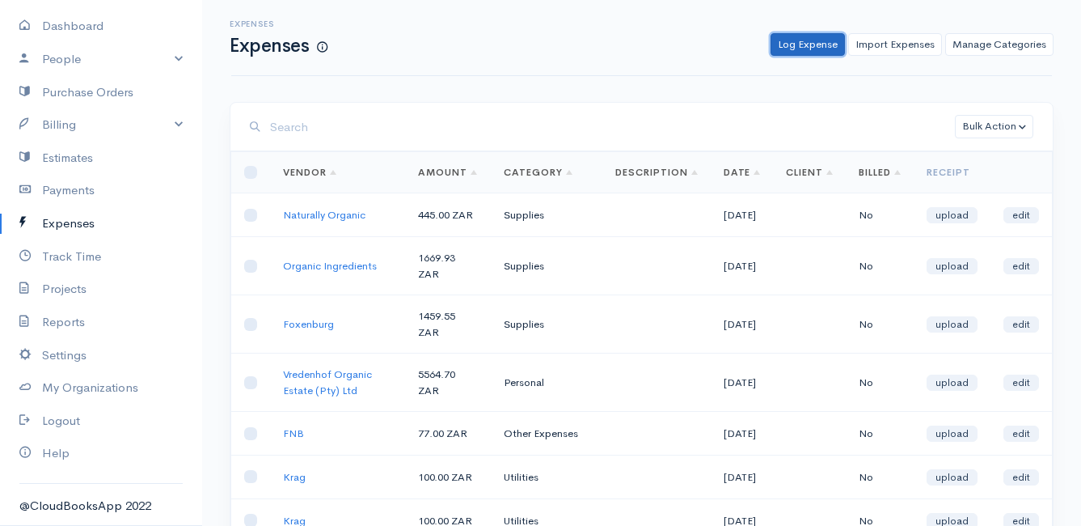
click at [808, 42] on link "Log Expense" at bounding box center [807, 44] width 74 height 23
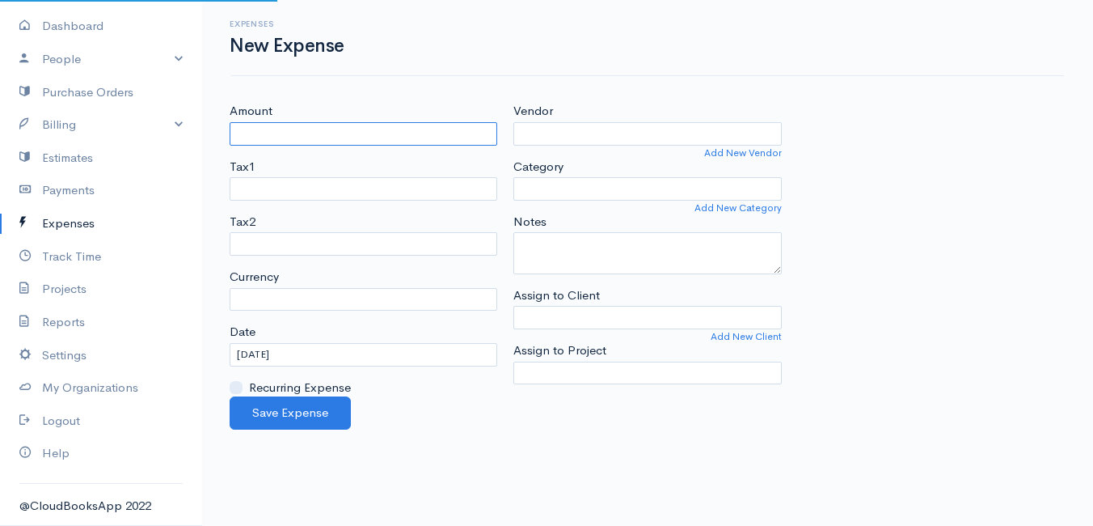
select select "ZAR"
click at [304, 137] on input "Amount" at bounding box center [364, 133] width 268 height 23
type input "100"
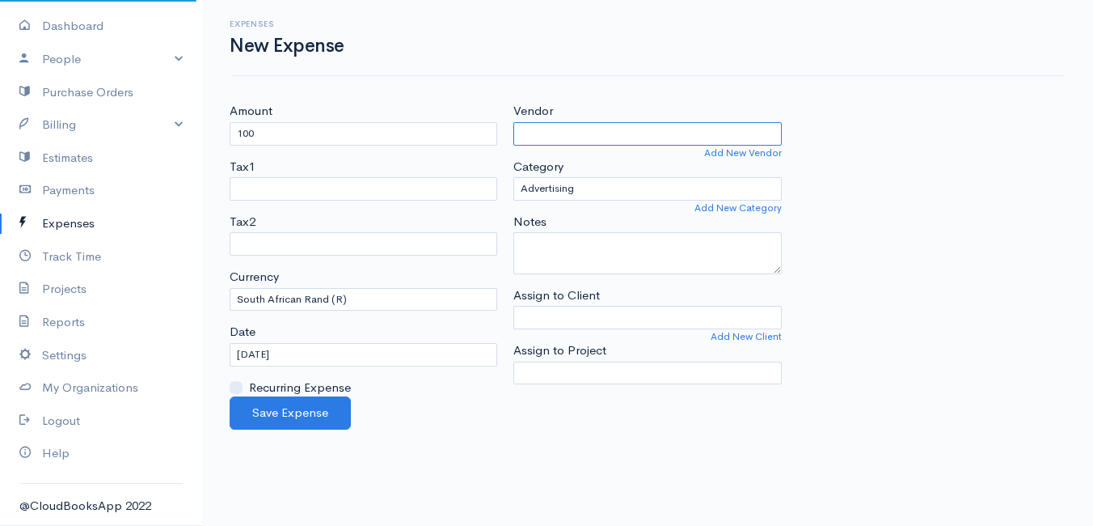
click at [597, 138] on input "Vendor" at bounding box center [647, 133] width 268 height 23
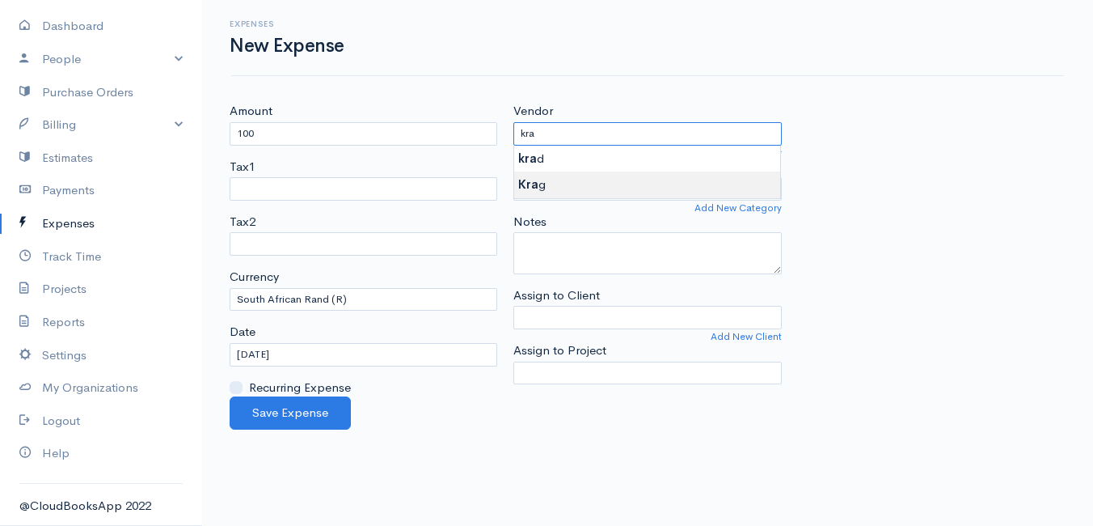
type input "Krag"
click at [581, 186] on body "Mamma Chicken Upgrade Dashboard People Clients Vendors Staff Users Purchase Ord…" at bounding box center [546, 263] width 1093 height 526
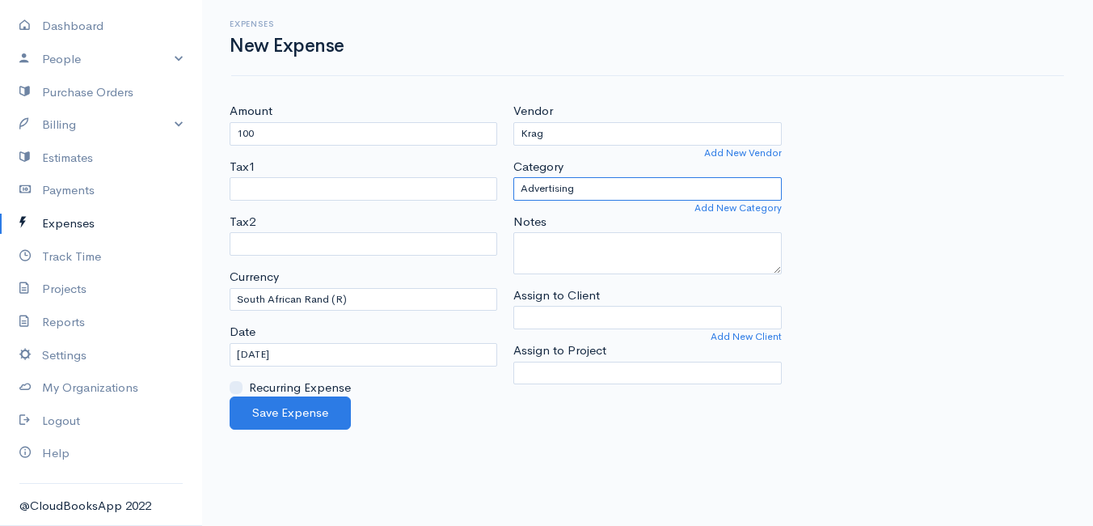
click at [581, 186] on select "Advertising Car & Truck Expenses Contractors Education Education and Training E…" at bounding box center [647, 188] width 268 height 23
select select "Utilities"
click at [513, 177] on select "Advertising Car & Truck Expenses Contractors Education Education and Training E…" at bounding box center [647, 188] width 268 height 23
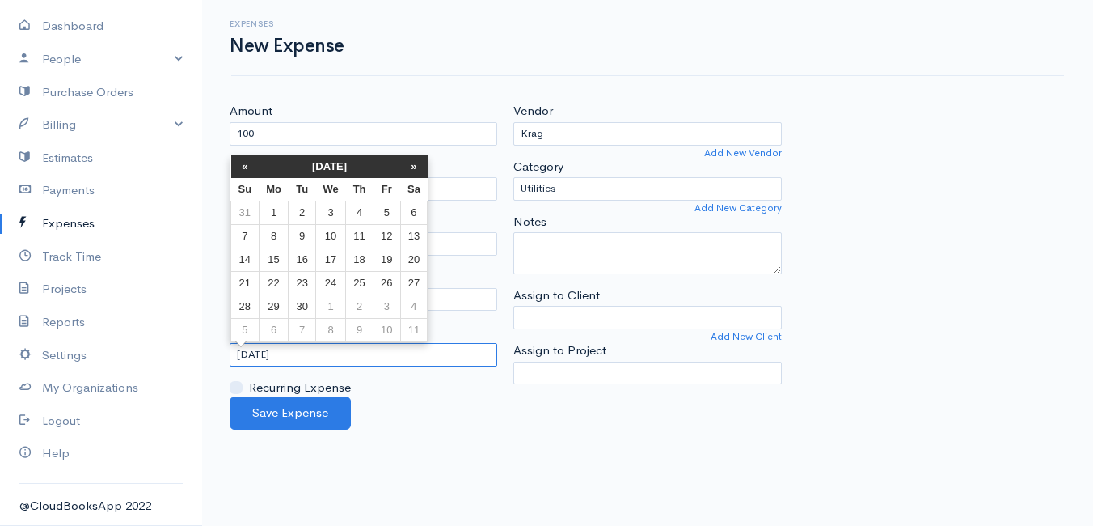
click at [317, 348] on input "[DATE]" at bounding box center [364, 354] width 268 height 23
click at [390, 229] on td "12" at bounding box center [387, 235] width 27 height 23
type input "[DATE]"
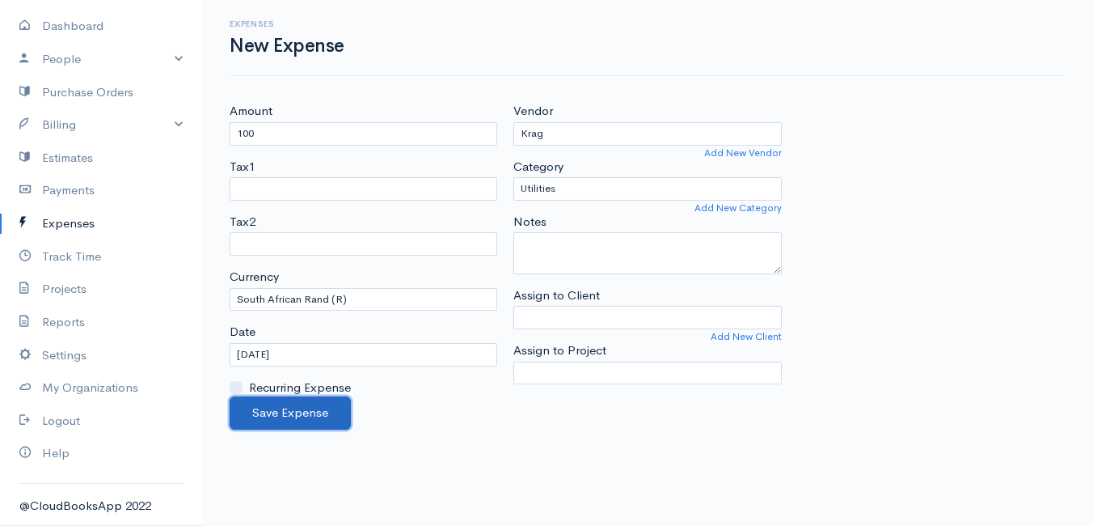
click at [294, 414] on button "Save Expense" at bounding box center [290, 412] width 121 height 33
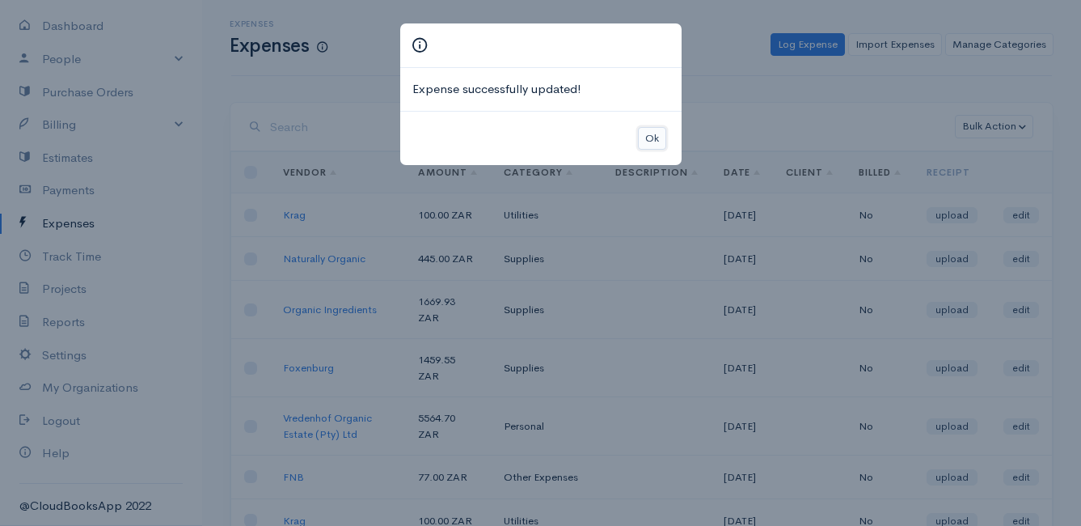
click at [659, 139] on button "Ok" at bounding box center [652, 138] width 28 height 23
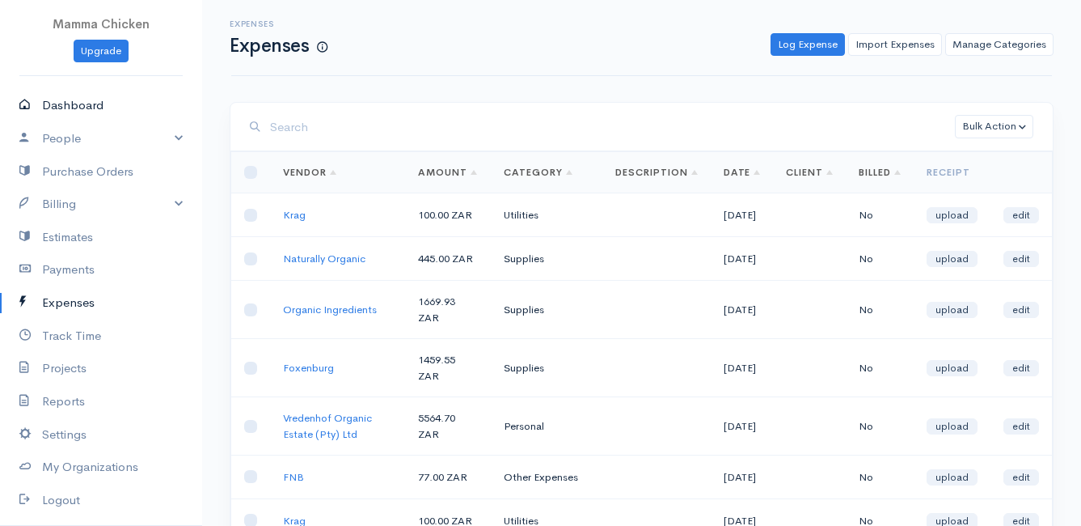
click at [78, 91] on link "Dashboard" at bounding box center [101, 105] width 202 height 33
select select "thistoyear"
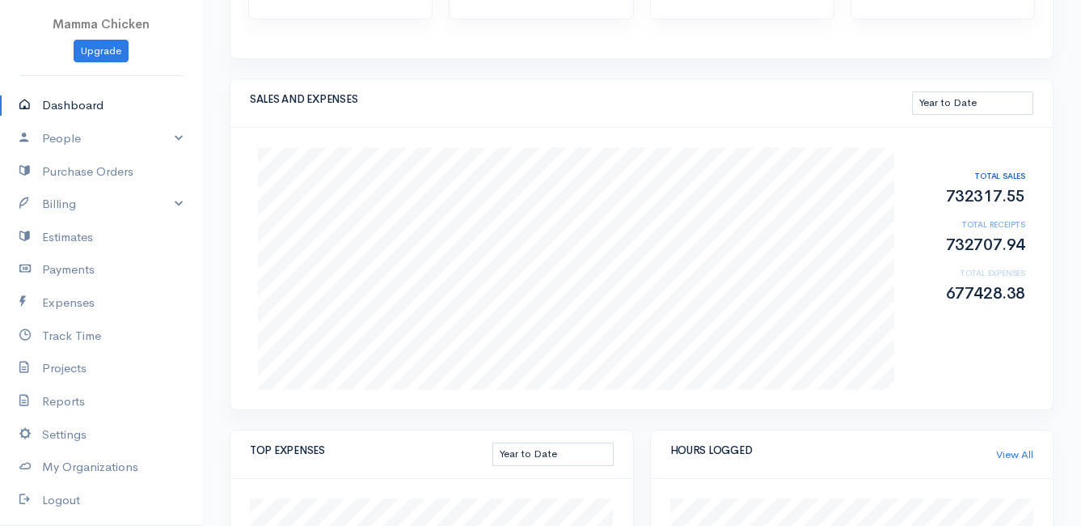
click at [89, 102] on link "Dashboard" at bounding box center [101, 105] width 202 height 33
